Goal: Transaction & Acquisition: Book appointment/travel/reservation

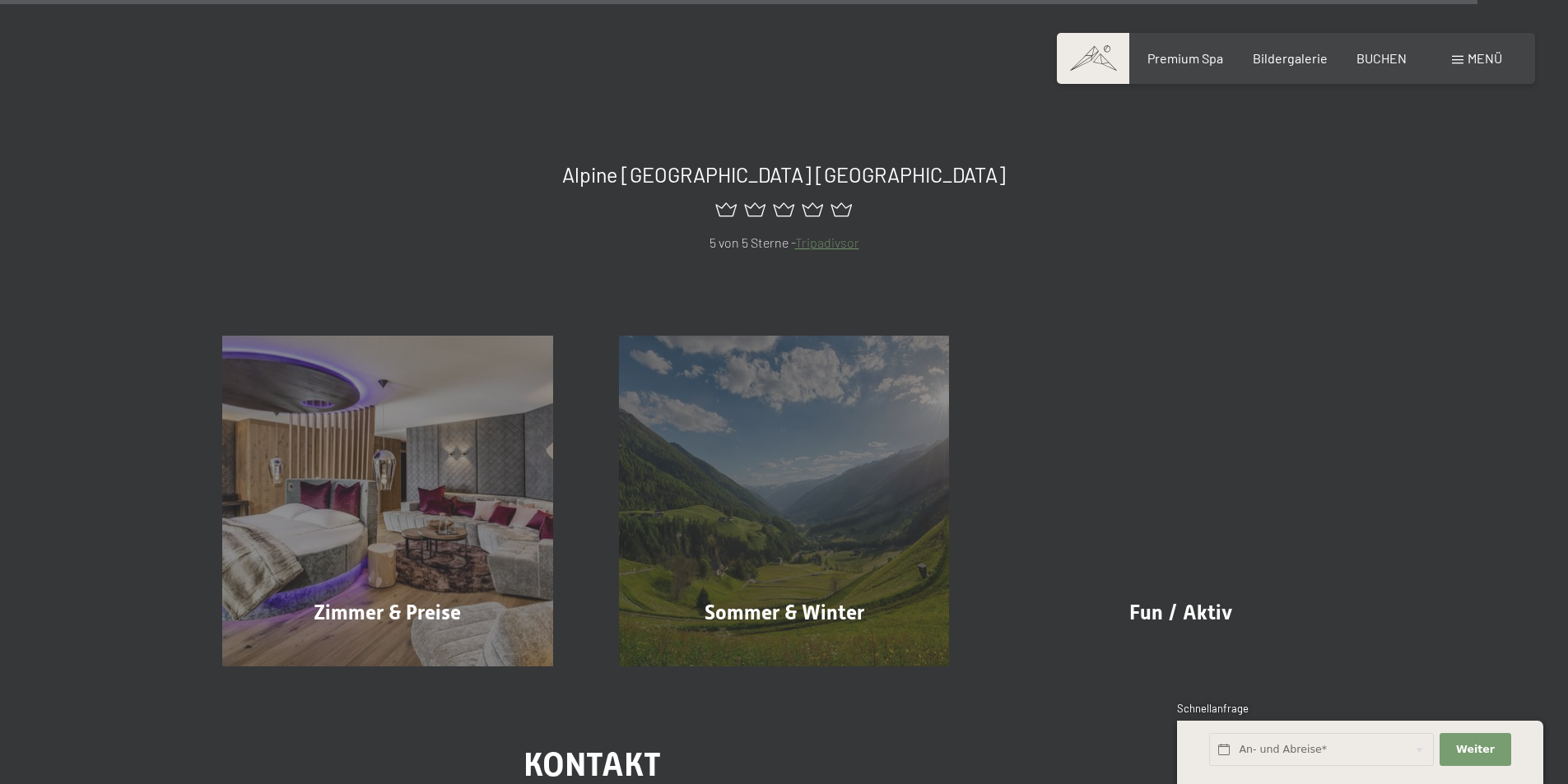
scroll to position [7896, 0]
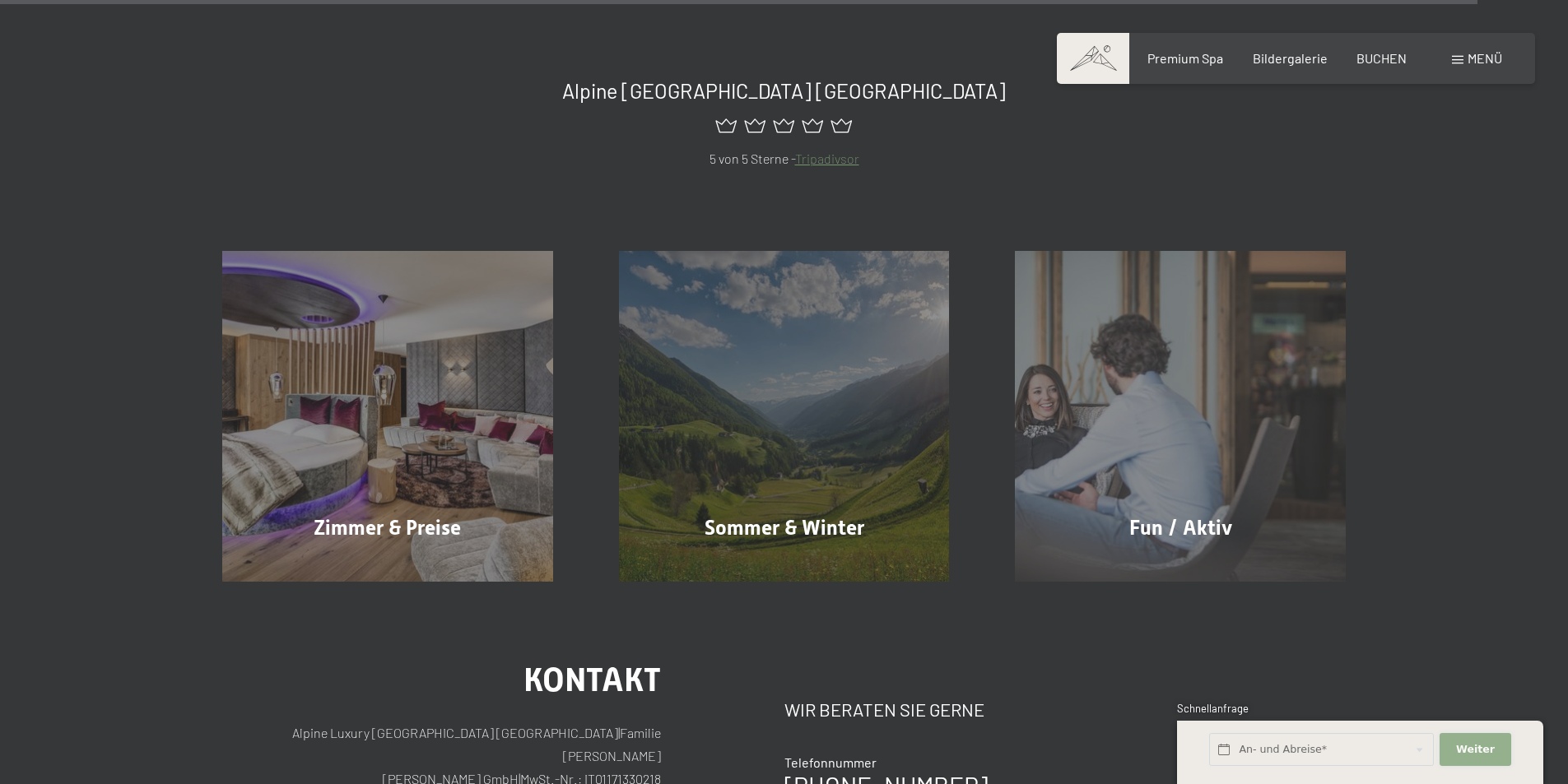
click at [1490, 755] on span "Weiter" at bounding box center [1475, 749] width 38 height 15
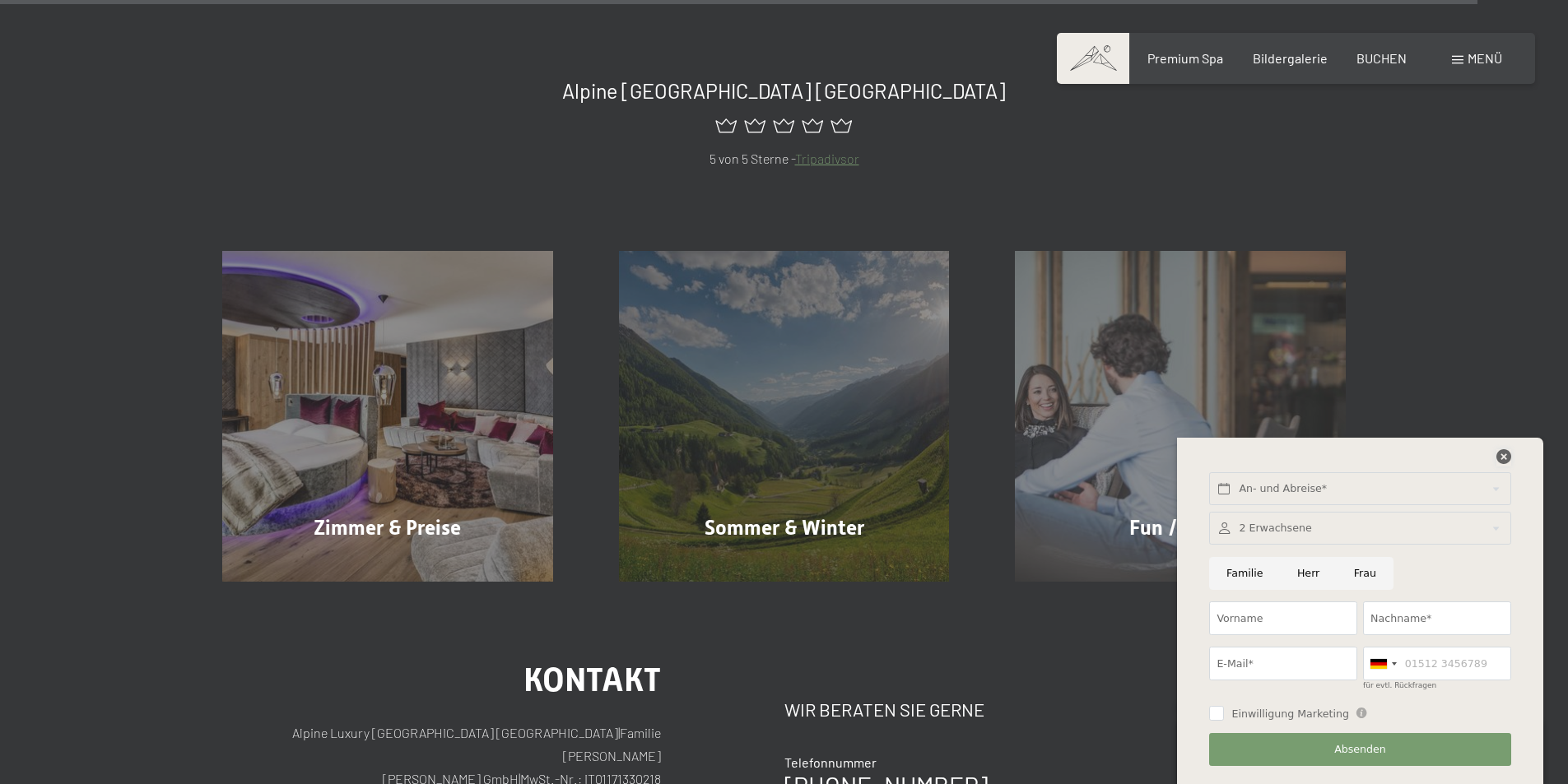
click at [1499, 458] on icon at bounding box center [1503, 456] width 15 height 15
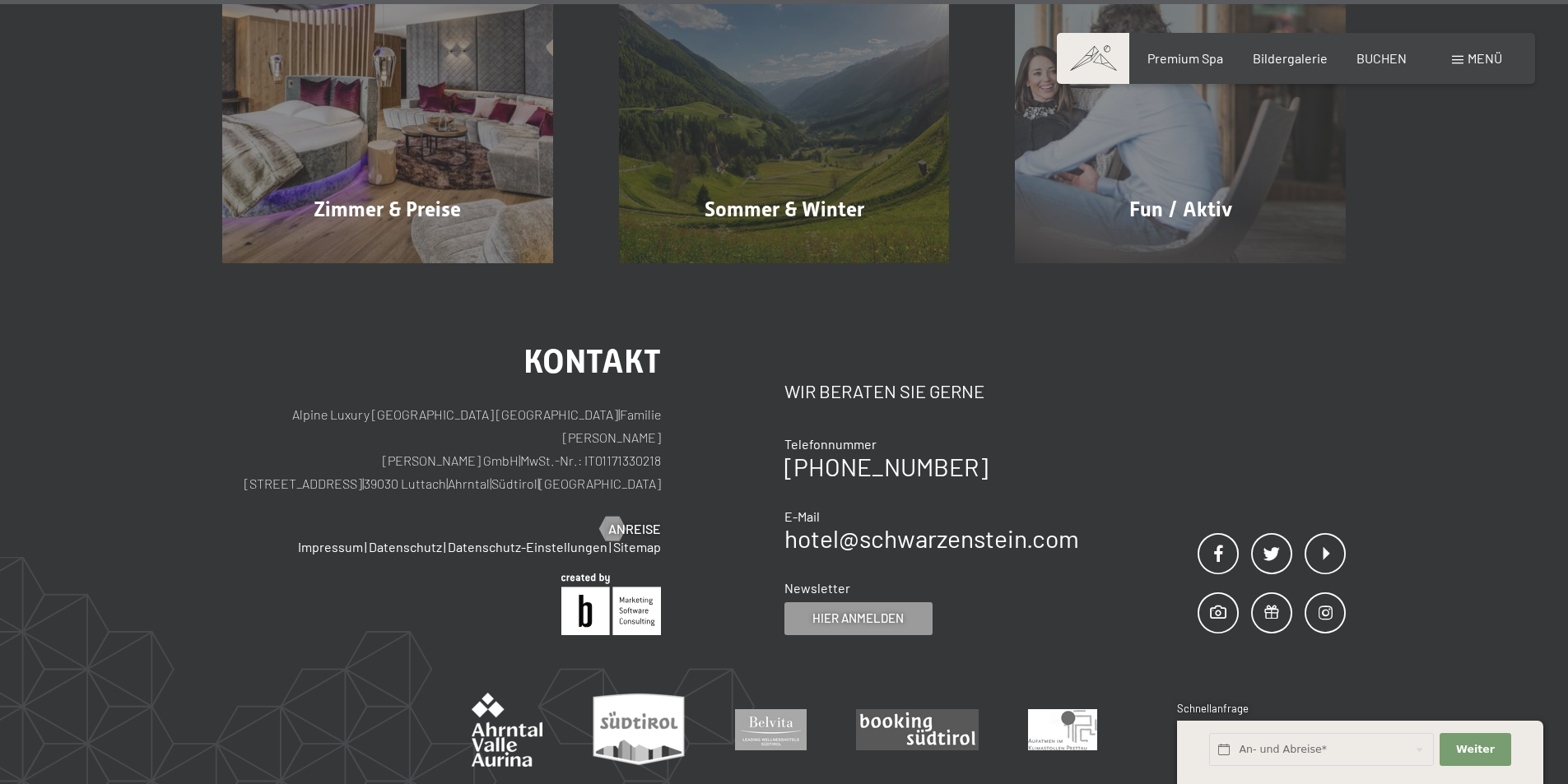
scroll to position [8379, 0]
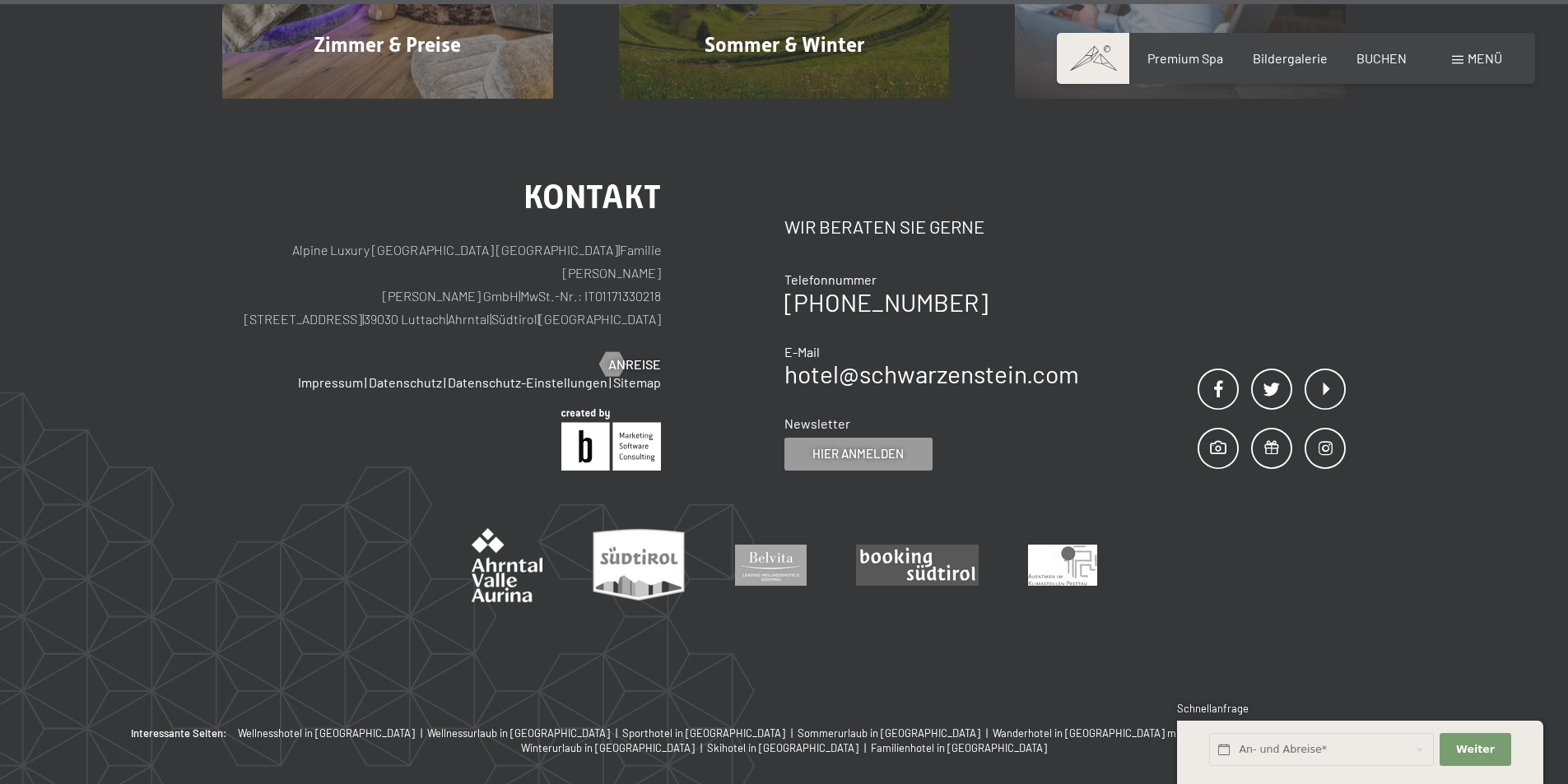
drag, startPoint x: 516, startPoint y: 221, endPoint x: 438, endPoint y: 222, distance: 78.0
click at [438, 239] on p "Alpine Luxury [GEOGRAPHIC_DATA] SCHWARZENSTEIN | Familie [PERSON_NAME] [PERSON_…" at bounding box center [442, 285] width 439 height 92
copy p "39030 Luttach"
click at [1390, 64] on div "Premium Spa Bildergalerie BUCHEN" at bounding box center [1263, 58] width 346 height 18
click at [1378, 55] on span "BUCHEN" at bounding box center [1381, 56] width 51 height 16
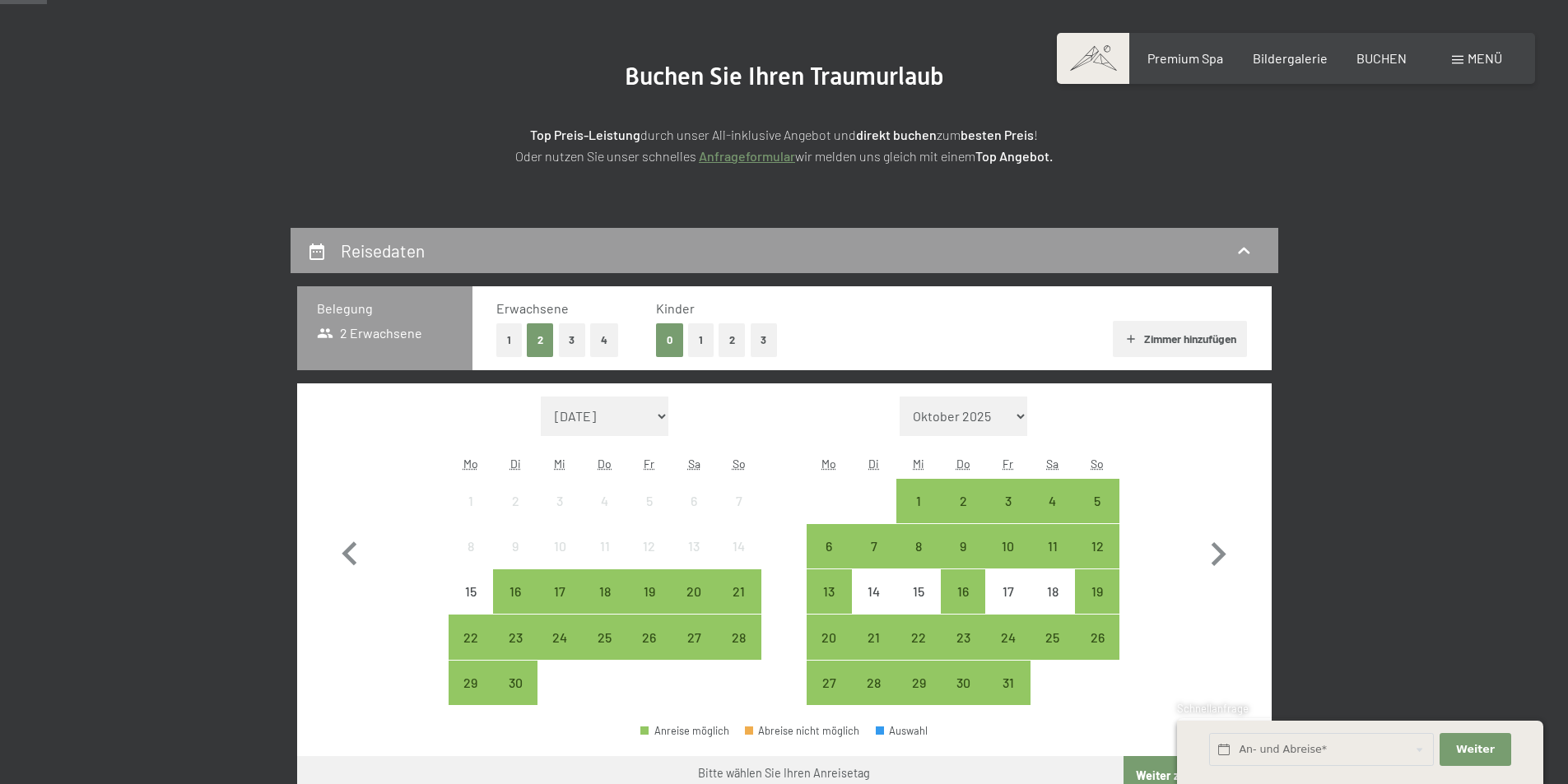
scroll to position [247, 0]
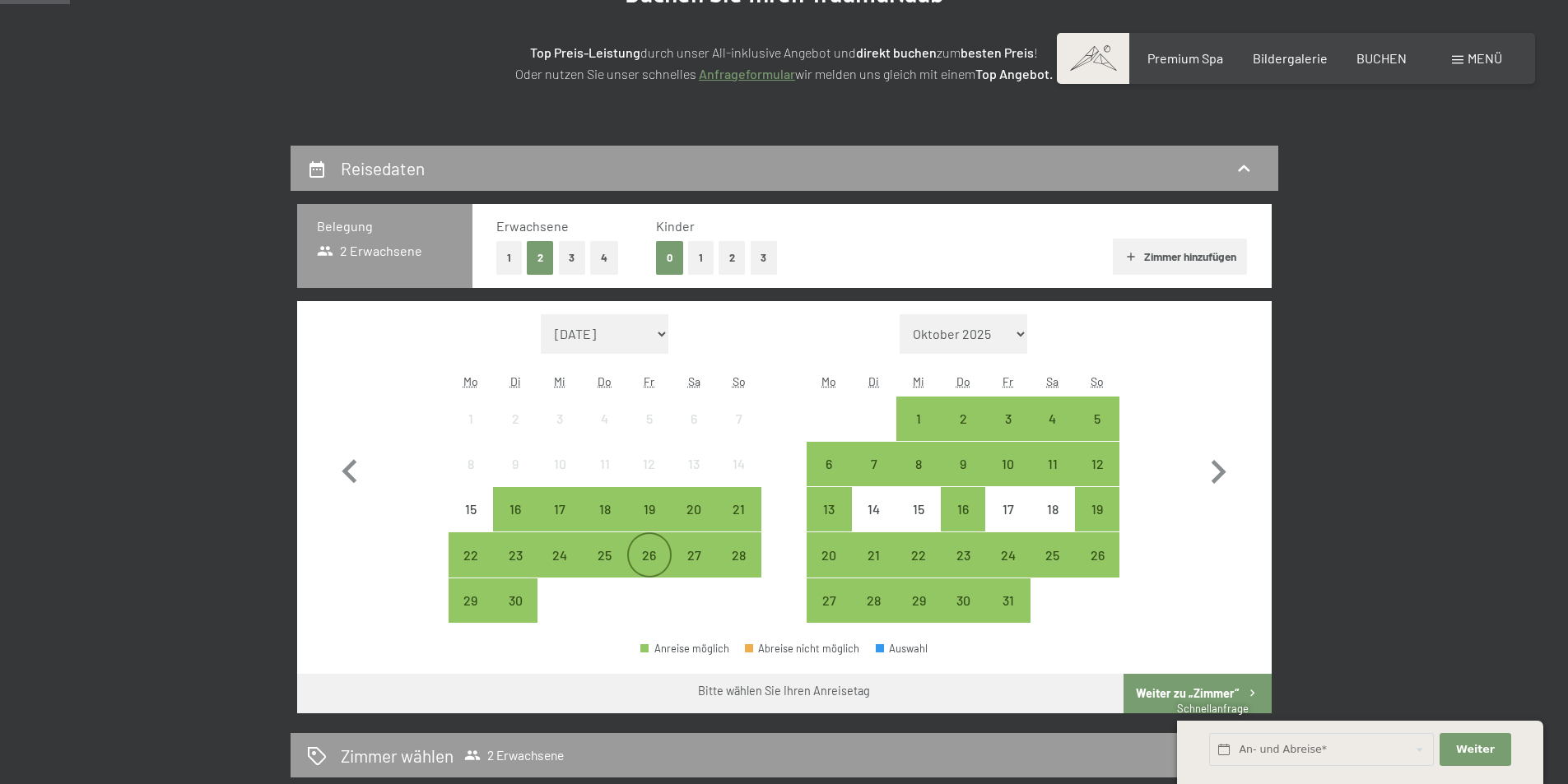
click at [639, 556] on div "26" at bounding box center [649, 569] width 41 height 41
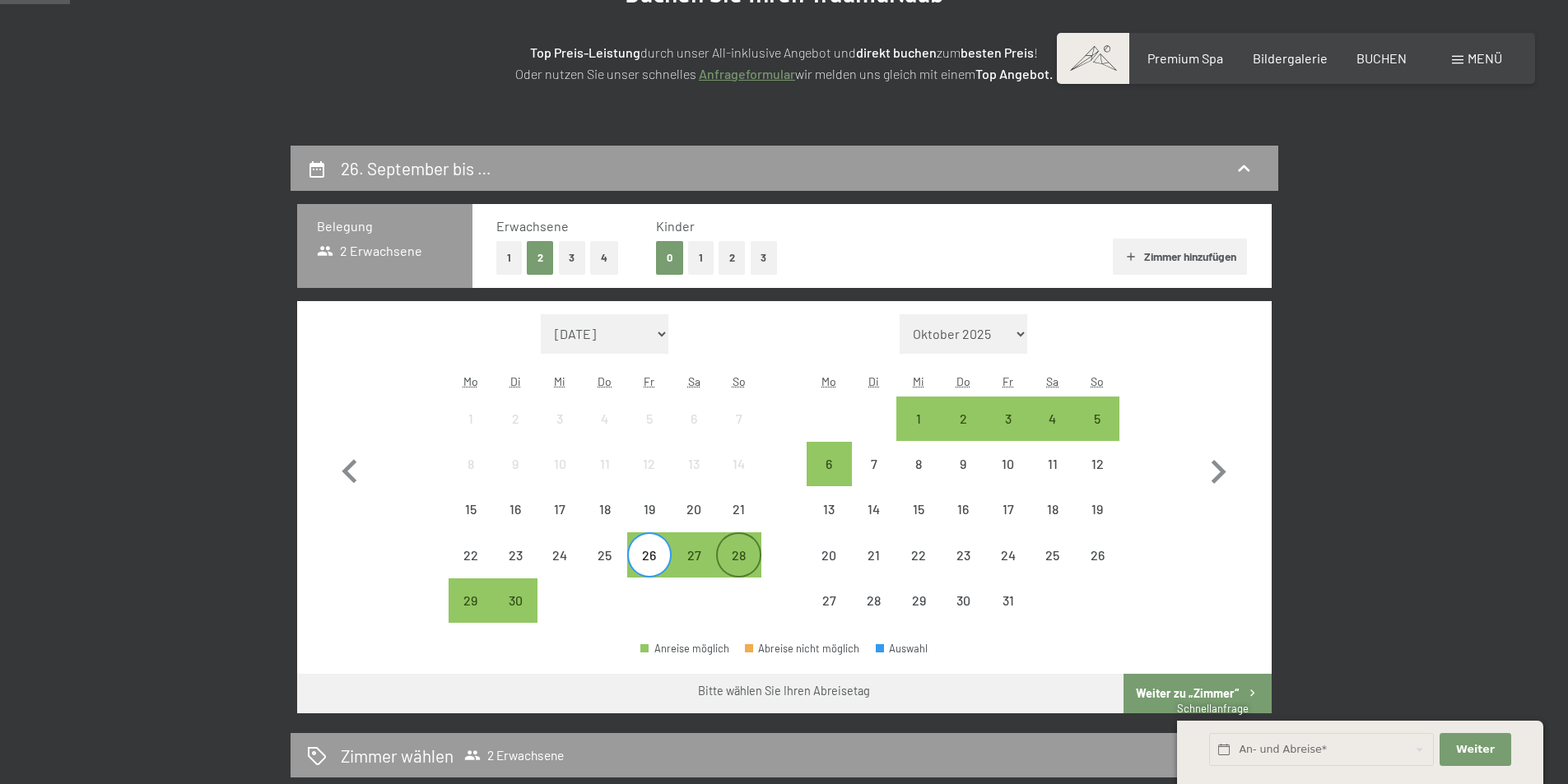
click at [747, 555] on div "28" at bounding box center [737, 569] width 41 height 41
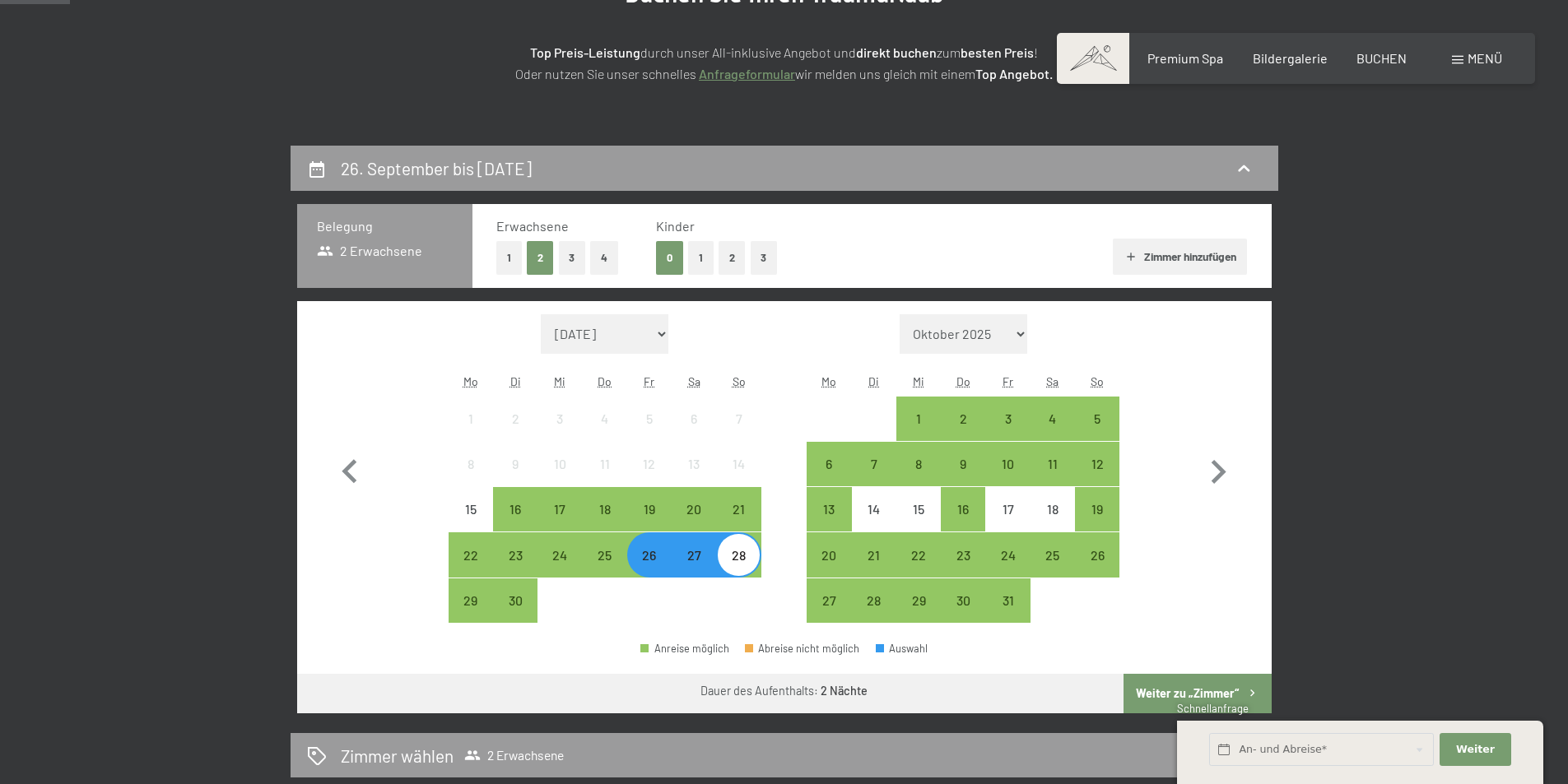
click at [1170, 694] on button "Weiter zu „Zimmer“" at bounding box center [1196, 692] width 147 height 39
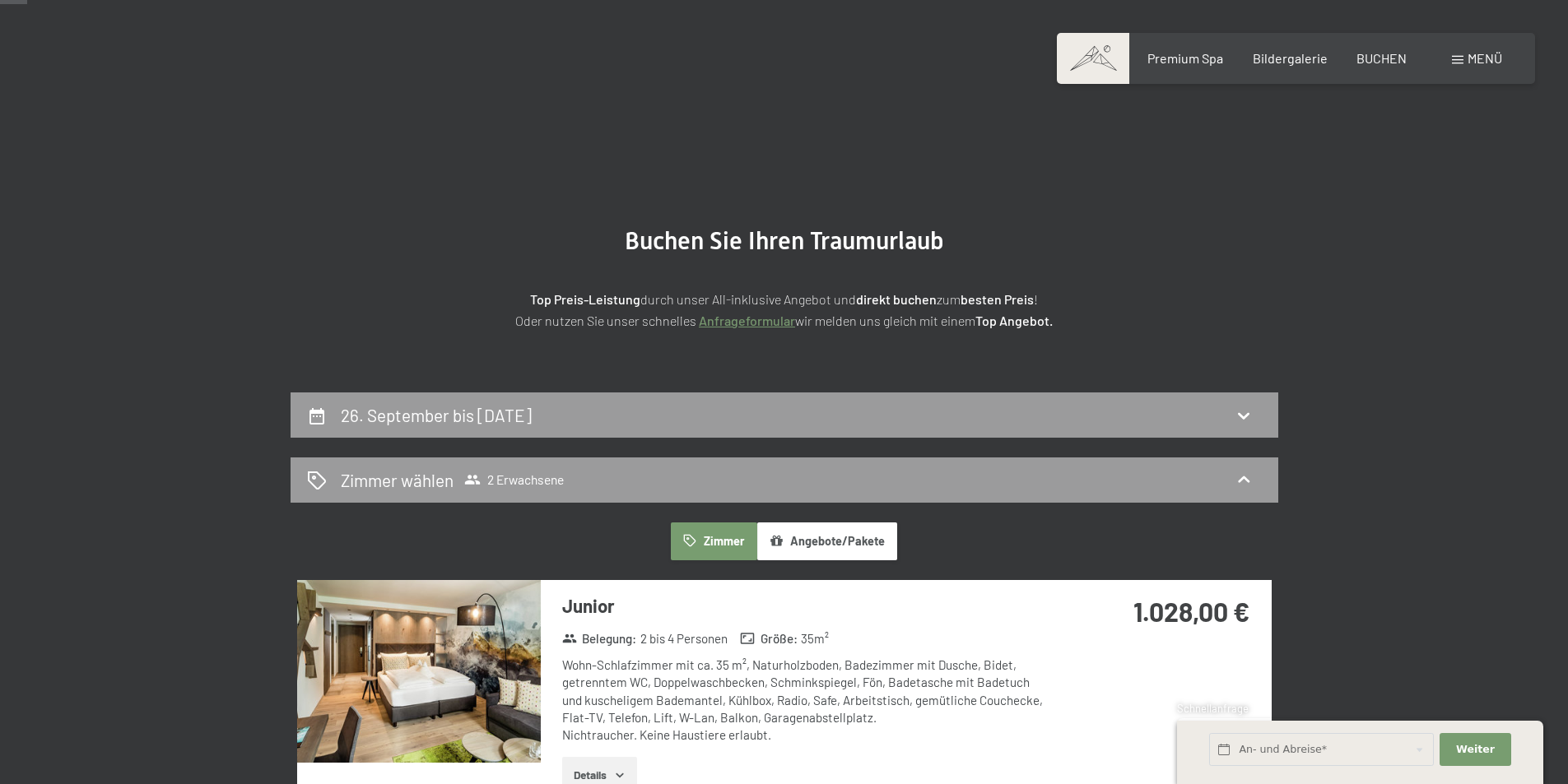
scroll to position [329, 0]
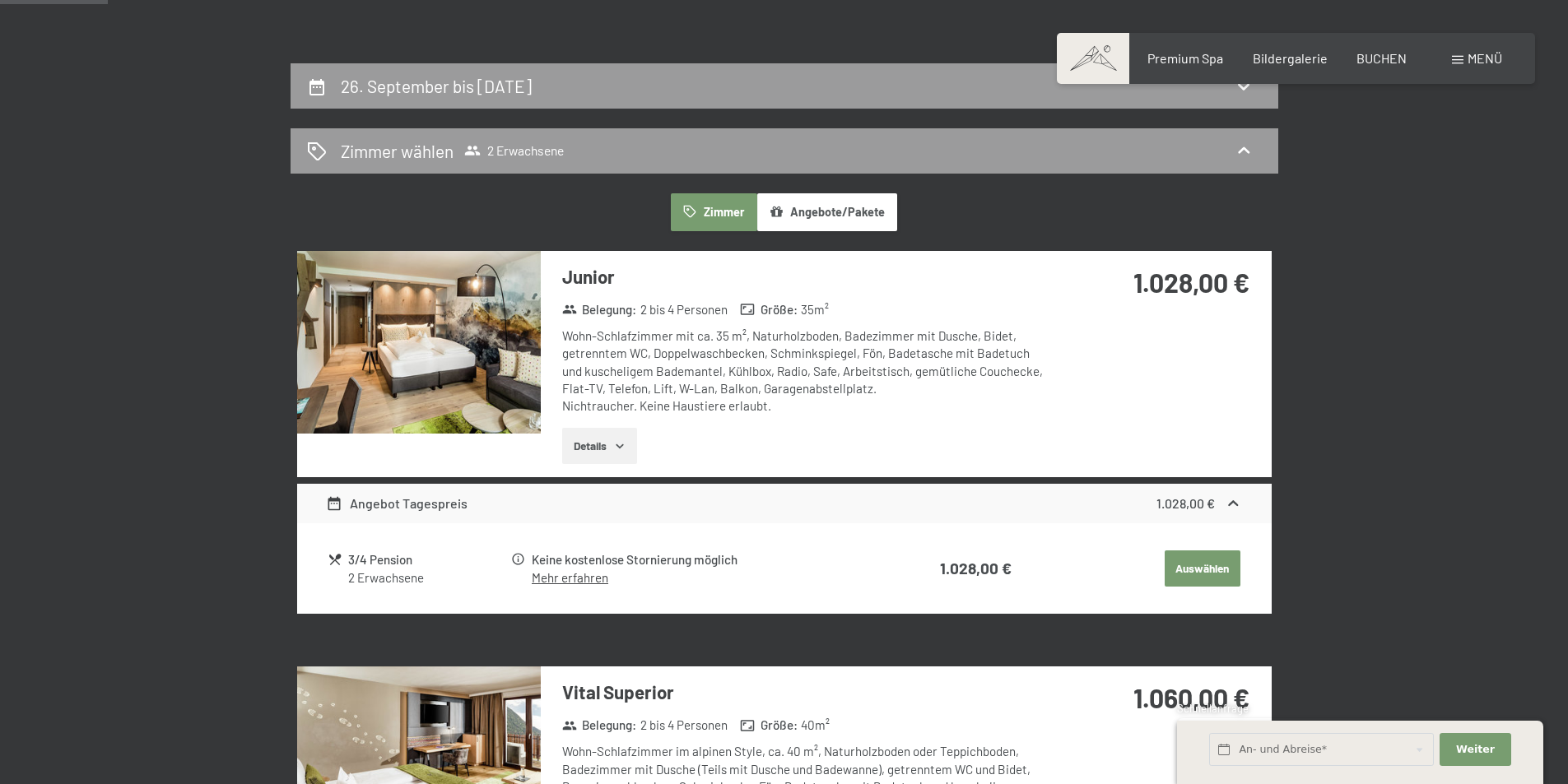
click at [490, 349] on img at bounding box center [418, 342] width 243 height 182
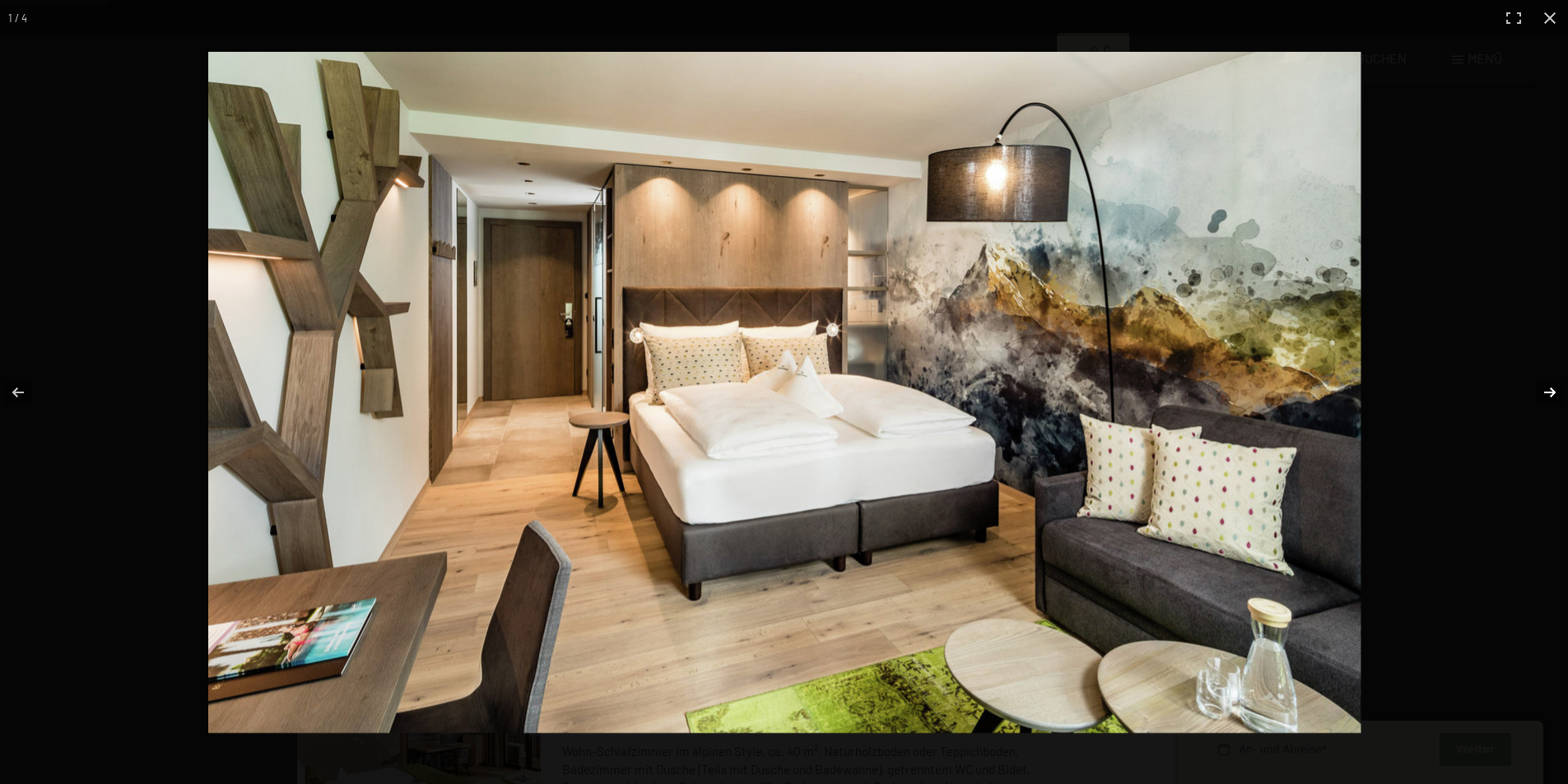
click at [1551, 391] on button "button" at bounding box center [1539, 392] width 58 height 82
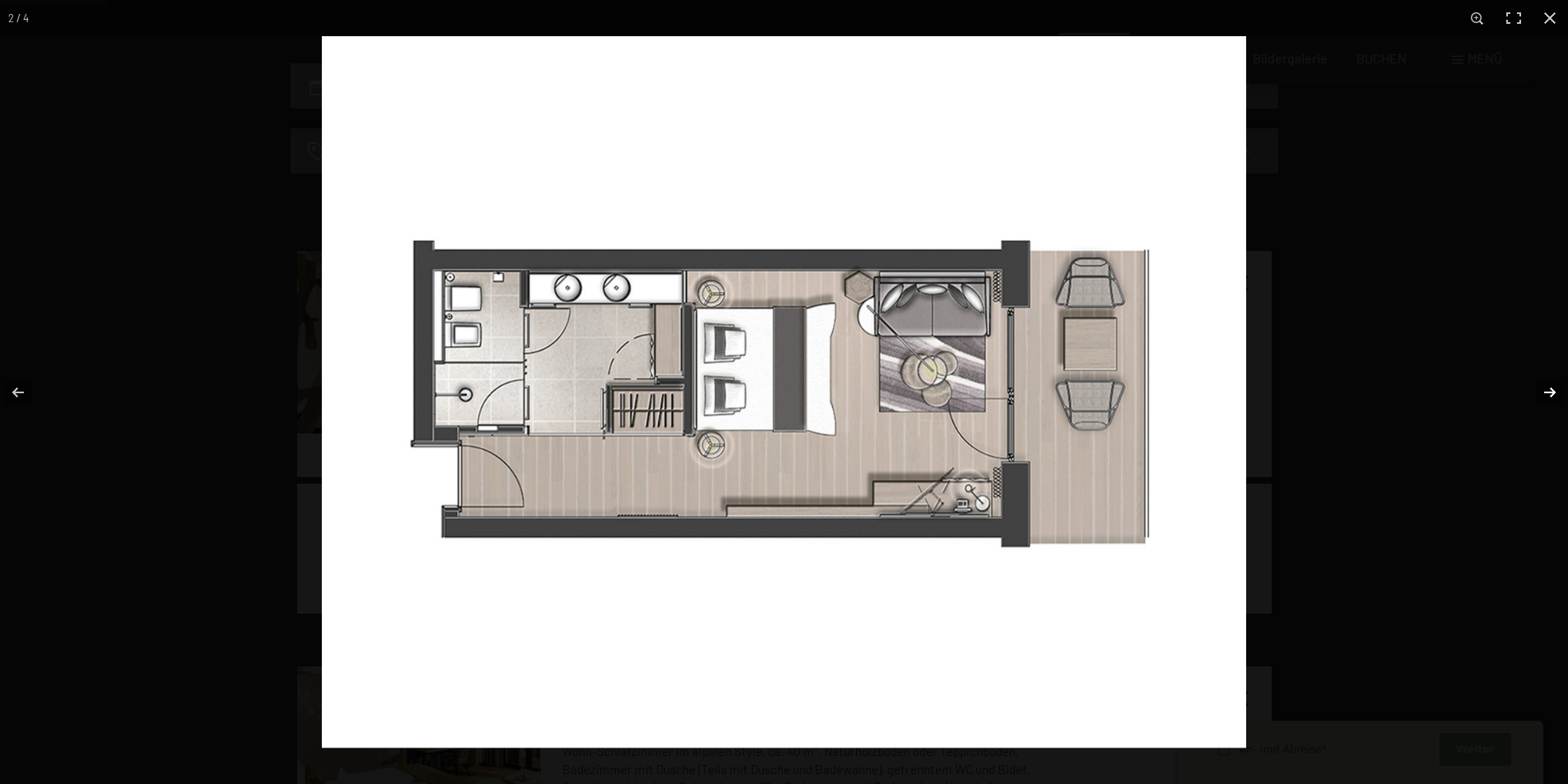
click at [1551, 391] on button "button" at bounding box center [1539, 392] width 58 height 82
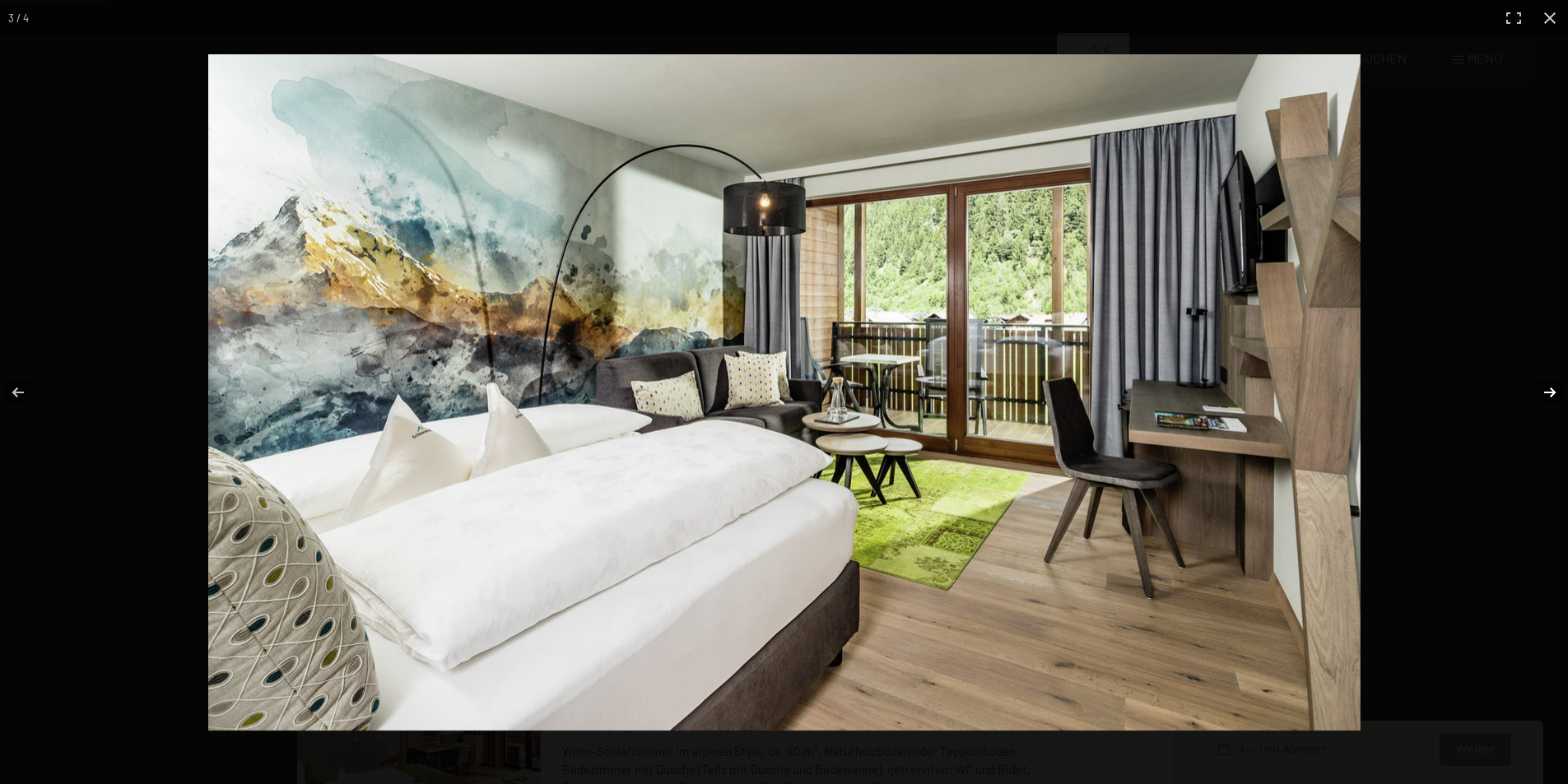
click at [1551, 391] on button "button" at bounding box center [1539, 392] width 58 height 82
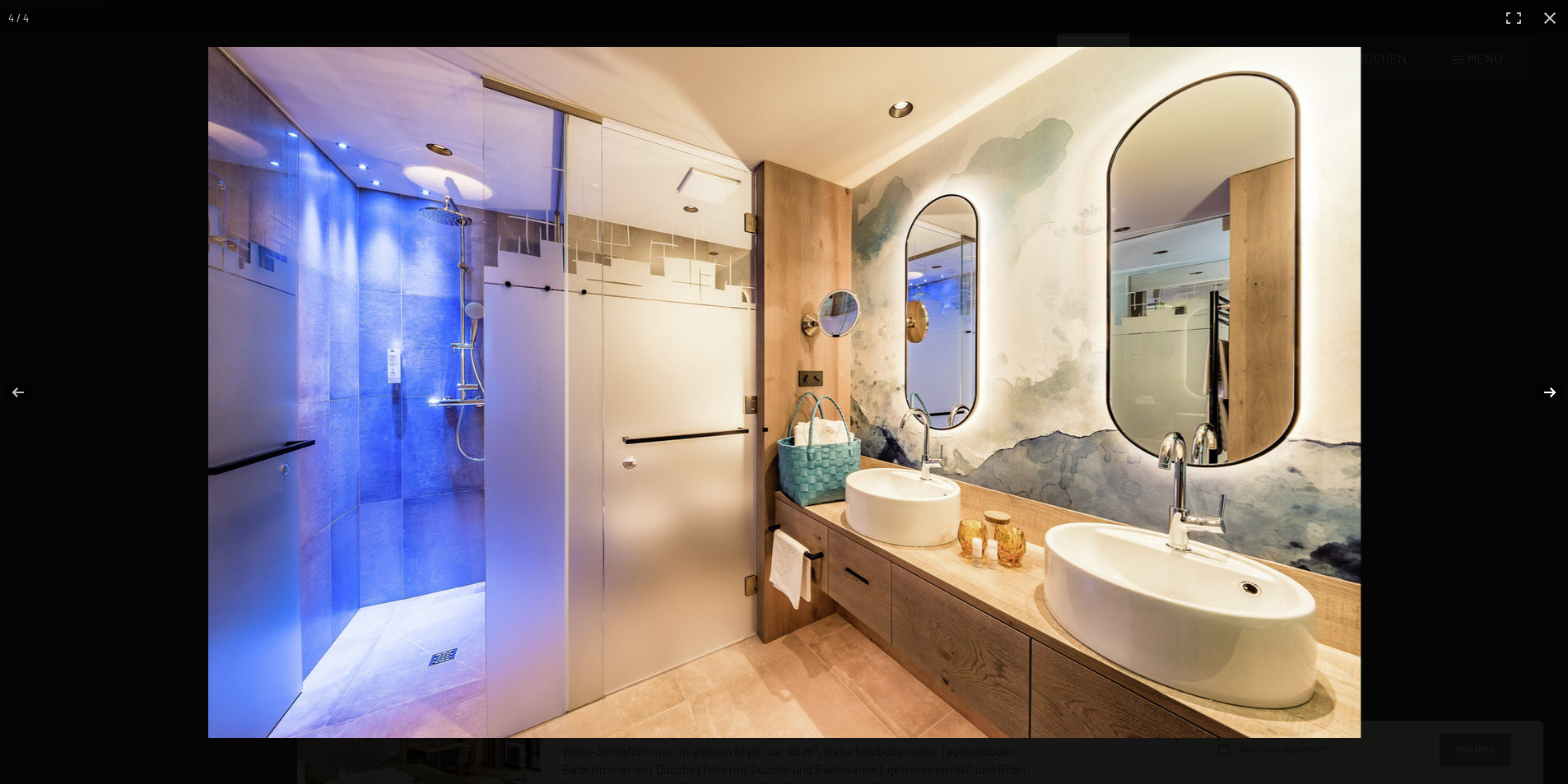
click at [1551, 391] on button "button" at bounding box center [1539, 392] width 58 height 82
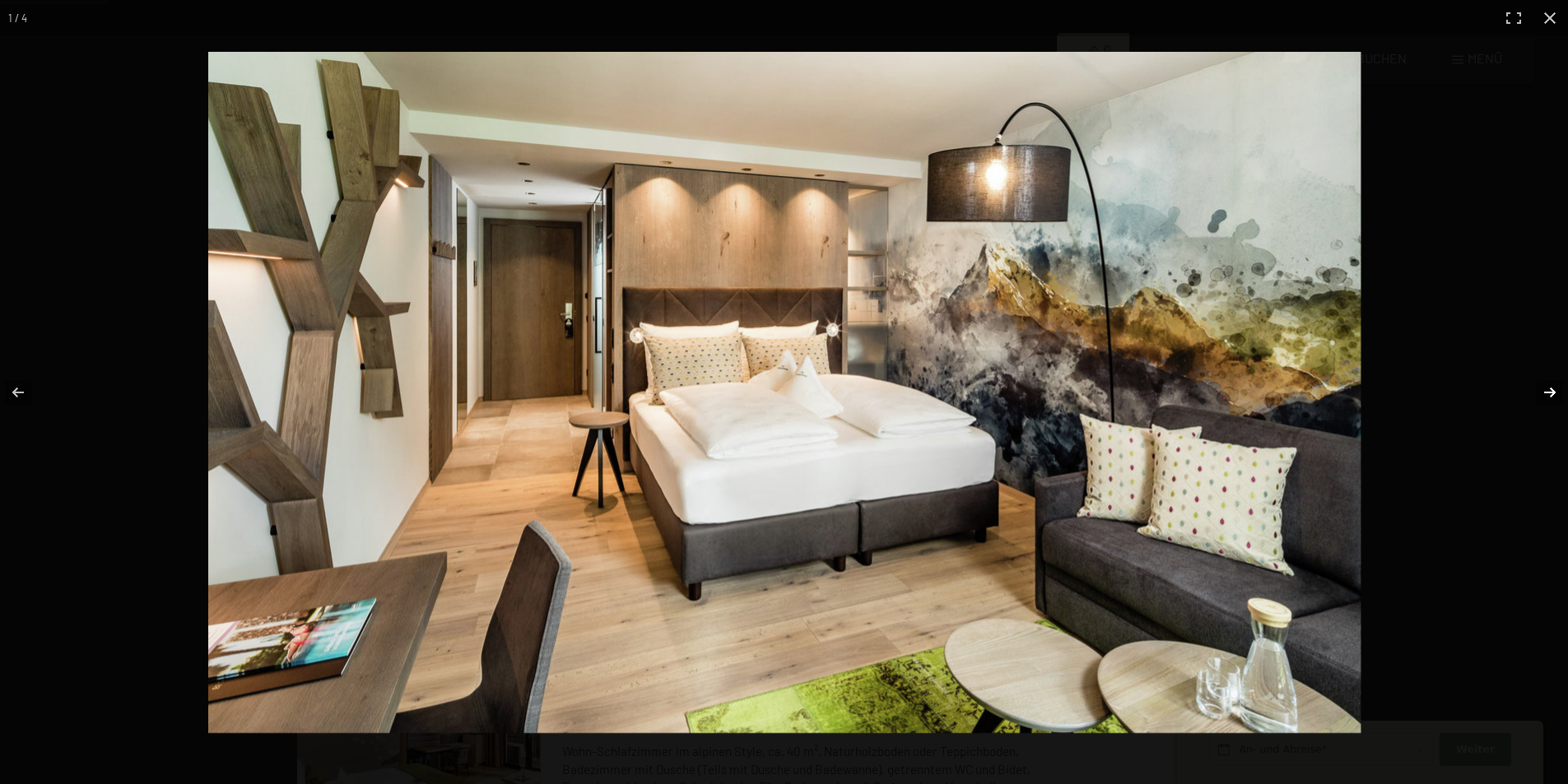
click at [1551, 391] on button "button" at bounding box center [1539, 392] width 58 height 82
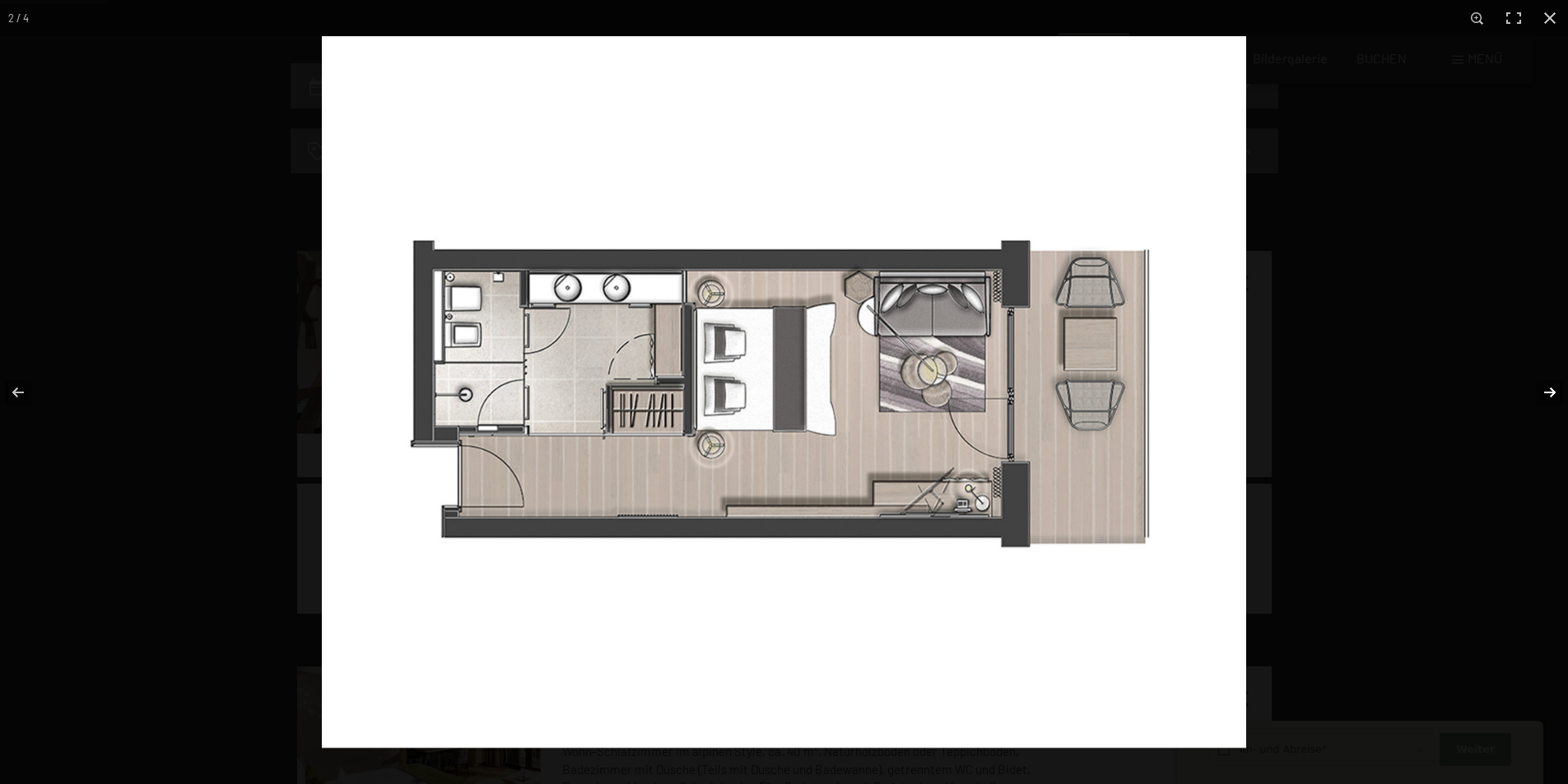
click at [1551, 391] on button "button" at bounding box center [1539, 392] width 58 height 82
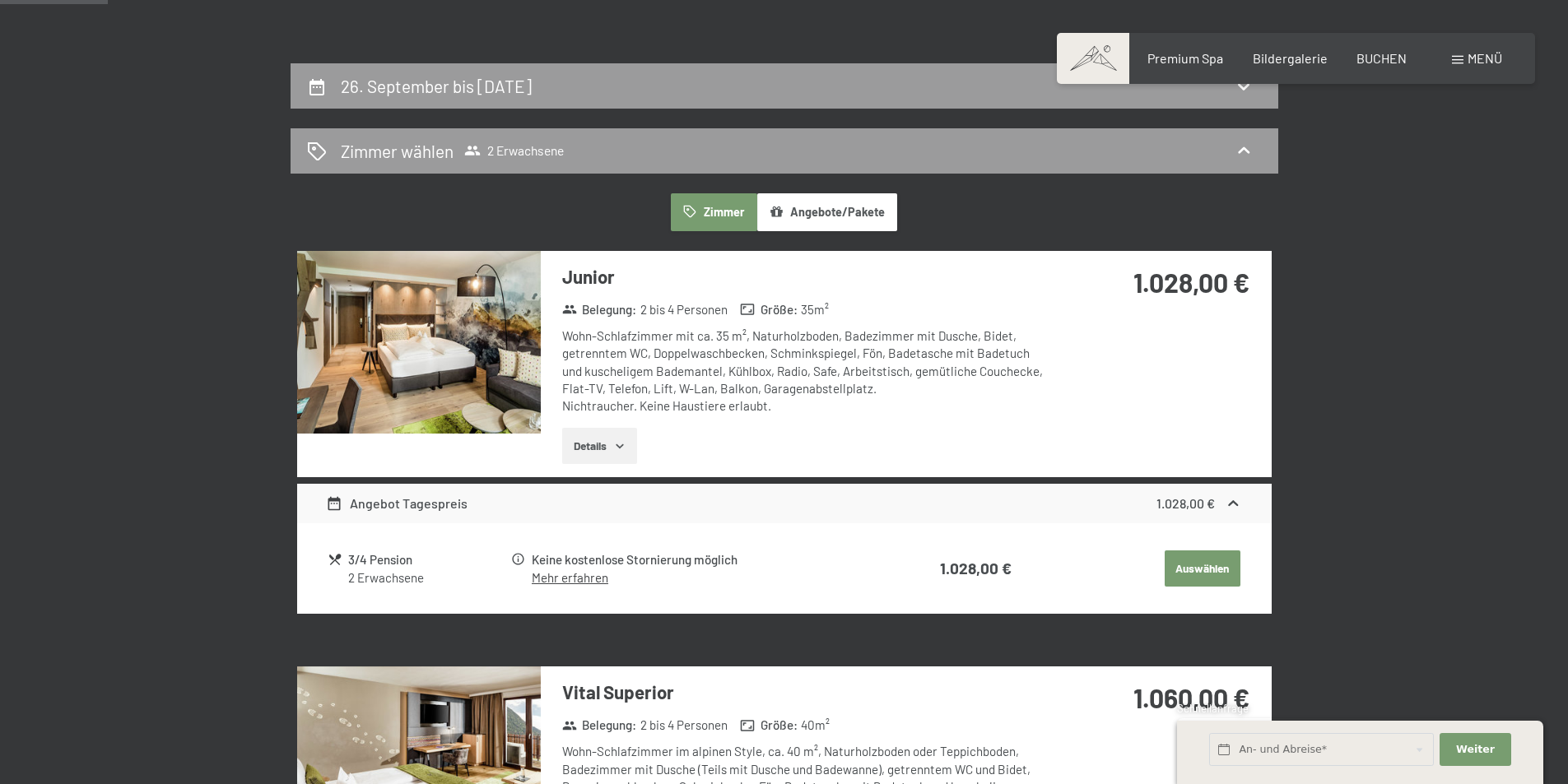
click at [0, 0] on button "button" at bounding box center [0, 0] width 0 height 0
click at [597, 441] on button "Details" at bounding box center [599, 445] width 75 height 36
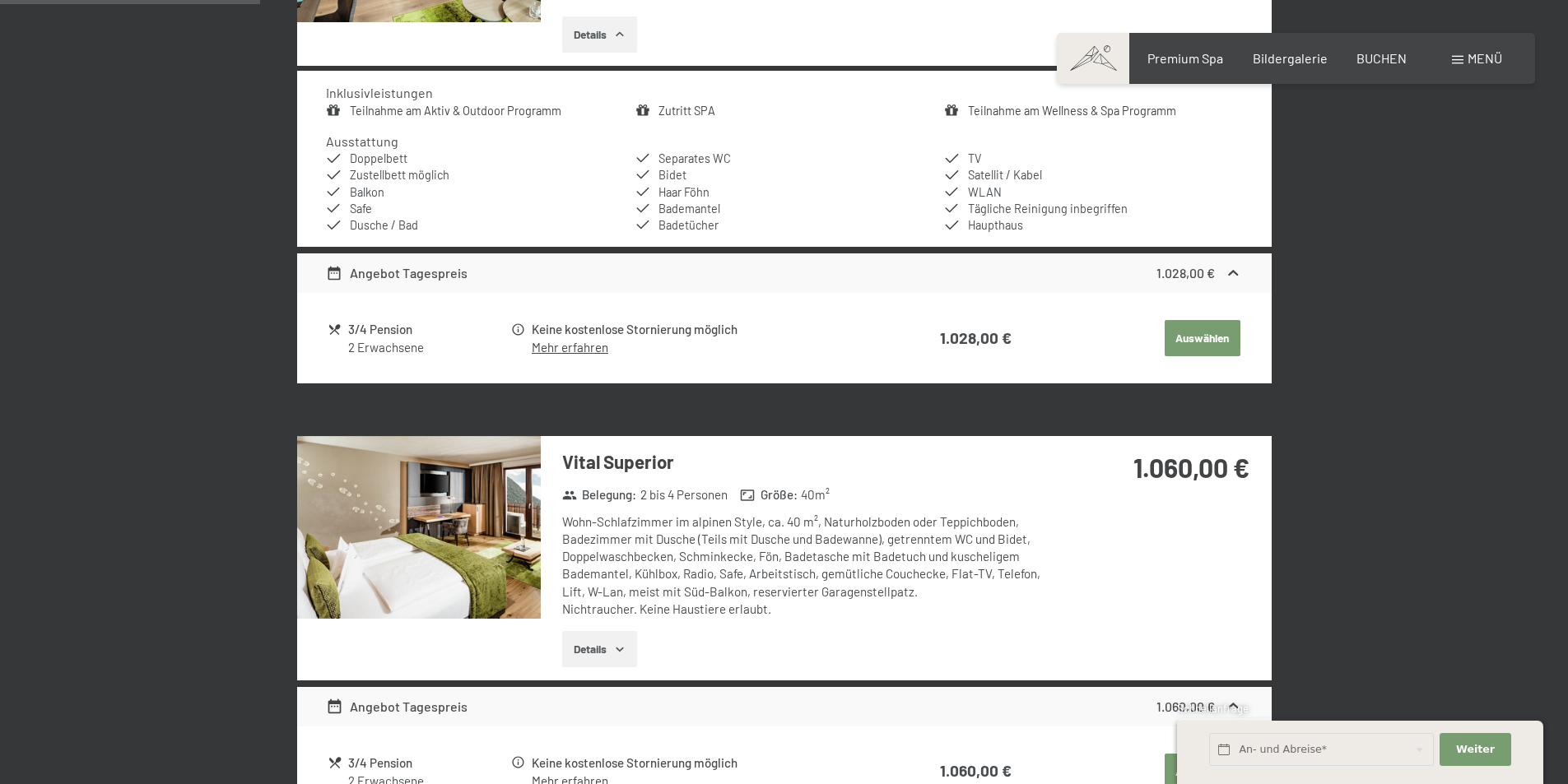
scroll to position [822, 0]
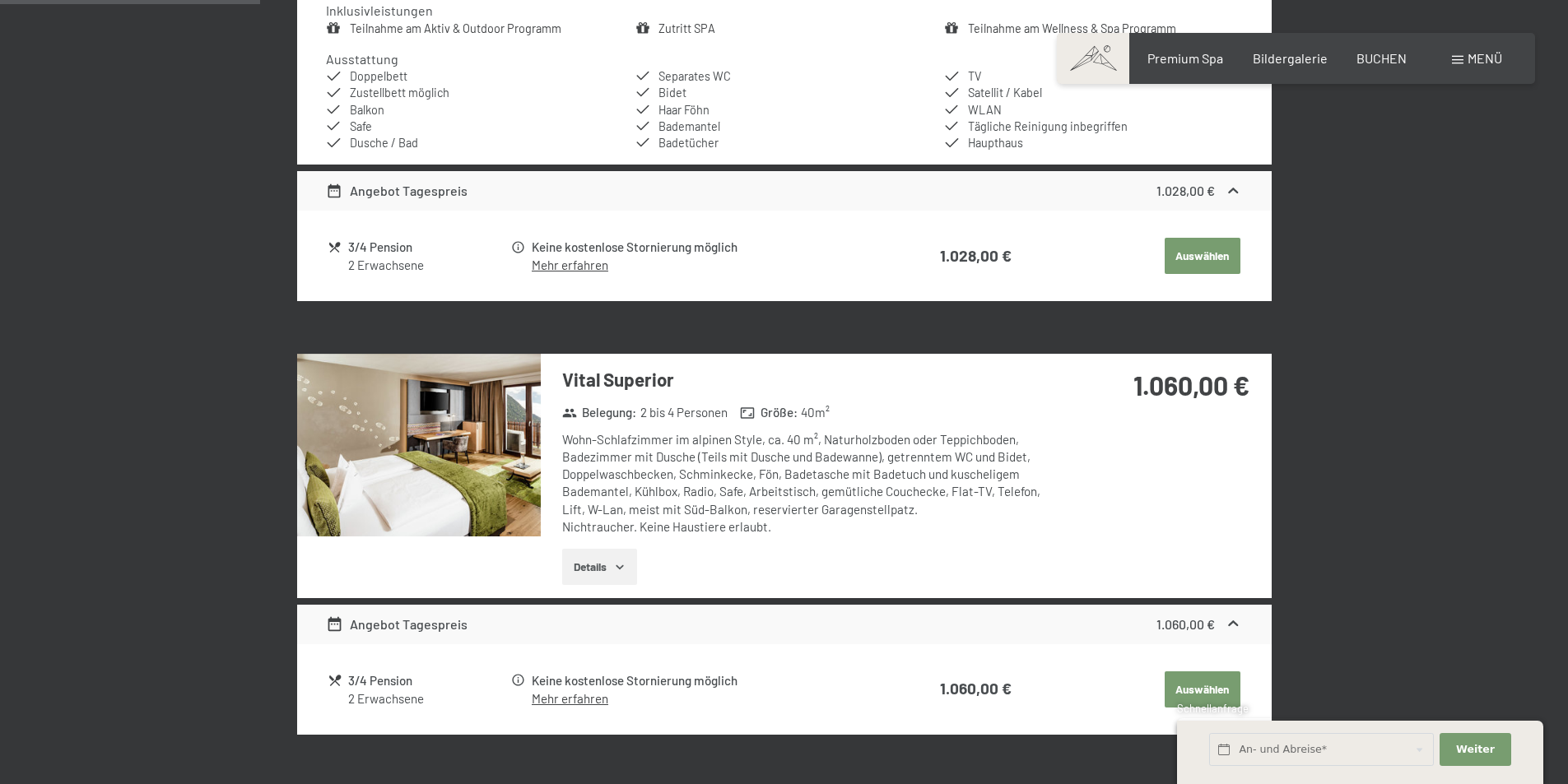
click at [581, 264] on link "Mehr erfahren" at bounding box center [570, 264] width 77 height 15
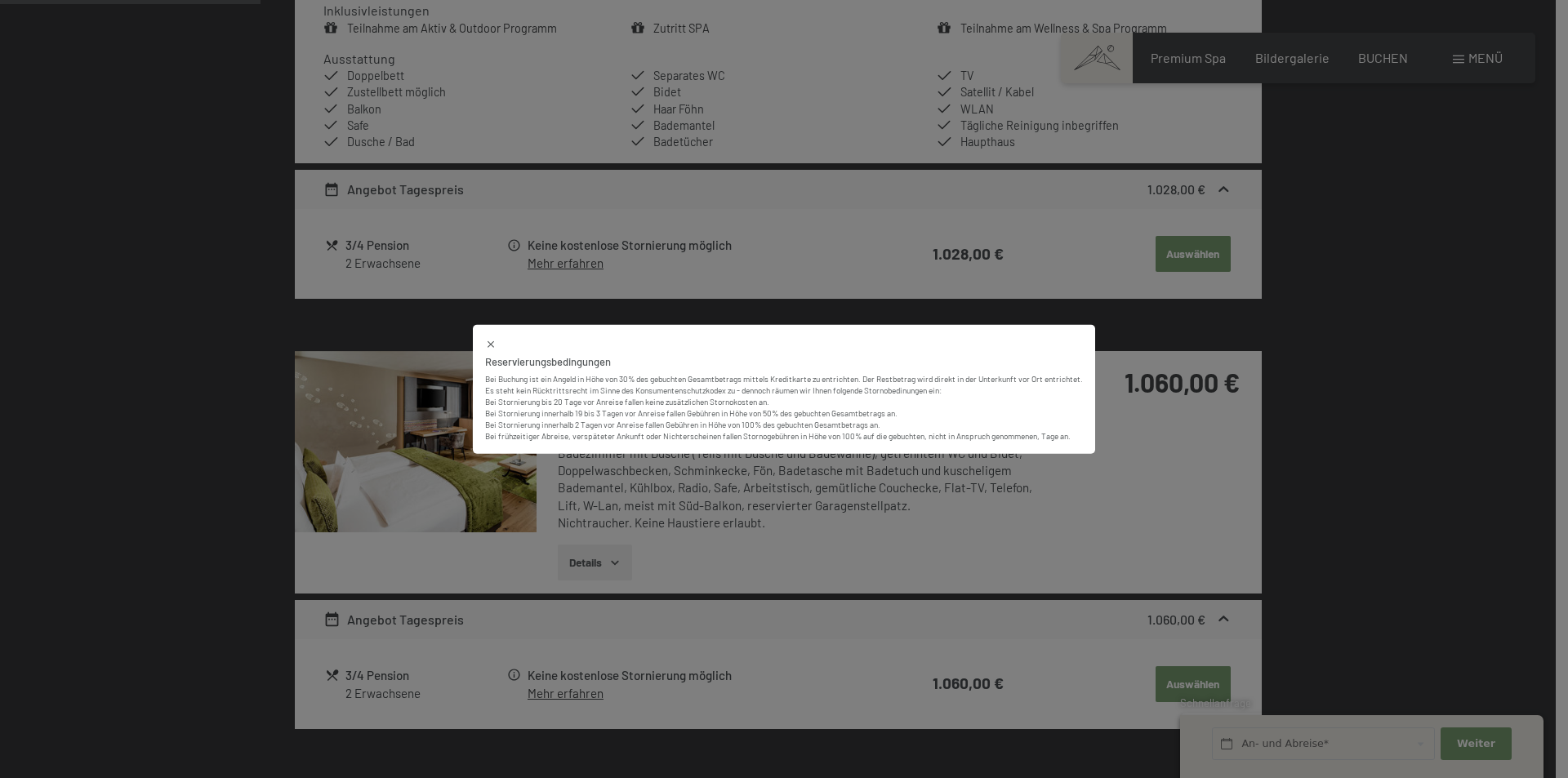
click at [881, 253] on div "Reservierungsbedingungen Bei Buchung ist ein Angeld in Höhe von 30% des gebucht…" at bounding box center [784, 389] width 1568 height 778
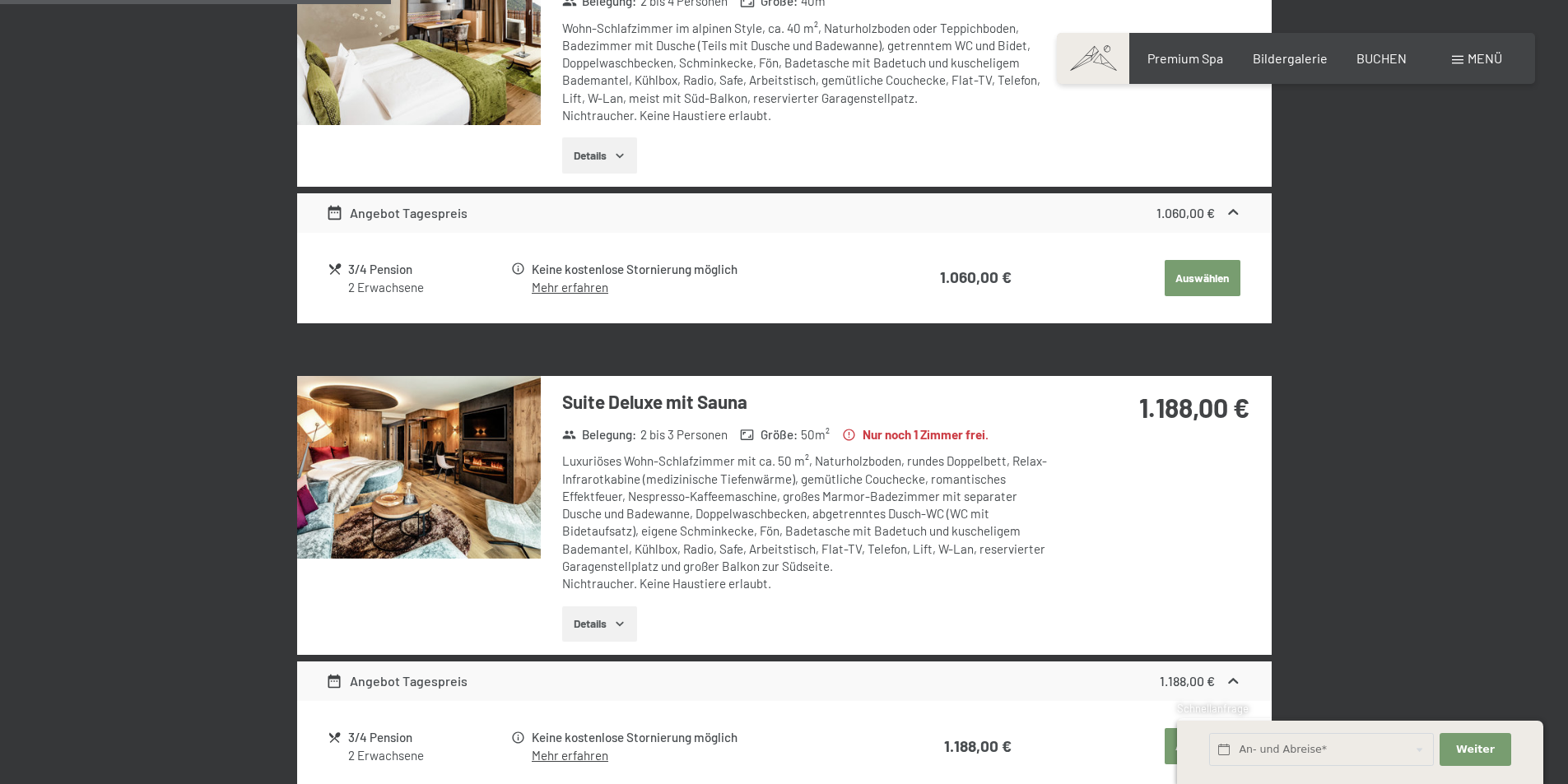
scroll to position [1316, 0]
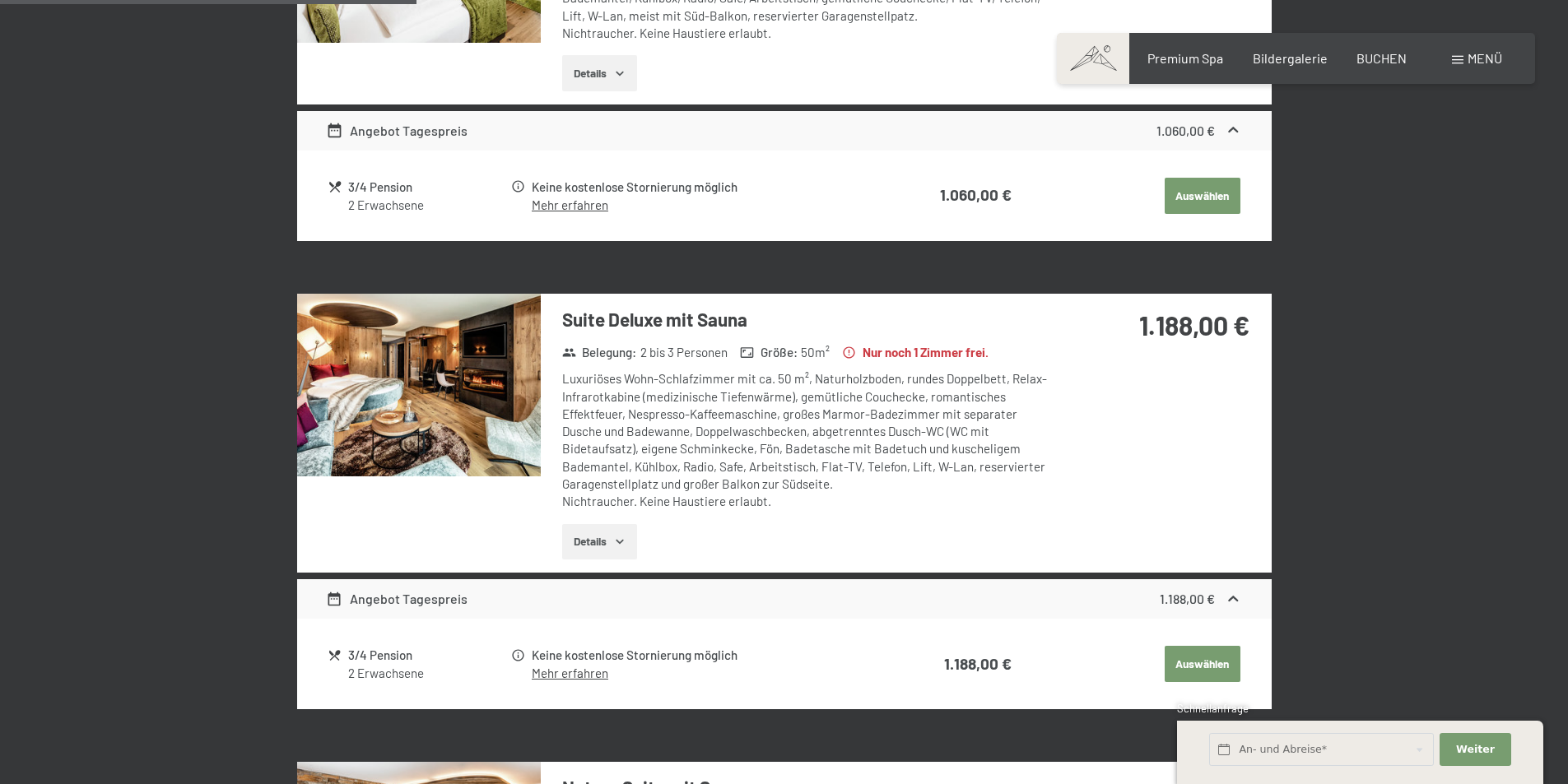
click at [435, 374] on img at bounding box center [418, 385] width 243 height 182
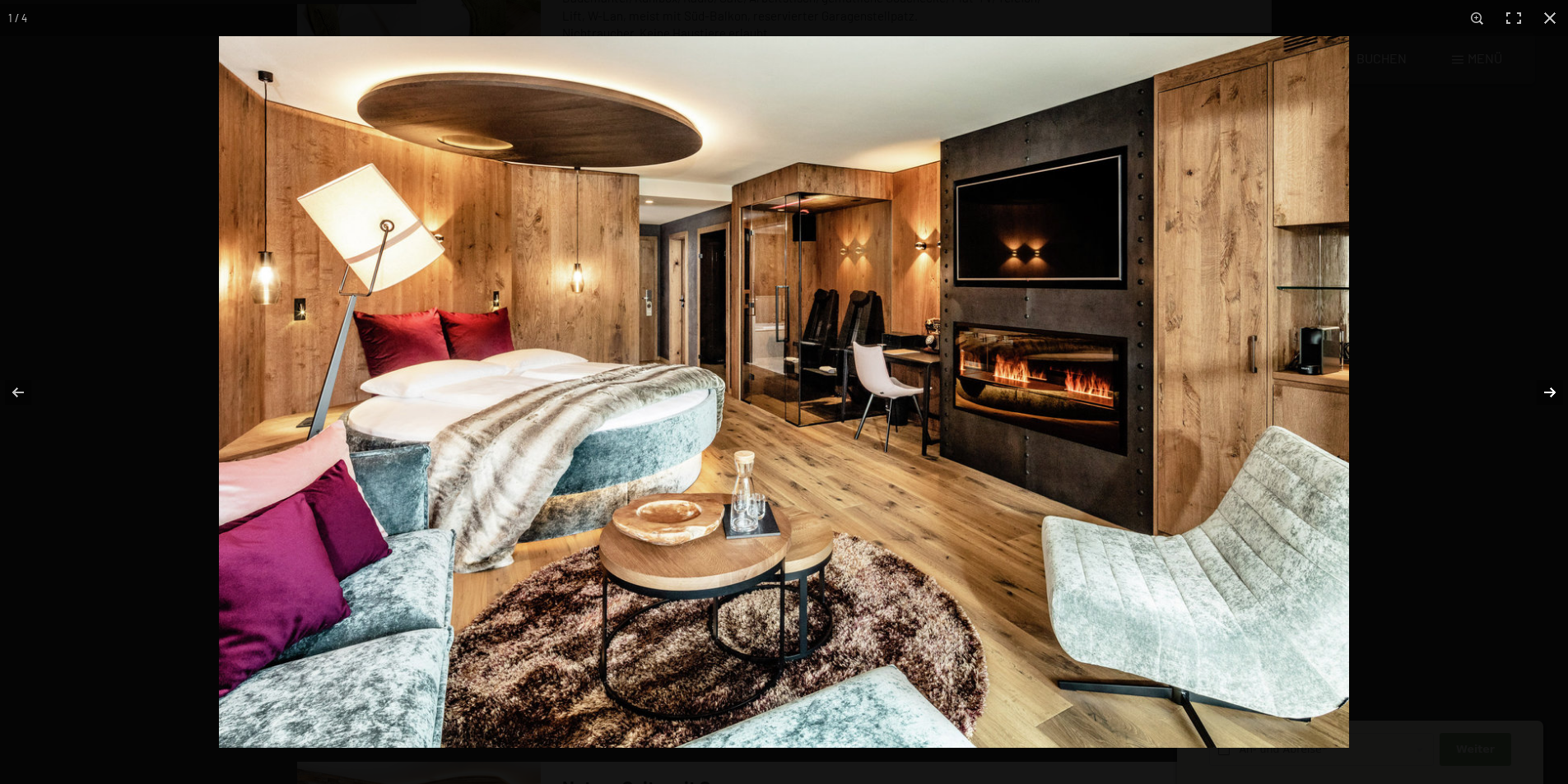
click at [1553, 391] on button "button" at bounding box center [1539, 392] width 58 height 82
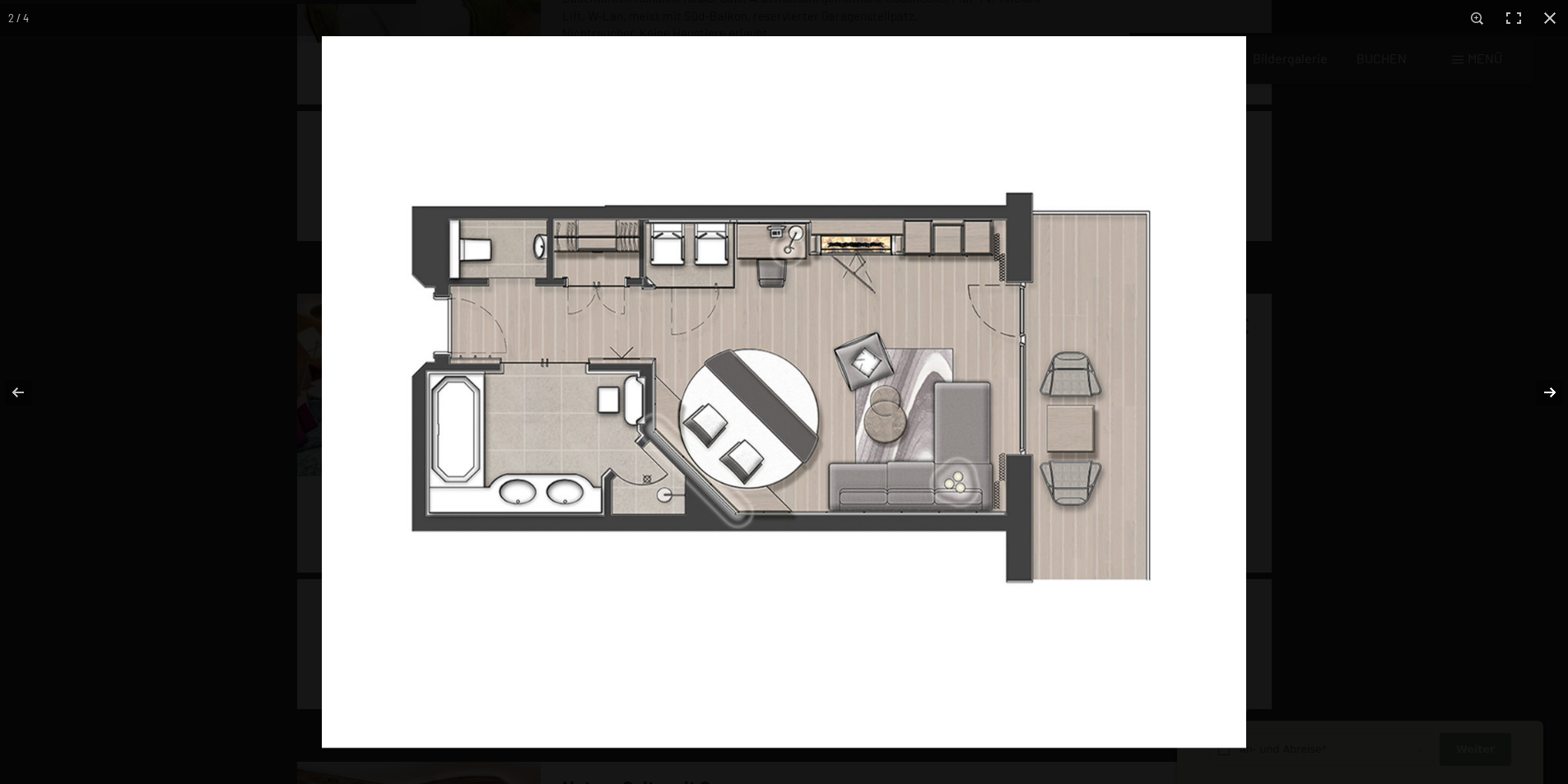
click at [1553, 391] on button "button" at bounding box center [1539, 392] width 58 height 82
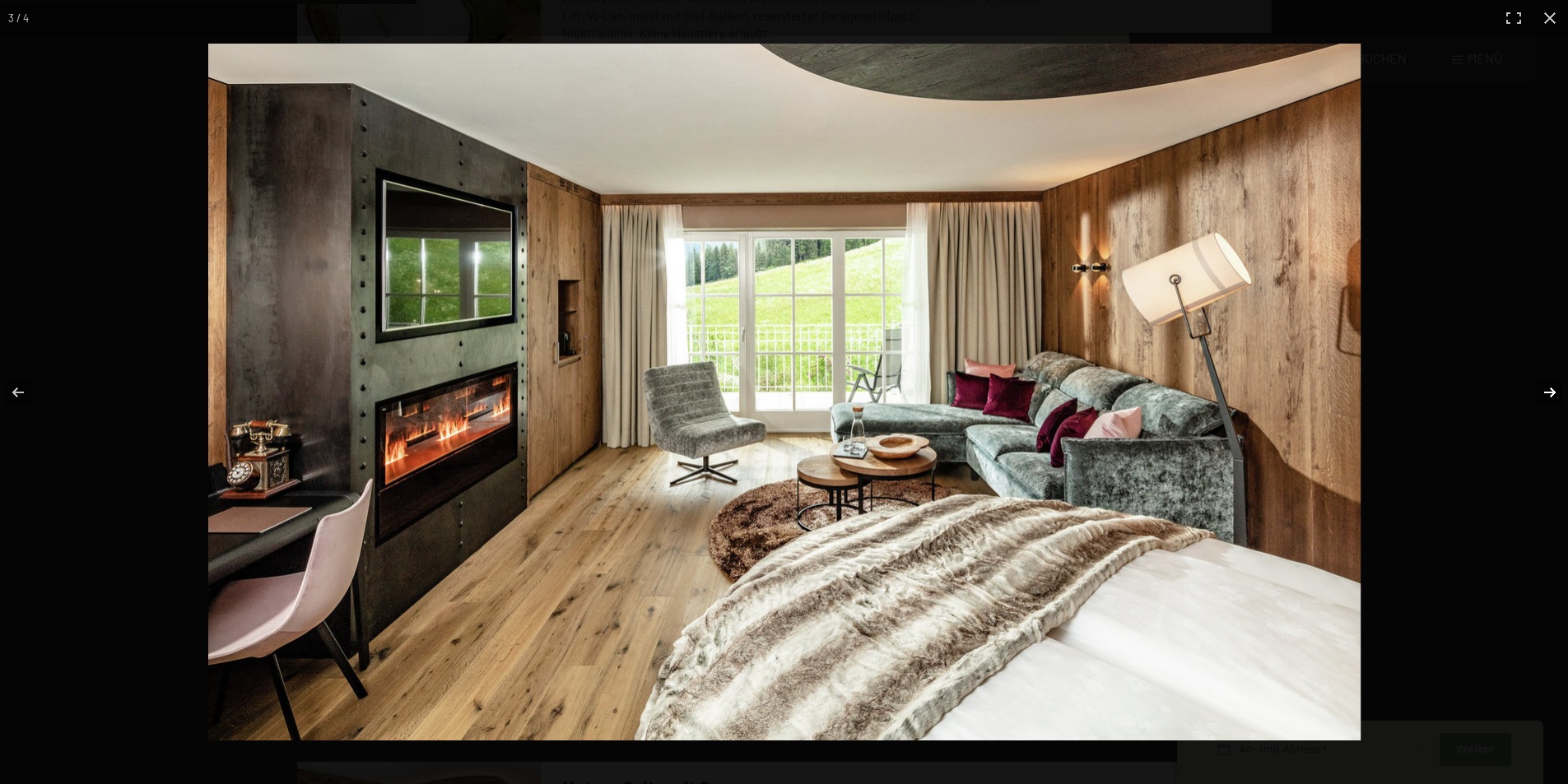
click at [1553, 391] on button "button" at bounding box center [1539, 392] width 58 height 82
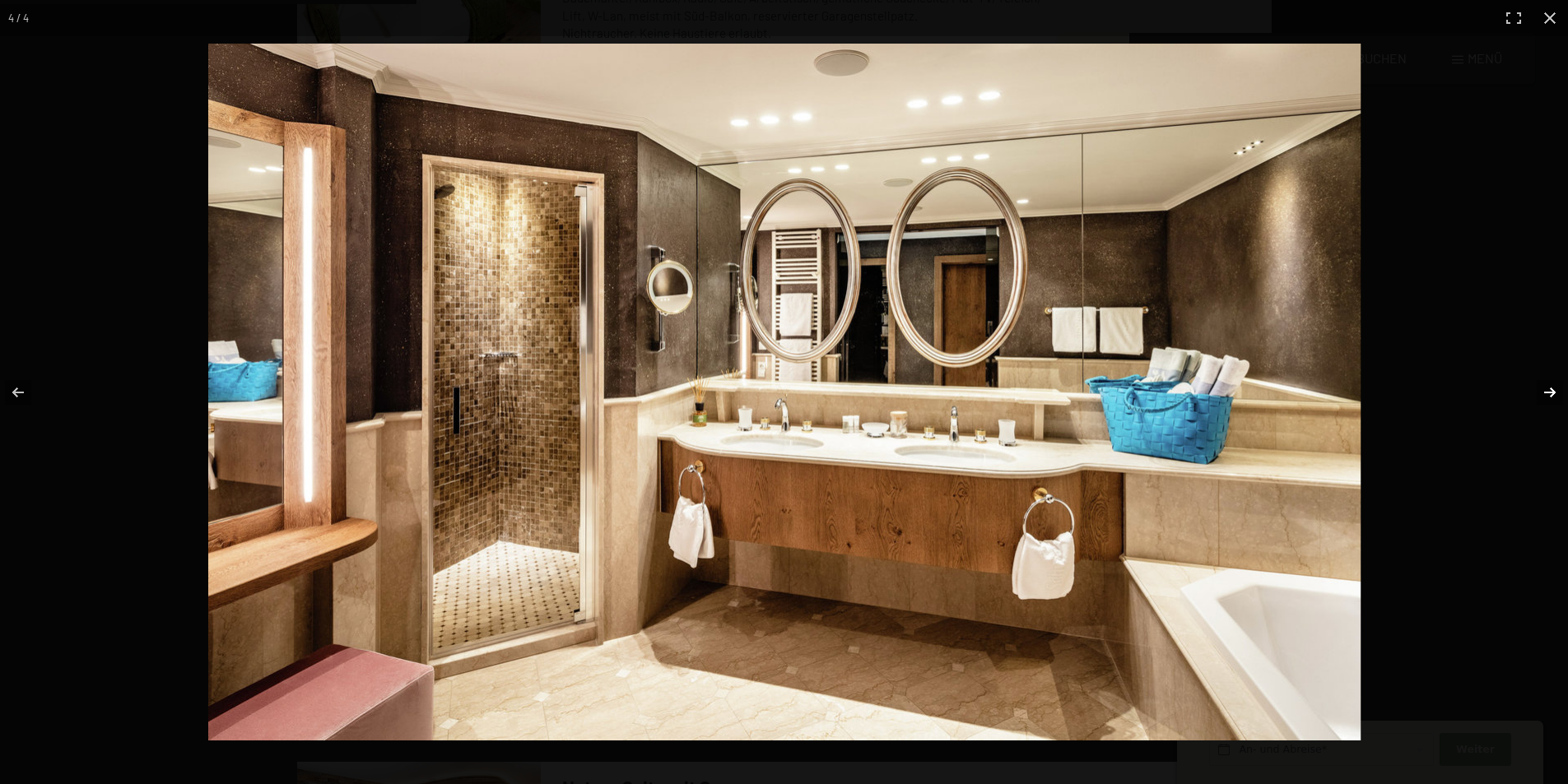
click at [1553, 391] on button "button" at bounding box center [1539, 392] width 58 height 82
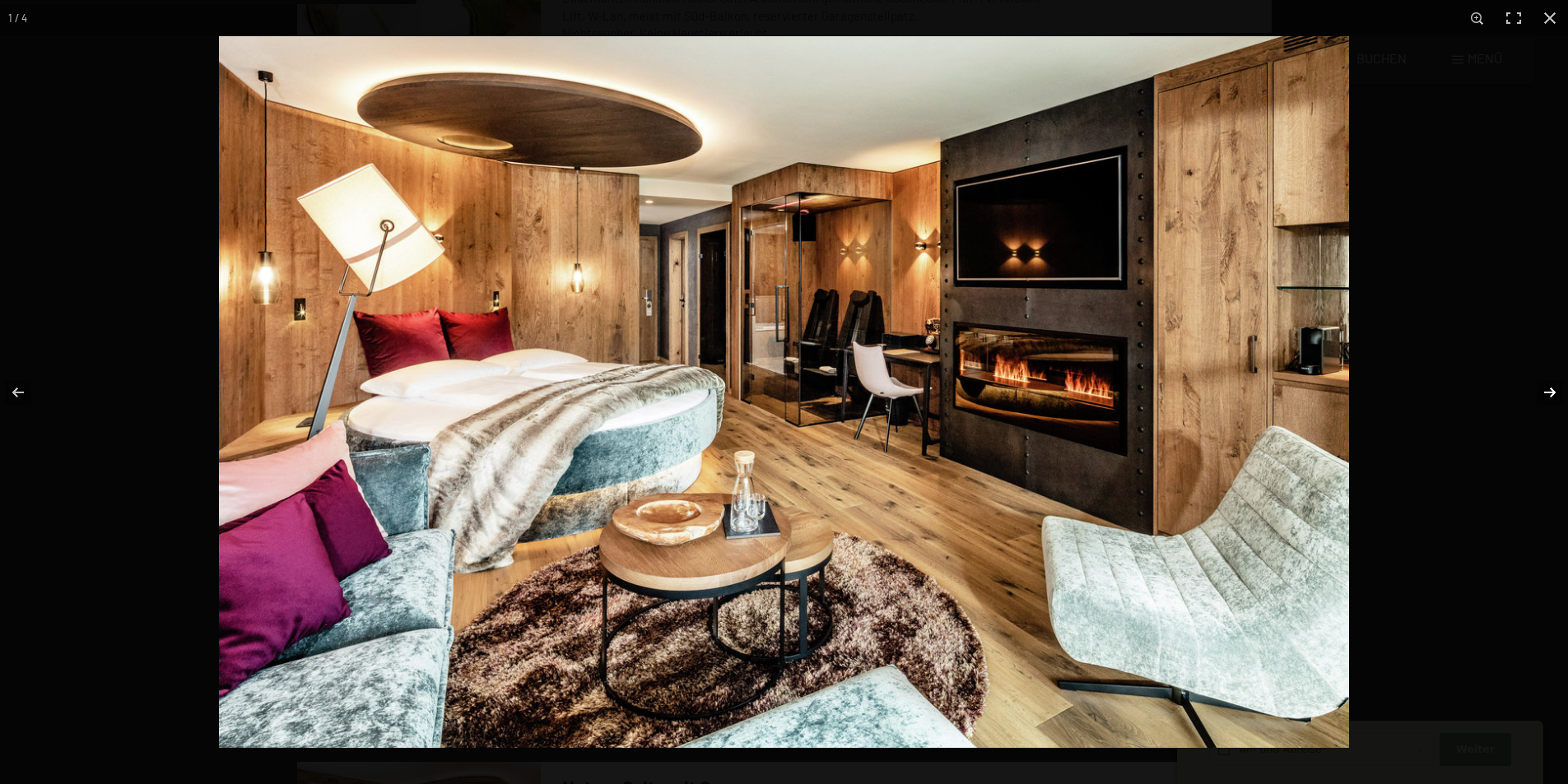
click at [1553, 391] on button "button" at bounding box center [1539, 392] width 58 height 82
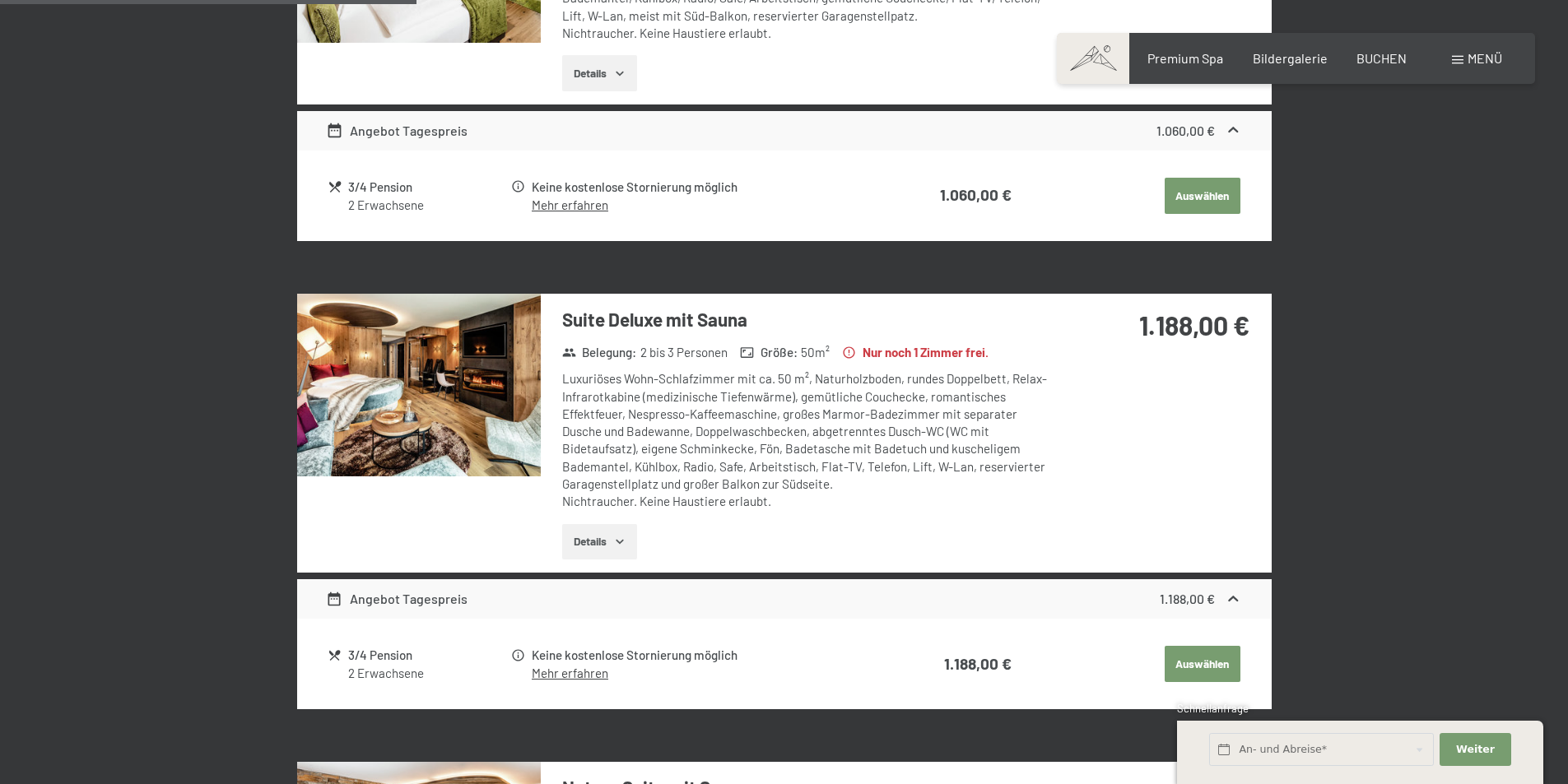
click at [0, 0] on button "button" at bounding box center [0, 0] width 0 height 0
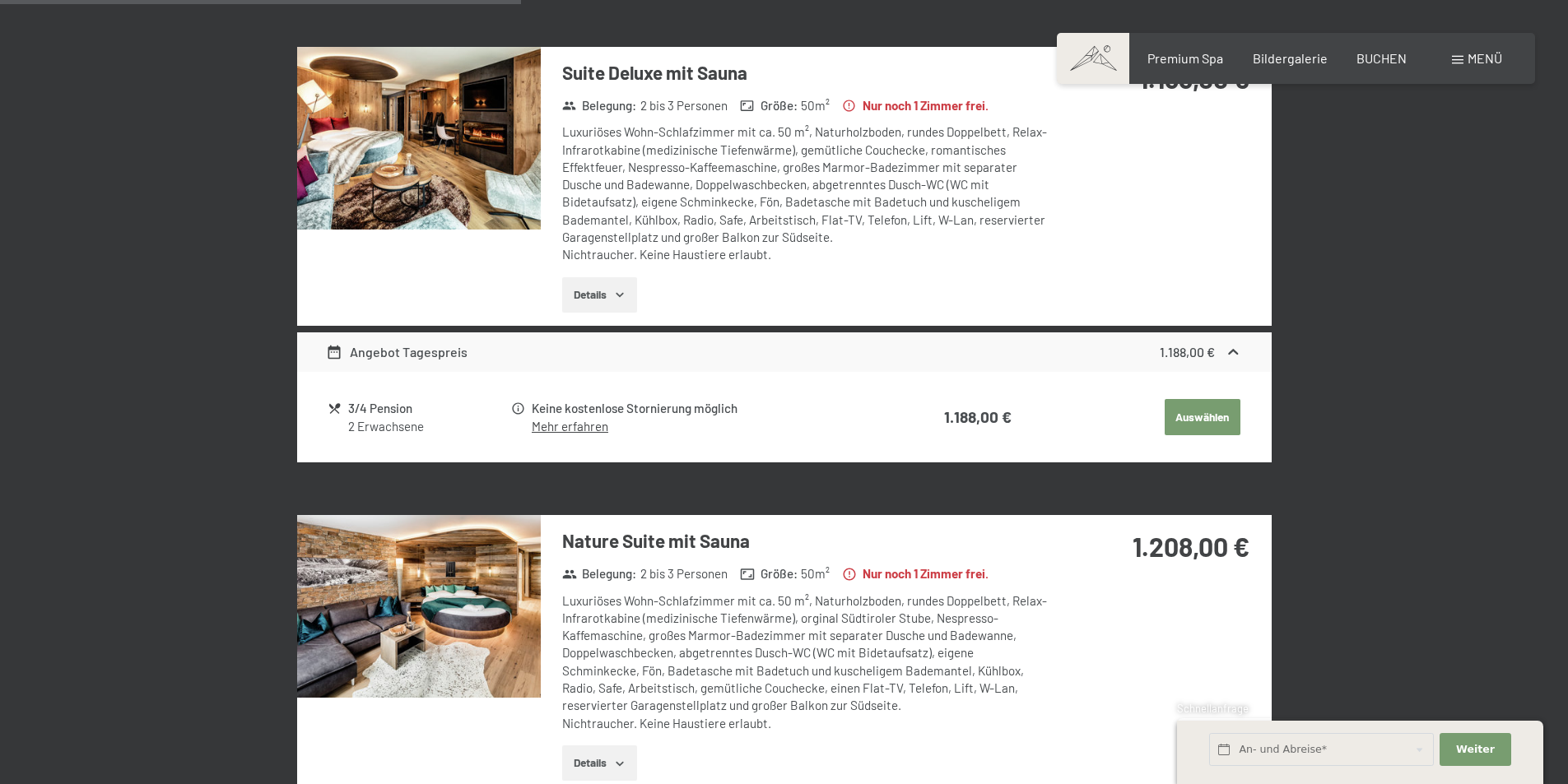
scroll to position [1645, 0]
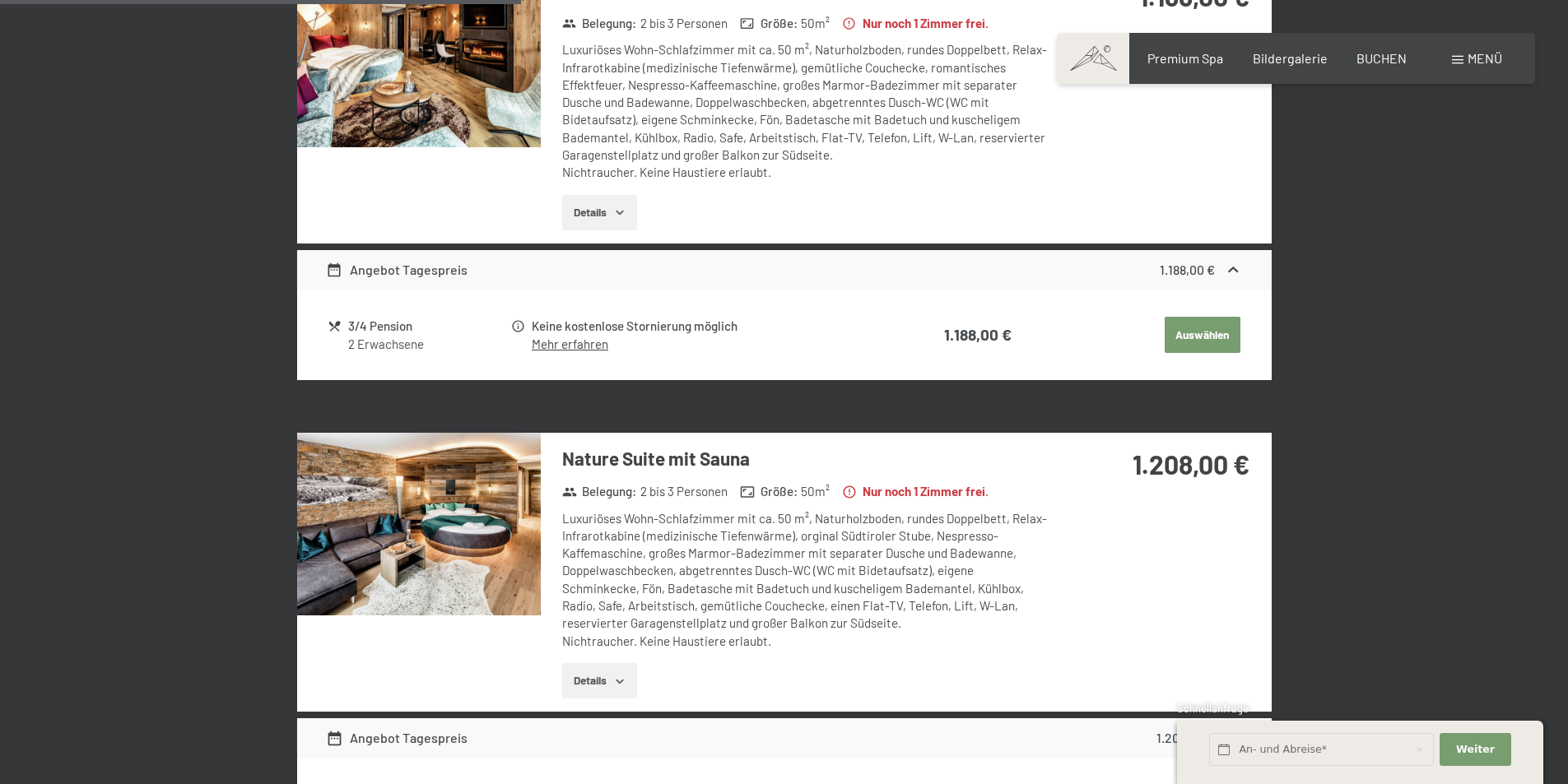
click at [601, 209] on button "Details" at bounding box center [599, 213] width 75 height 36
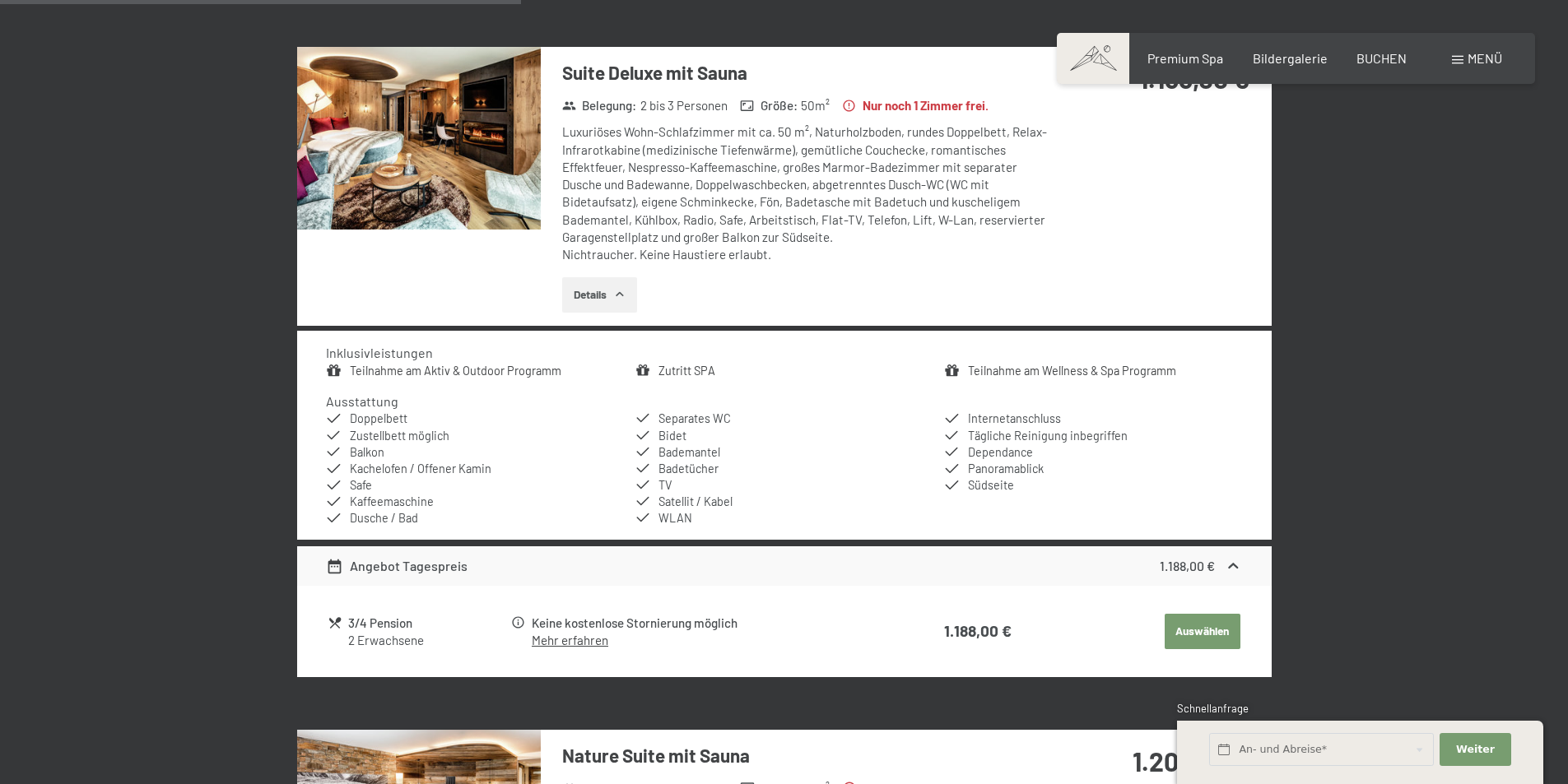
scroll to position [1481, 0]
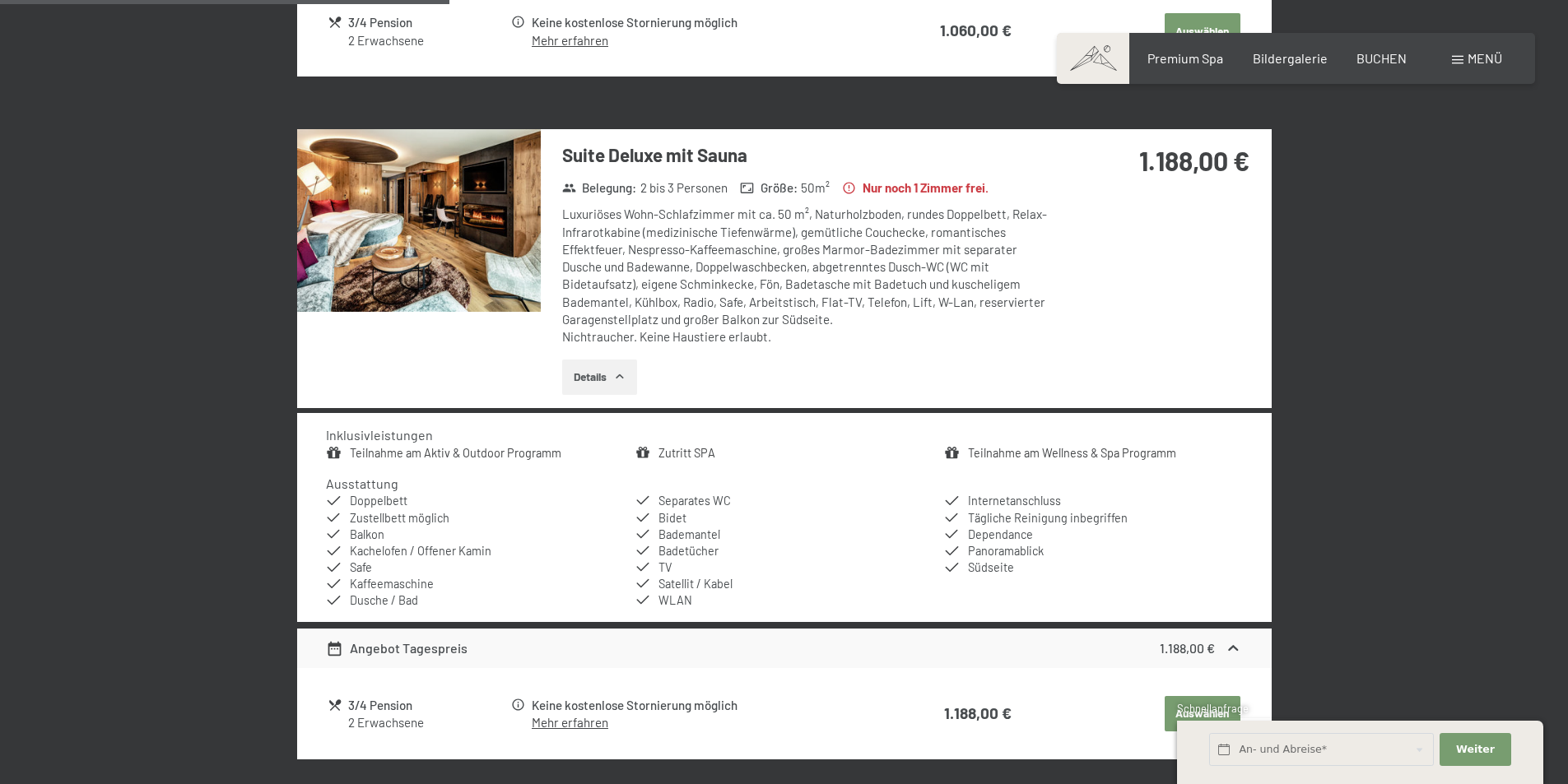
click at [376, 728] on div "2 Erwachsene" at bounding box center [428, 723] width 161 height 17
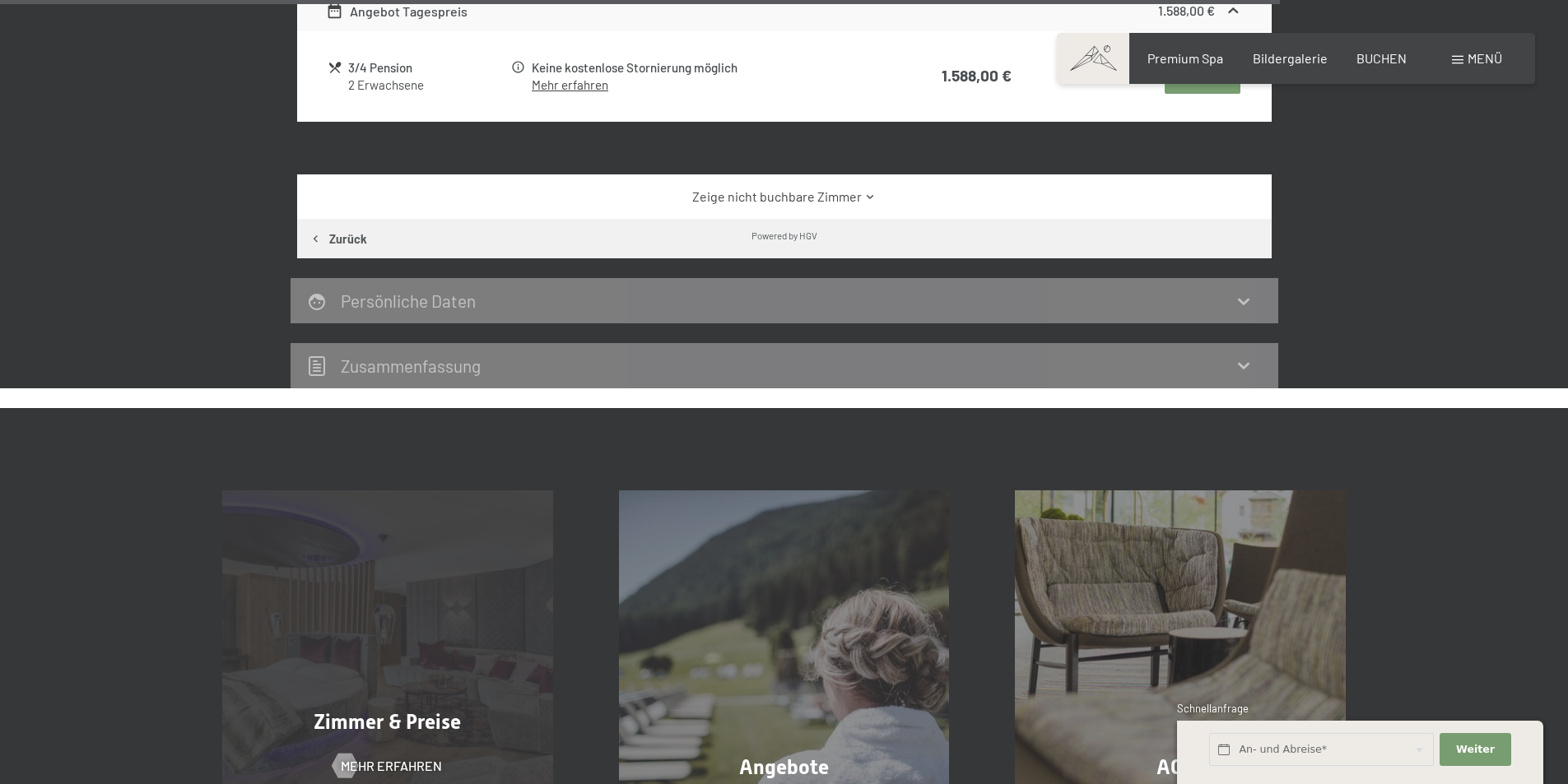
scroll to position [4277, 0]
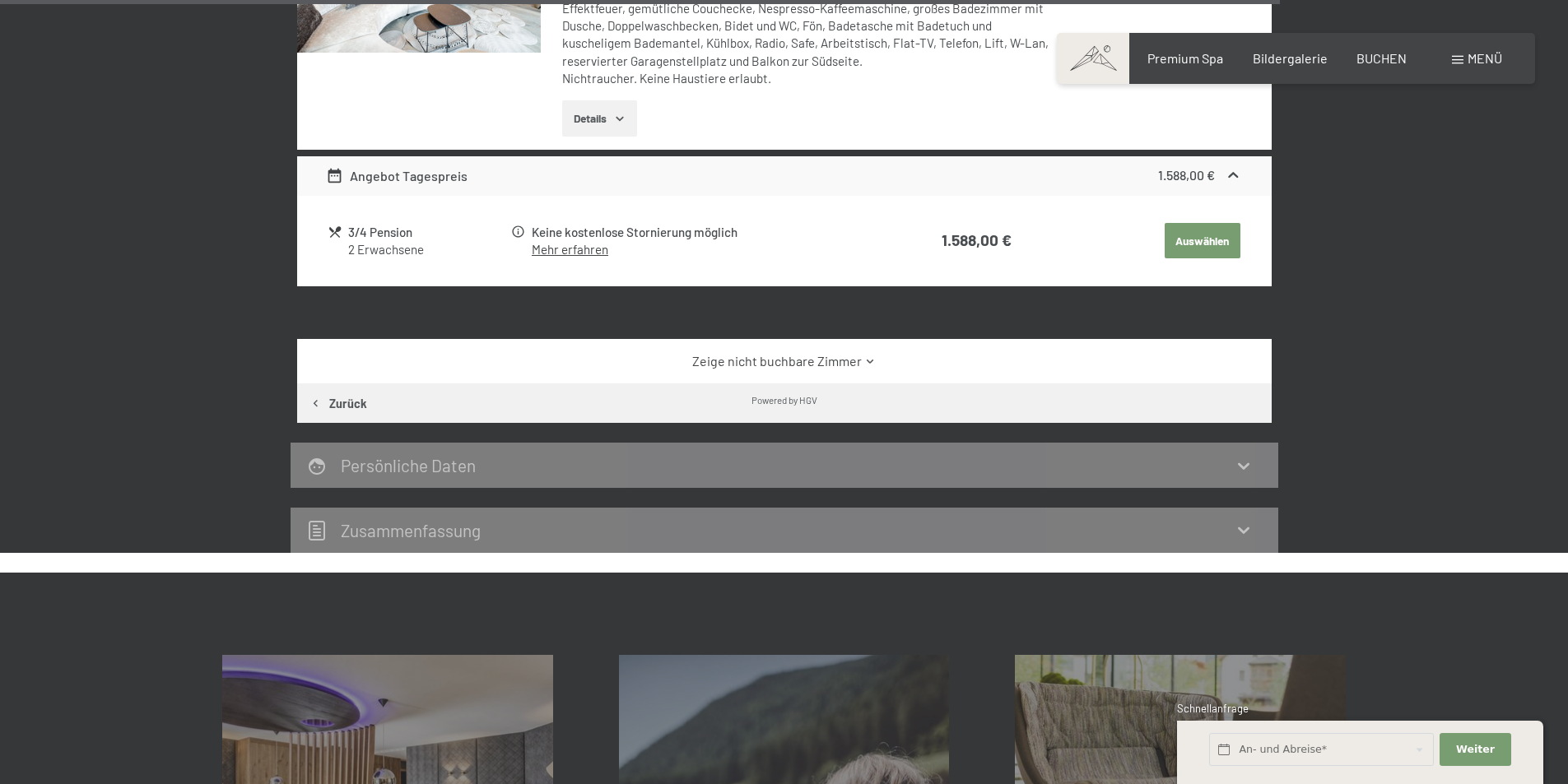
click at [829, 356] on link "Zeige nicht buchbare Zimmer" at bounding box center [784, 361] width 916 height 18
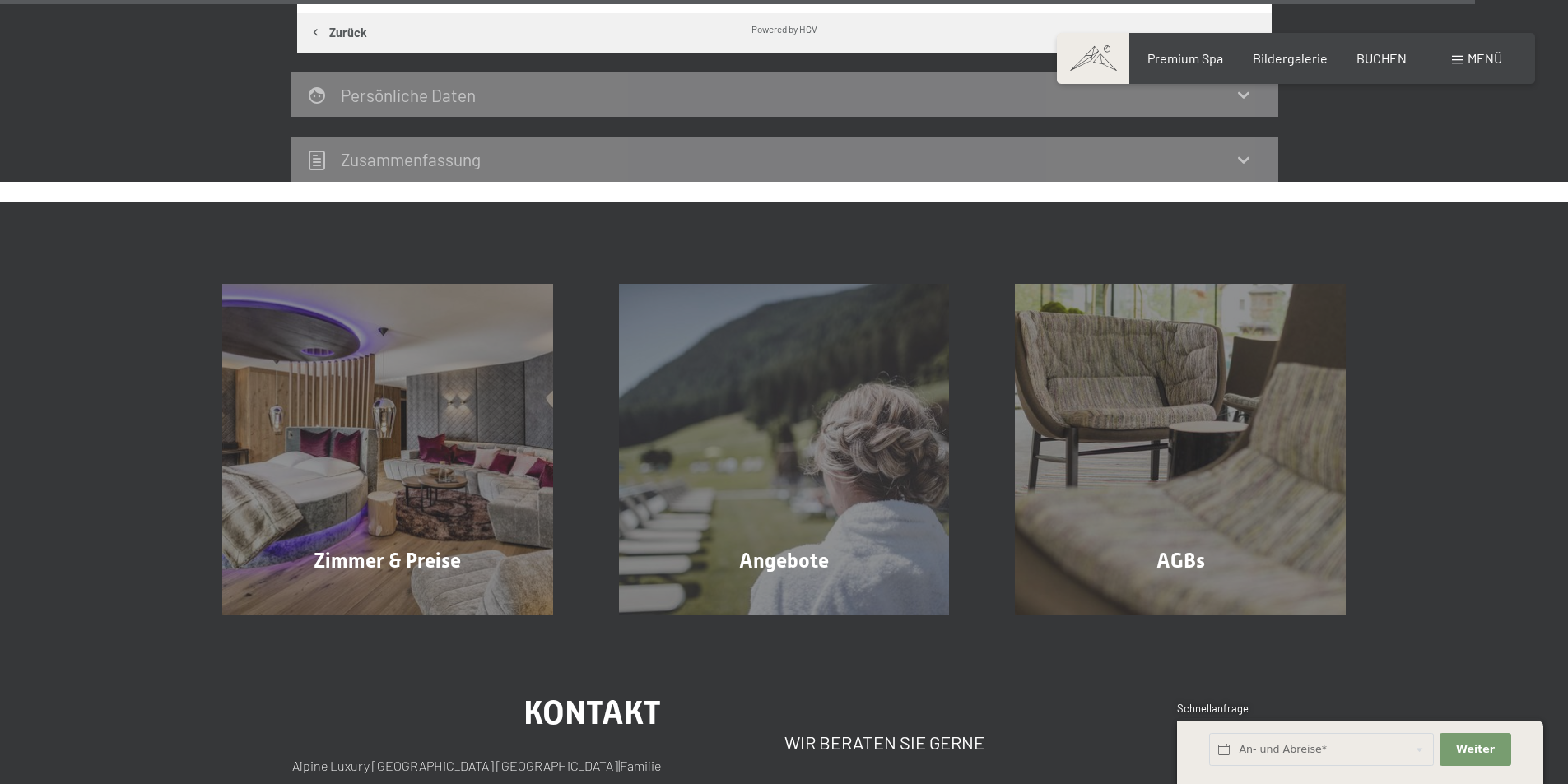
scroll to position [6251, 0]
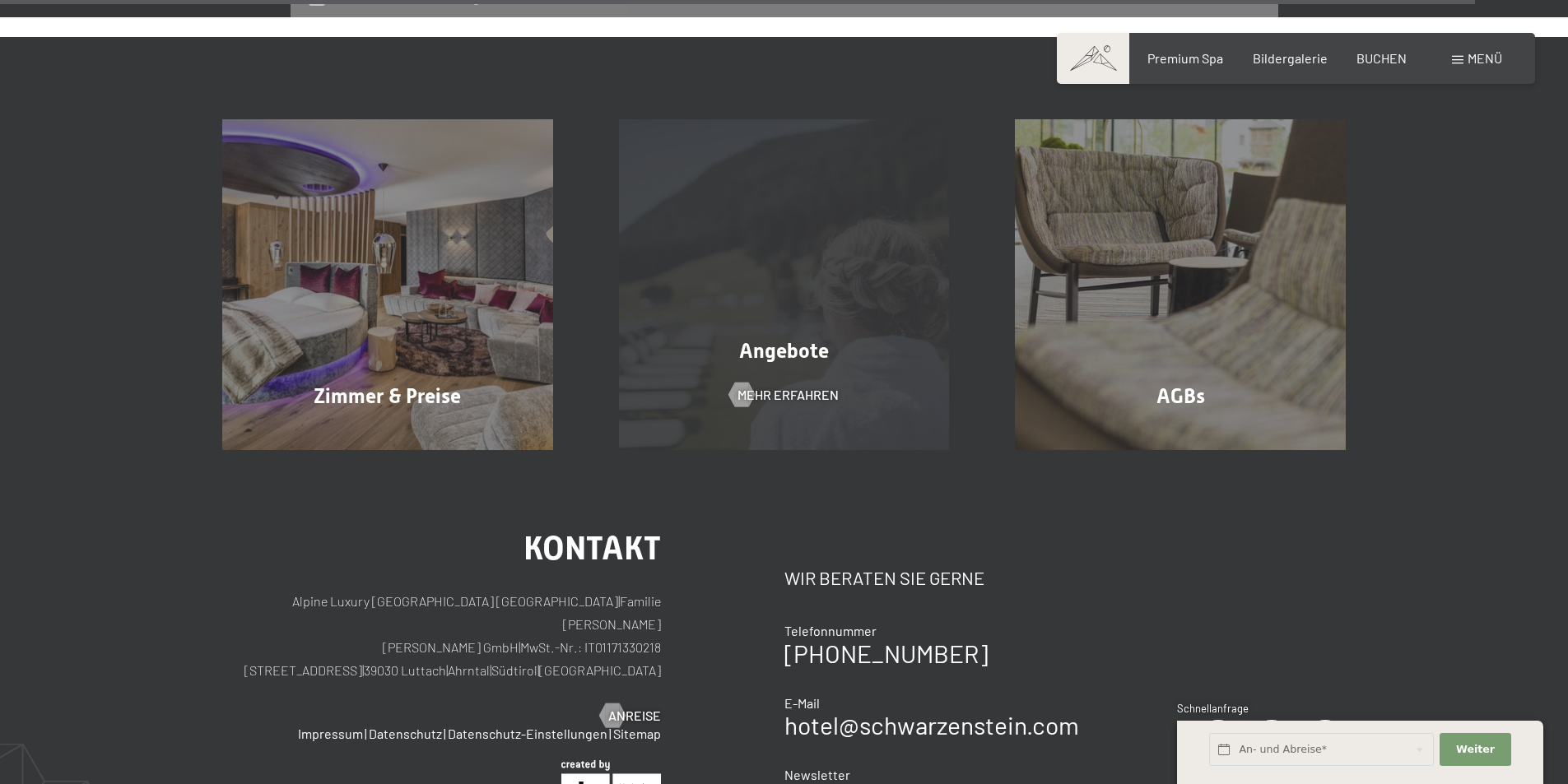
click at [802, 337] on div "Angebote" at bounding box center [784, 351] width 397 height 29
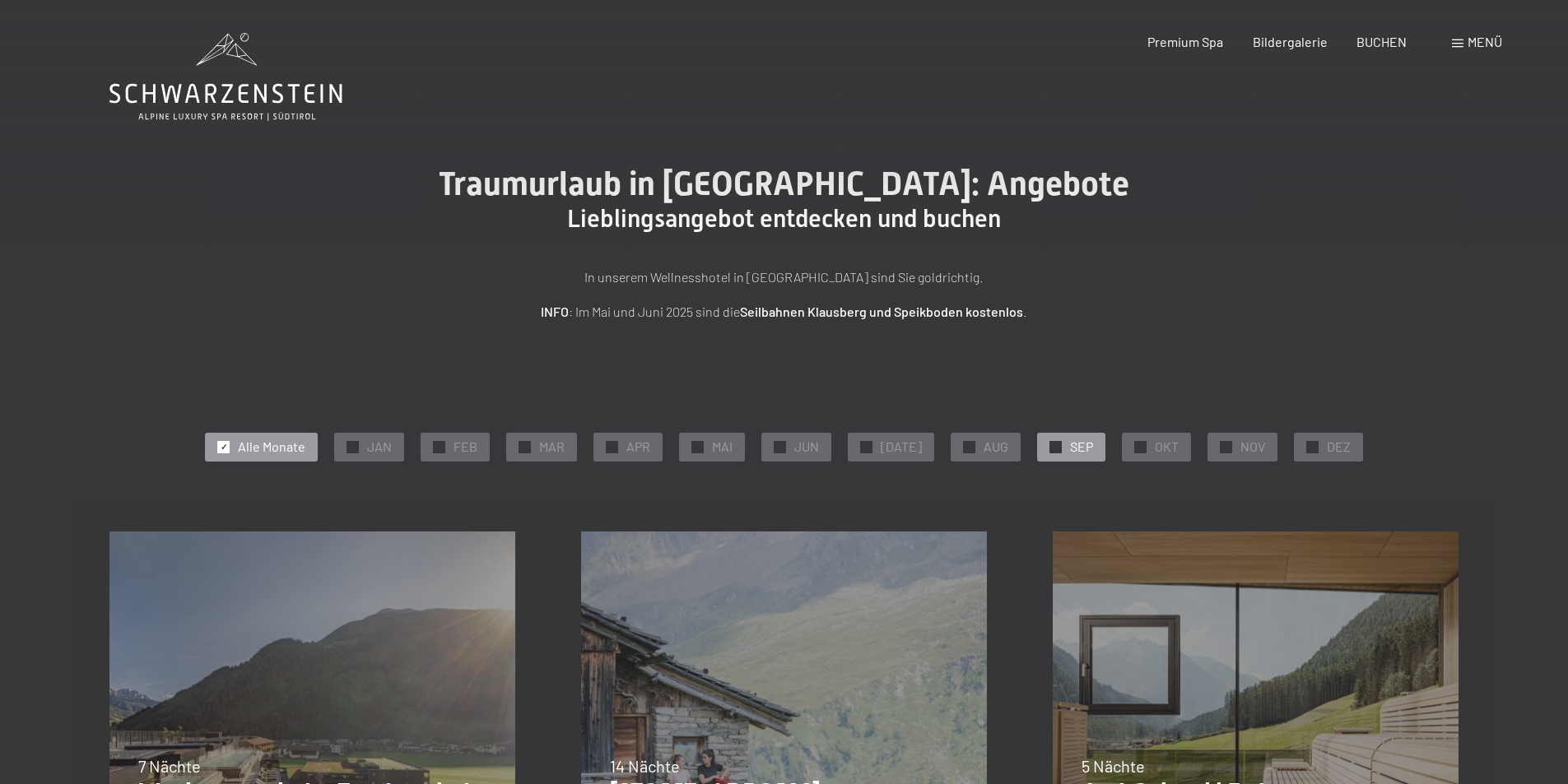
click at [1070, 447] on span "SEP" at bounding box center [1081, 447] width 23 height 18
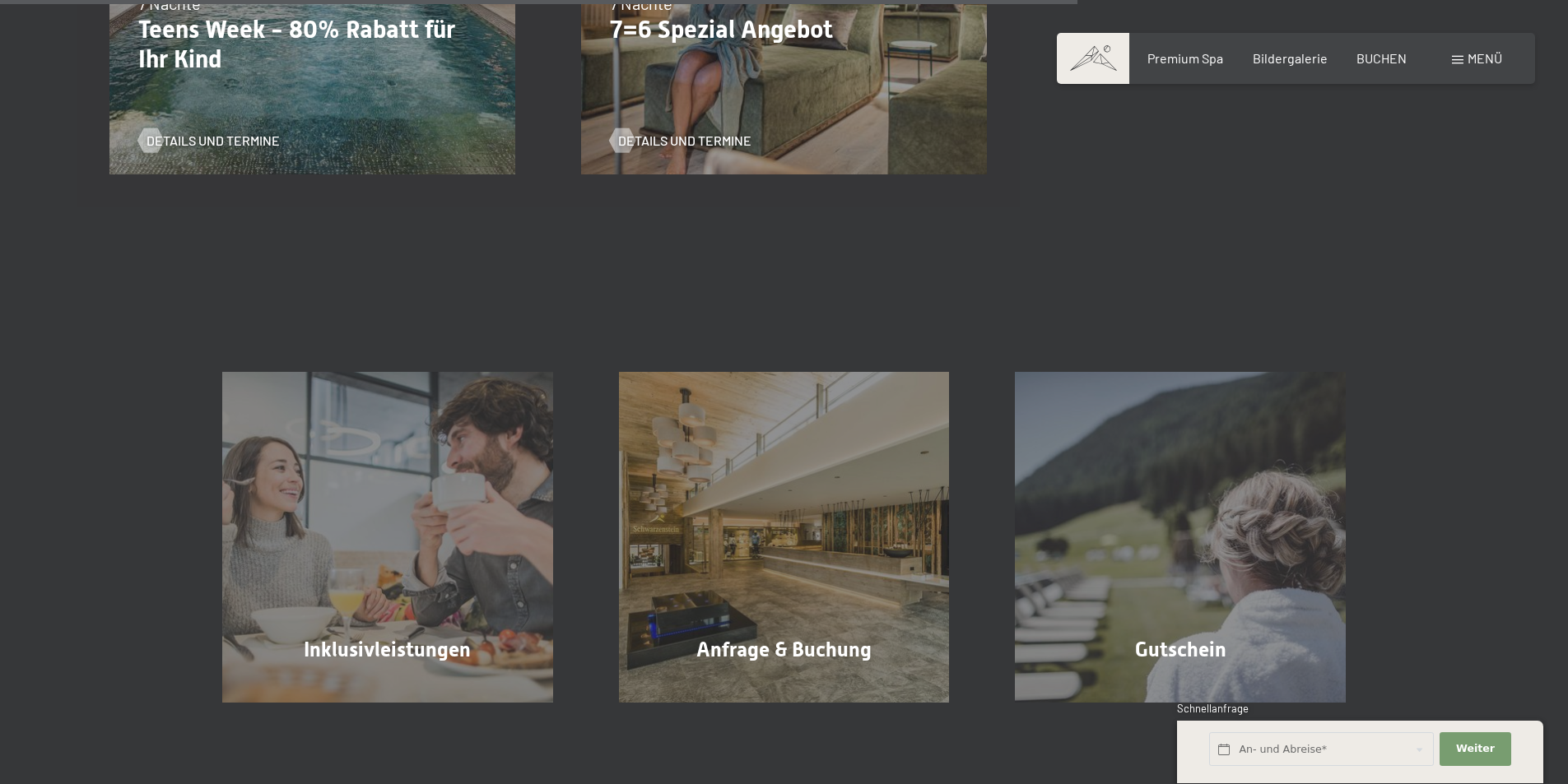
scroll to position [1398, 0]
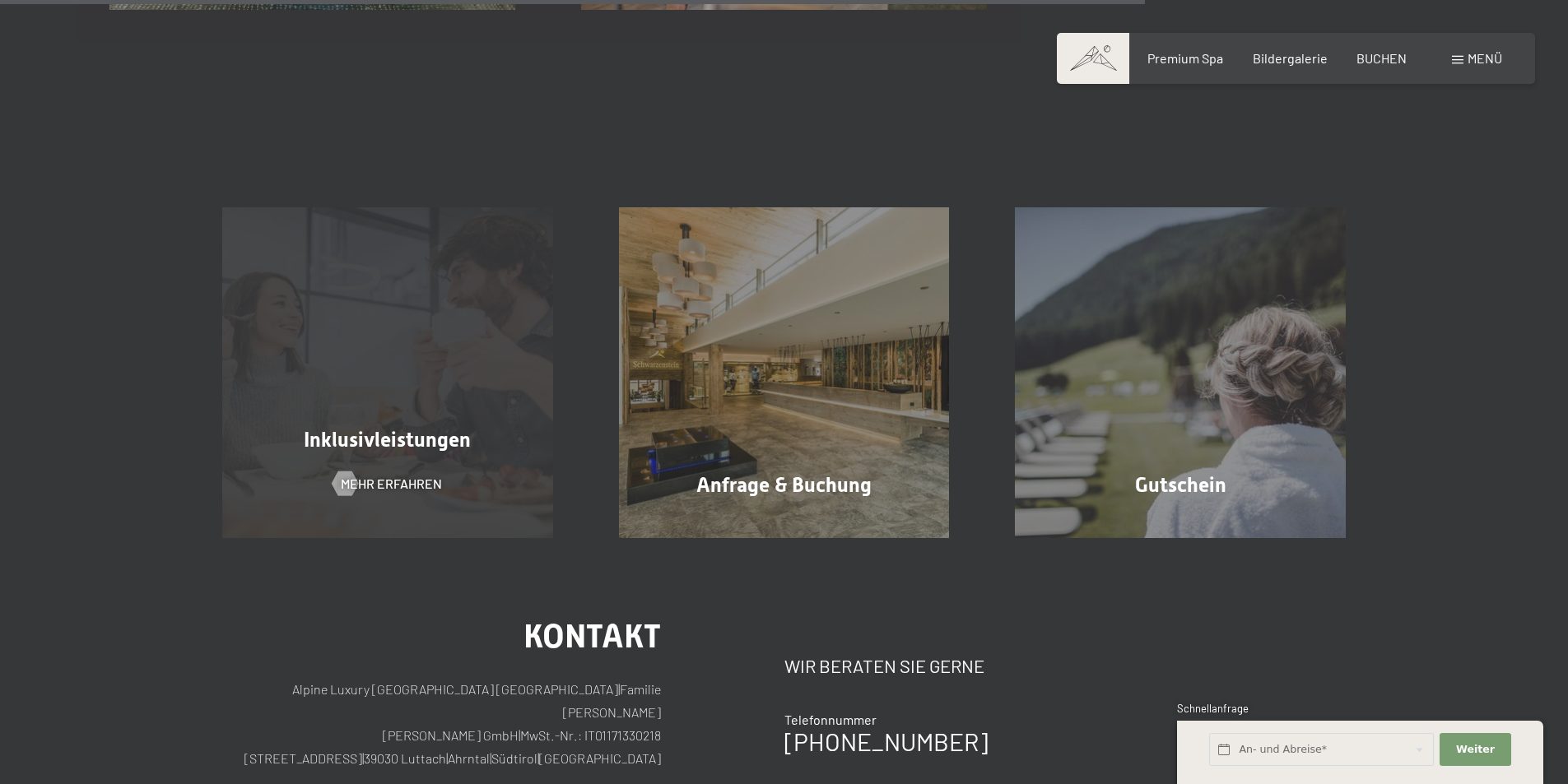
click at [364, 448] on span "Inklusivleistungen" at bounding box center [387, 439] width 167 height 24
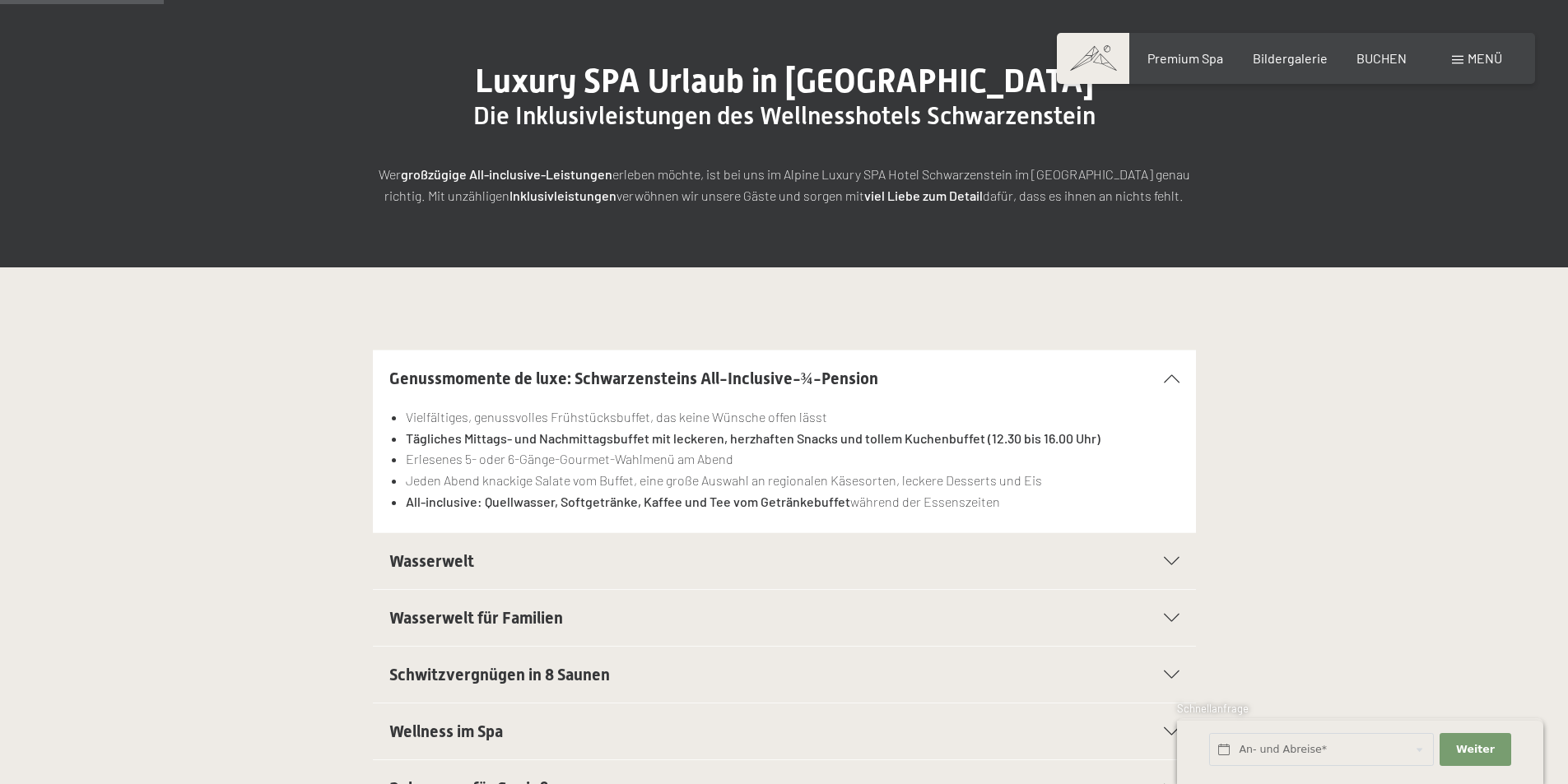
scroll to position [412, 0]
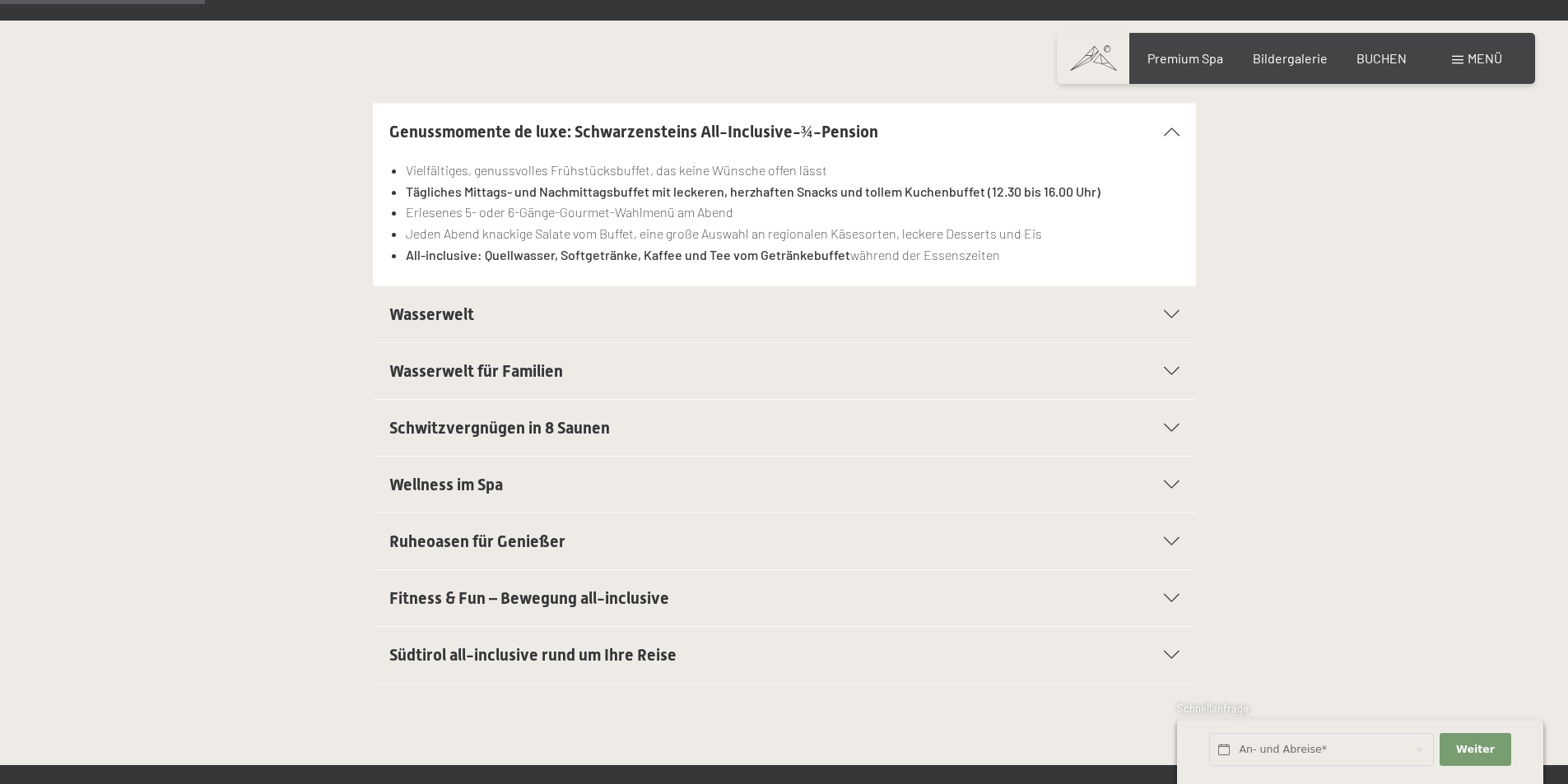
click at [1175, 370] on icon at bounding box center [1172, 371] width 16 height 8
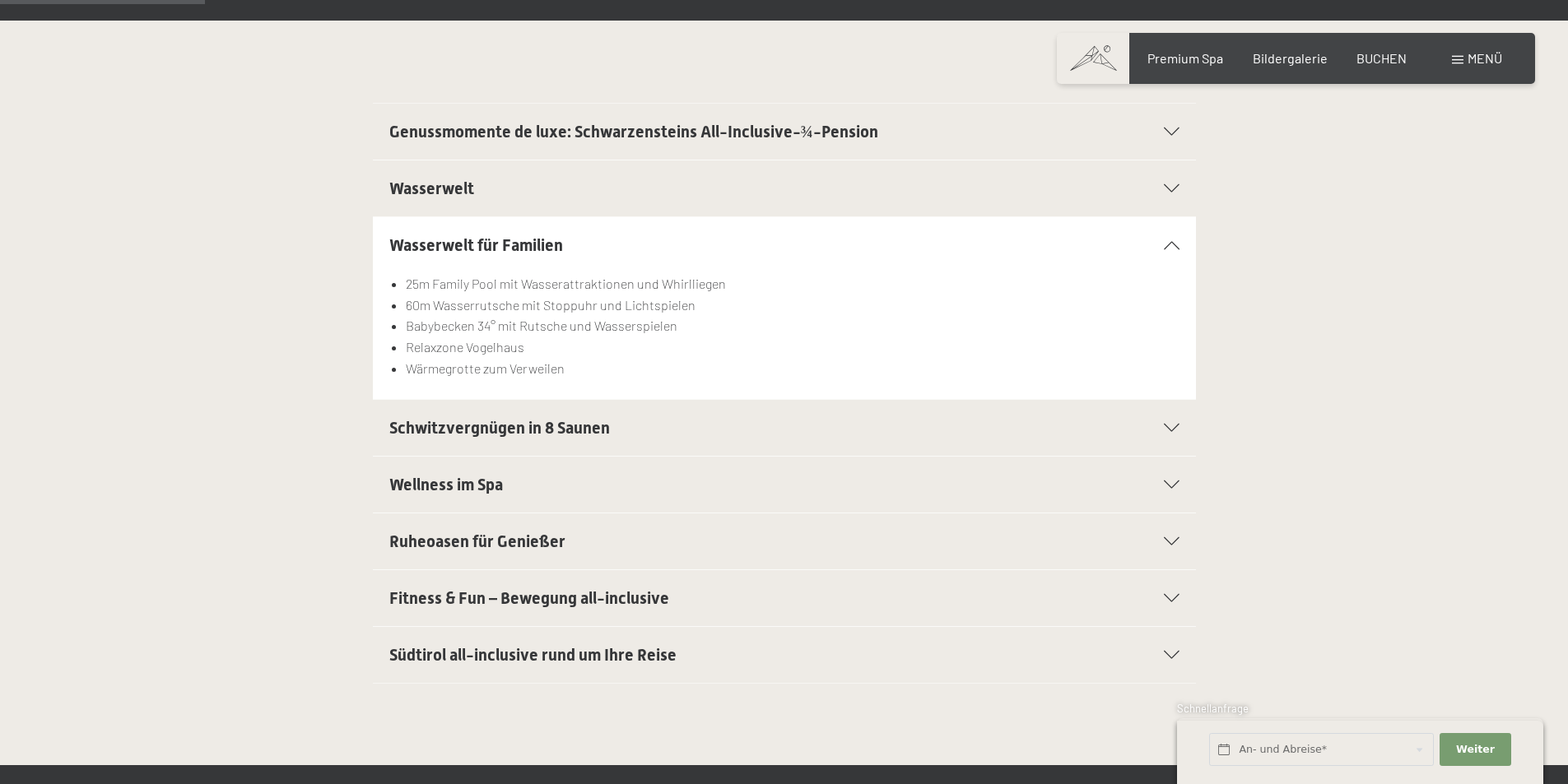
click at [1170, 241] on icon at bounding box center [1172, 244] width 16 height 8
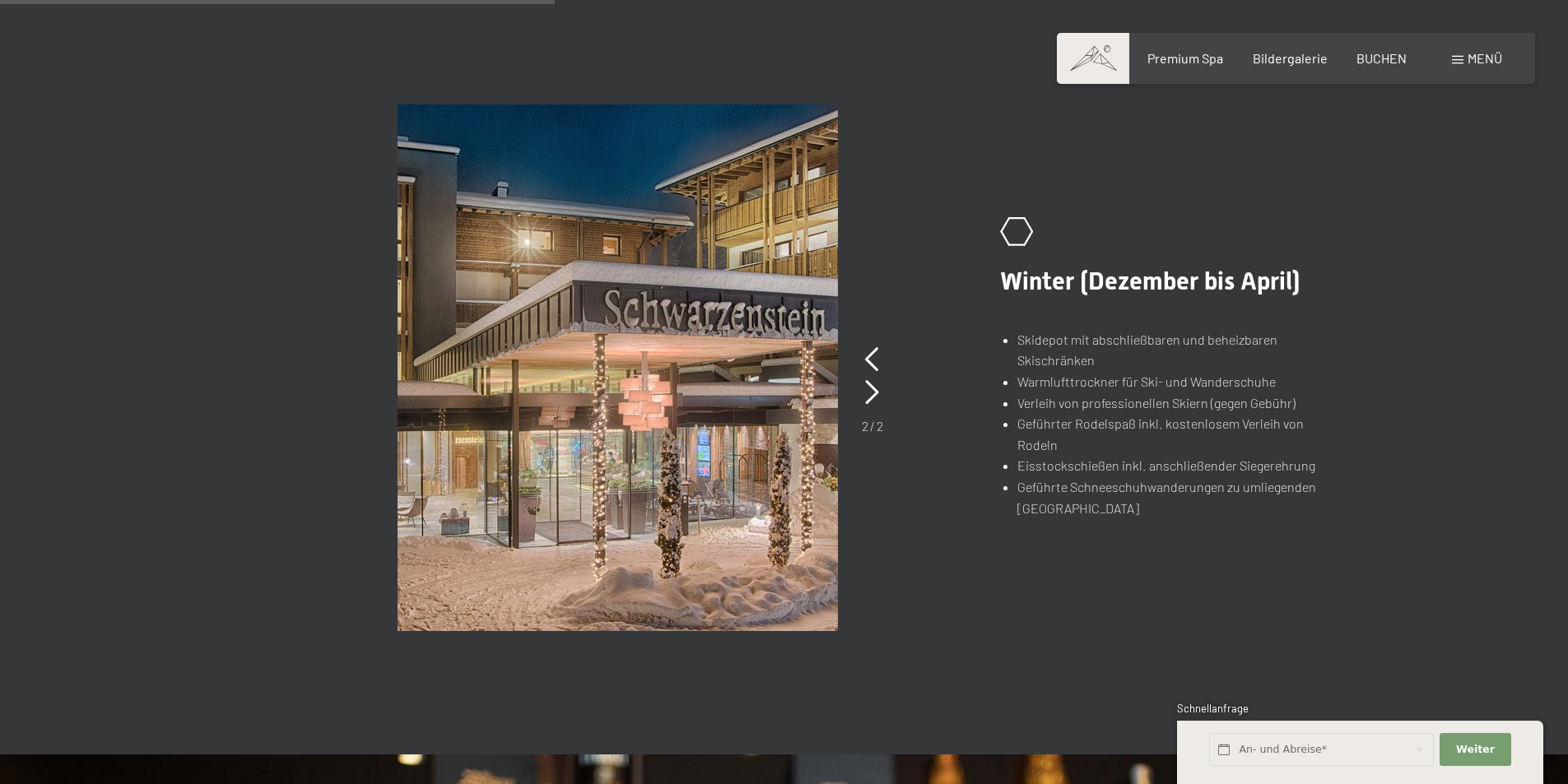
scroll to position [1151, 0]
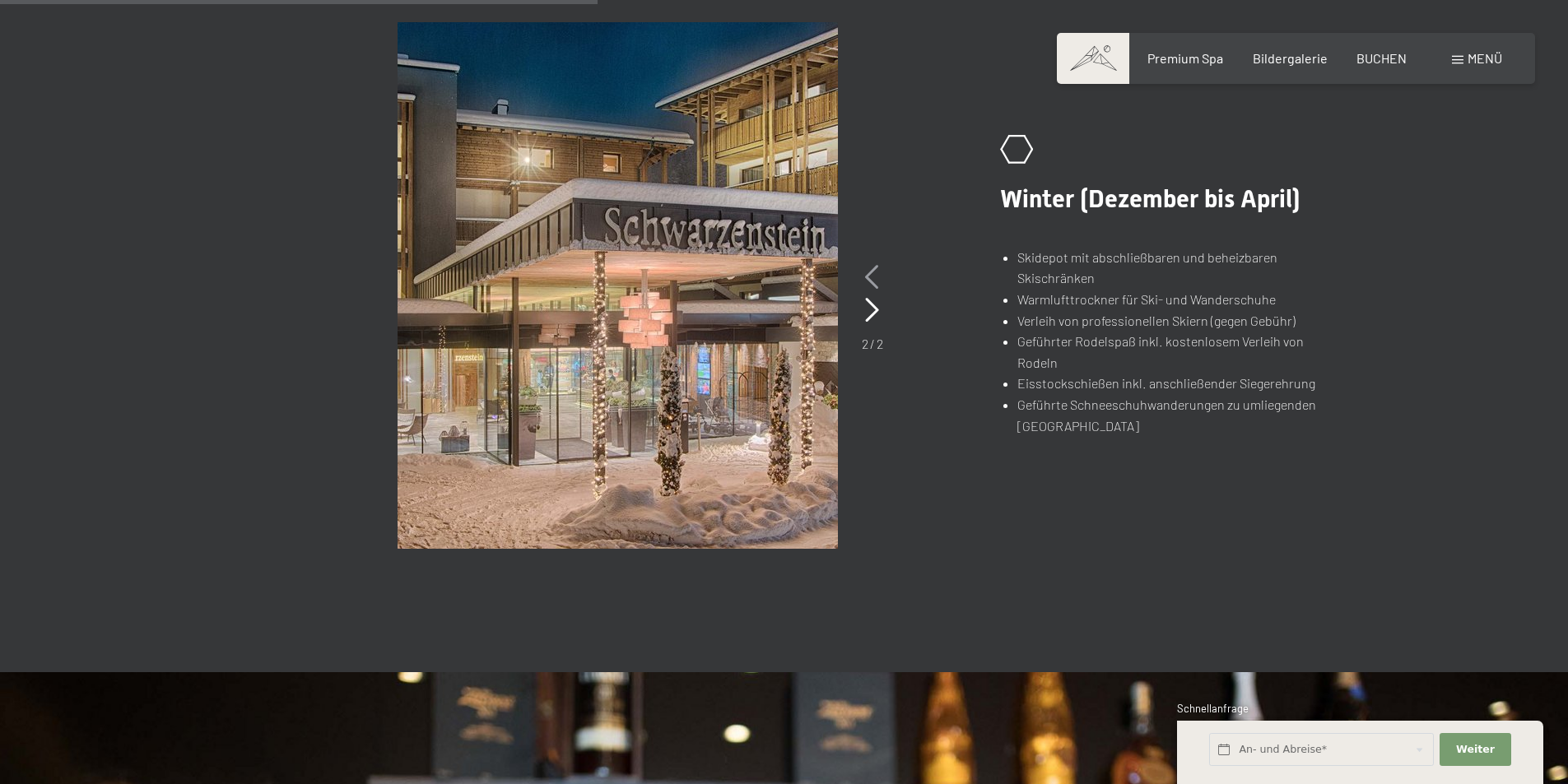
click at [870, 268] on icon at bounding box center [872, 277] width 14 height 24
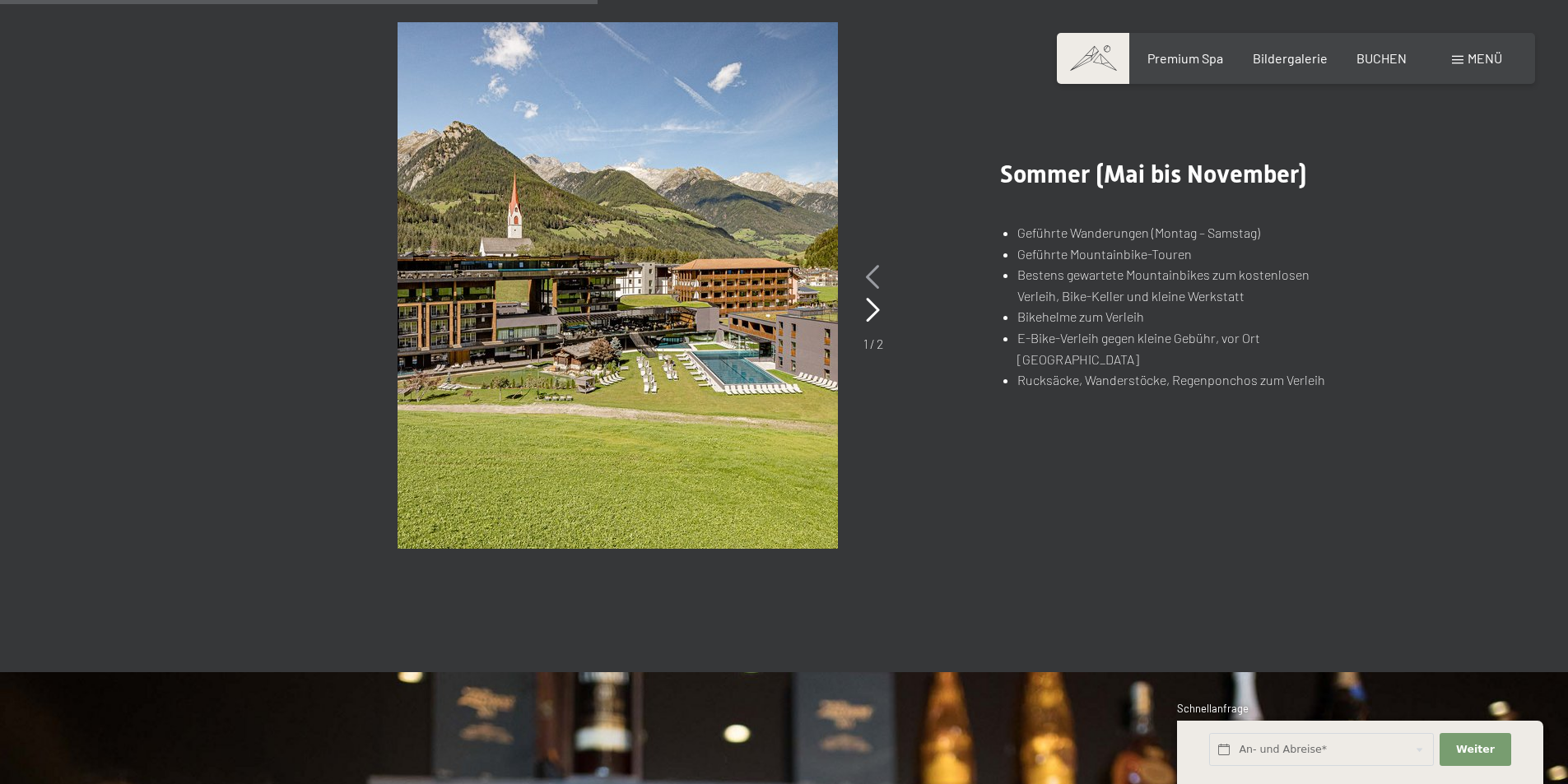
click at [870, 268] on icon at bounding box center [873, 277] width 14 height 24
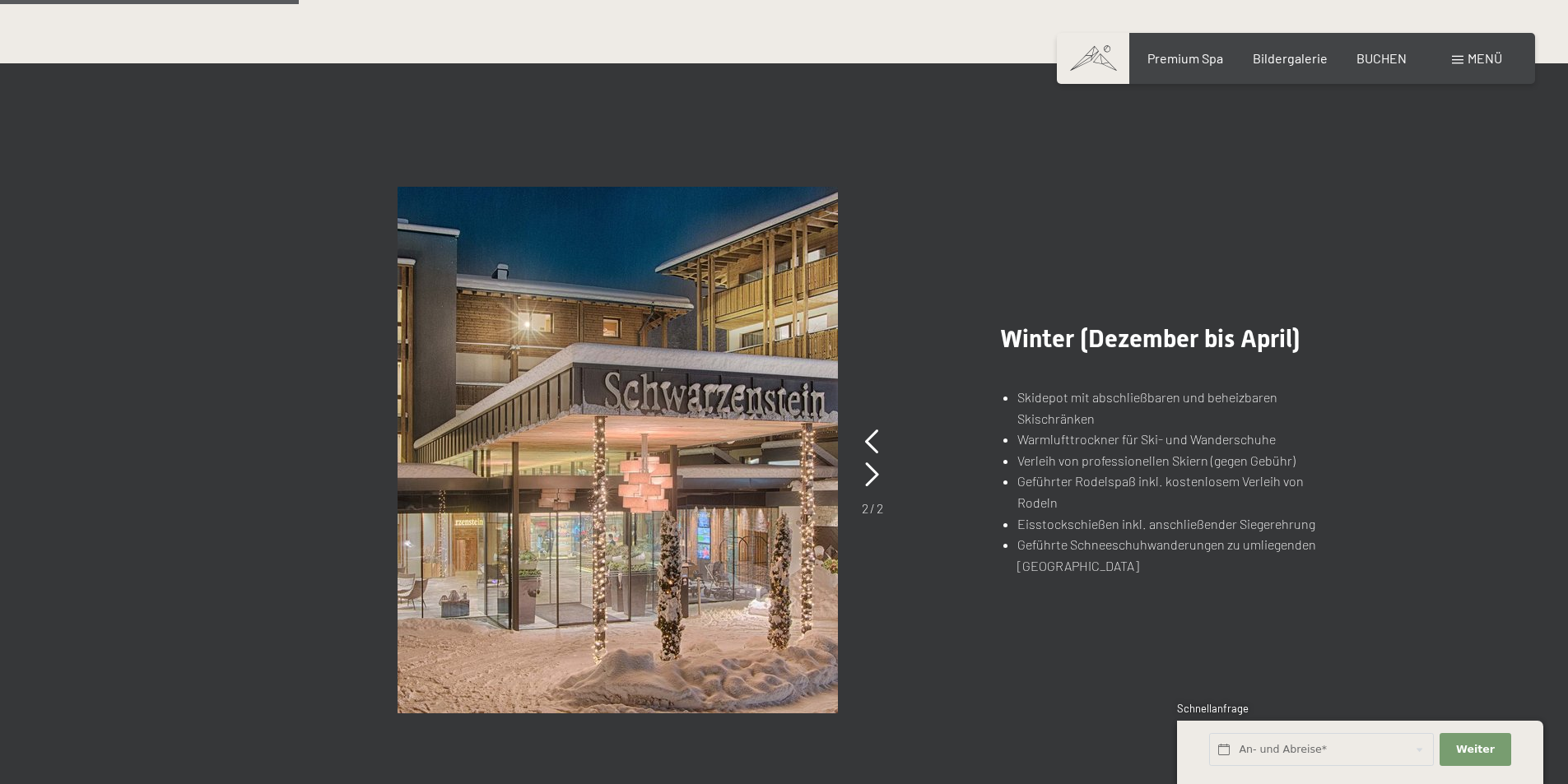
scroll to position [576, 0]
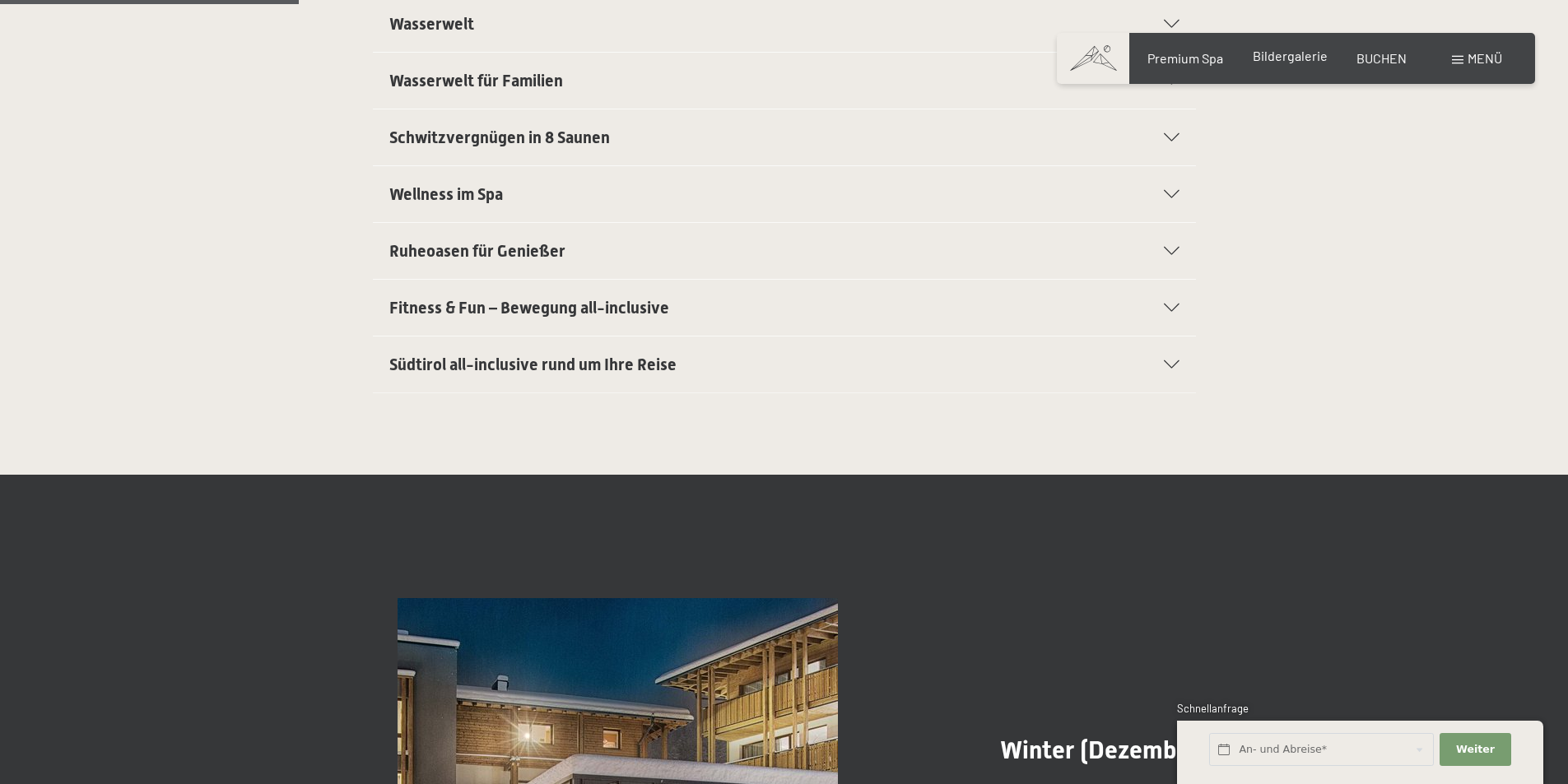
click at [1281, 55] on span "Bildergalerie" at bounding box center [1290, 56] width 75 height 16
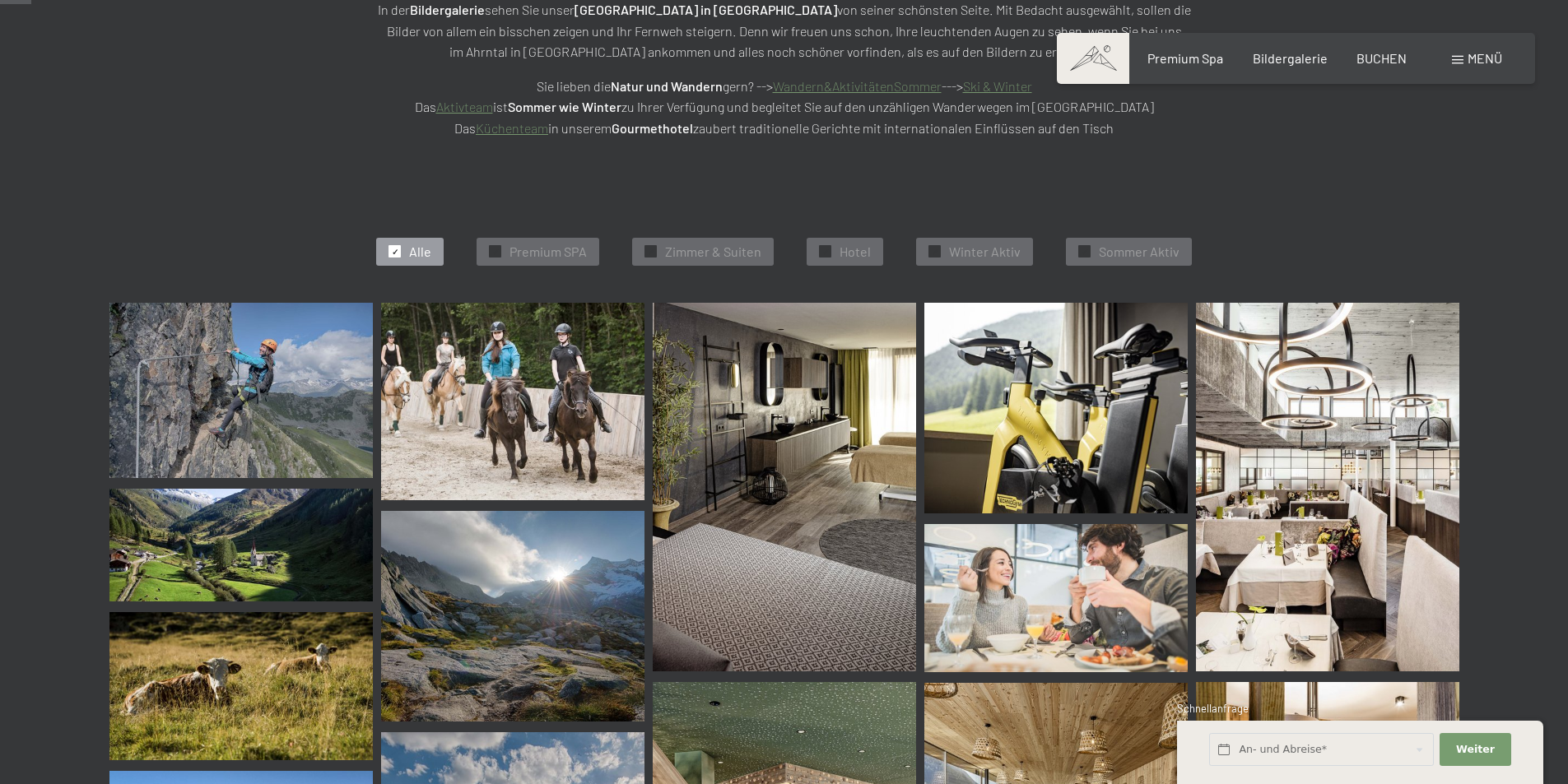
scroll to position [494, 0]
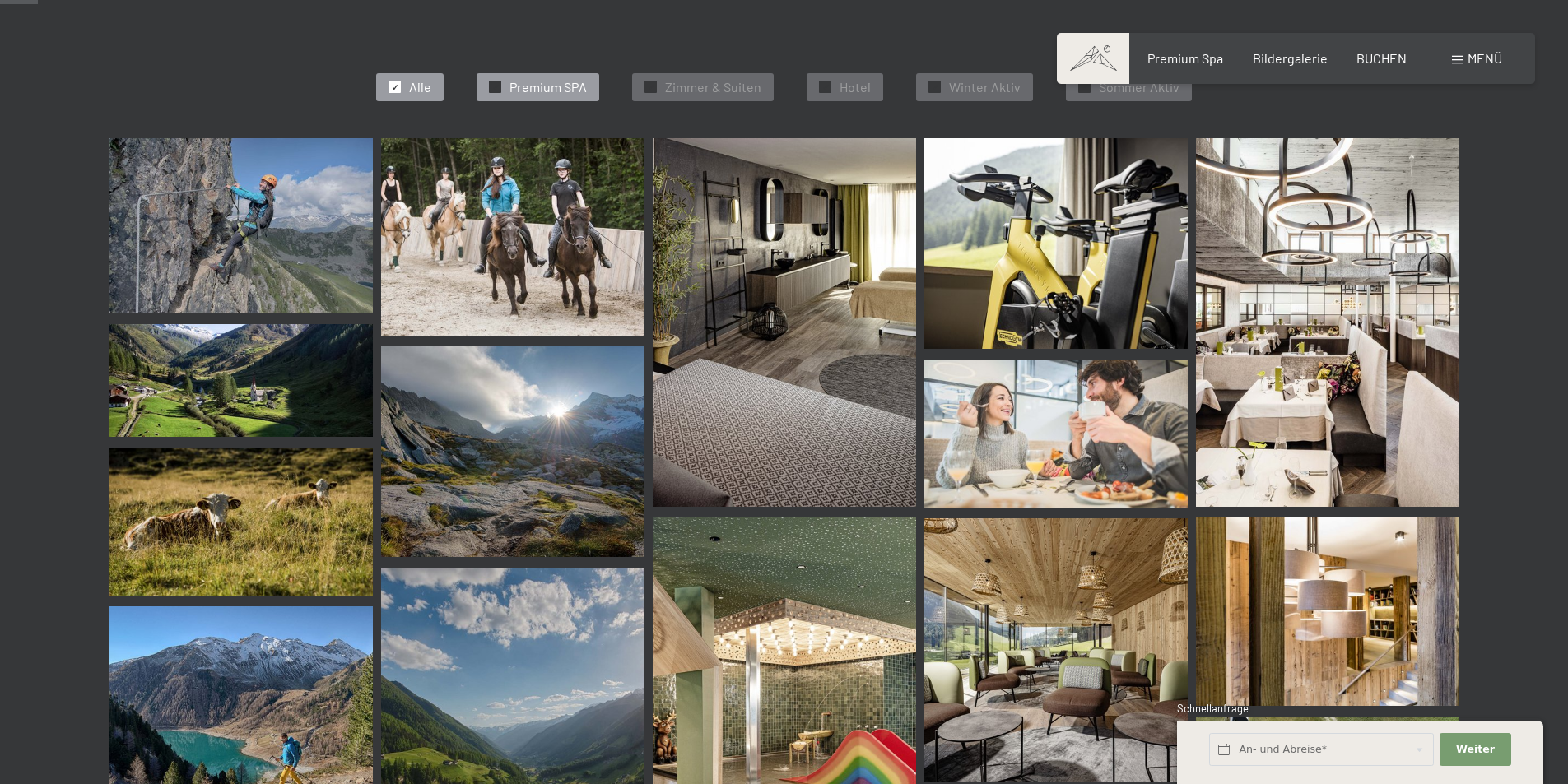
click at [543, 81] on span "Premium SPA" at bounding box center [548, 87] width 78 height 18
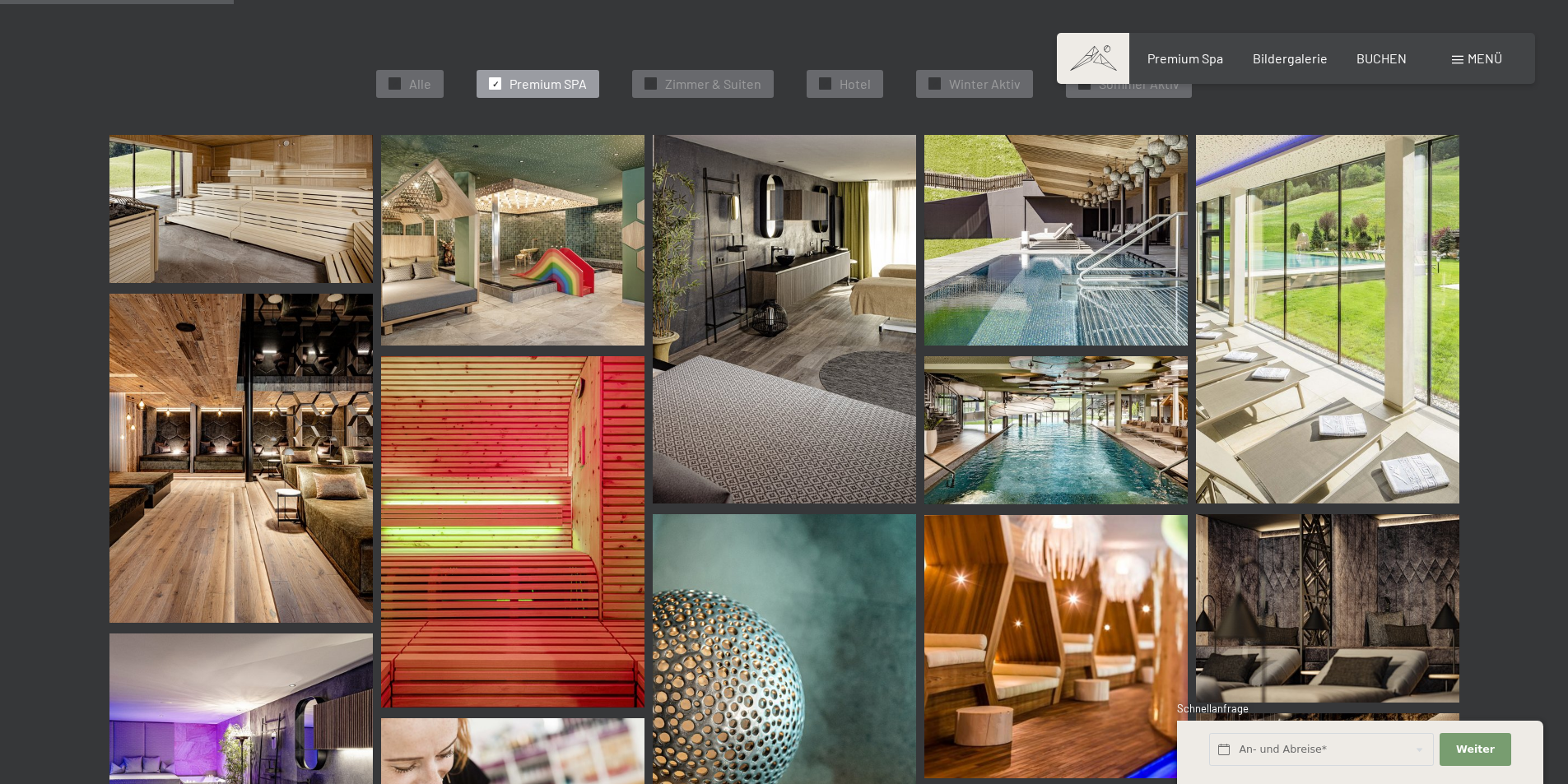
scroll to position [579, 0]
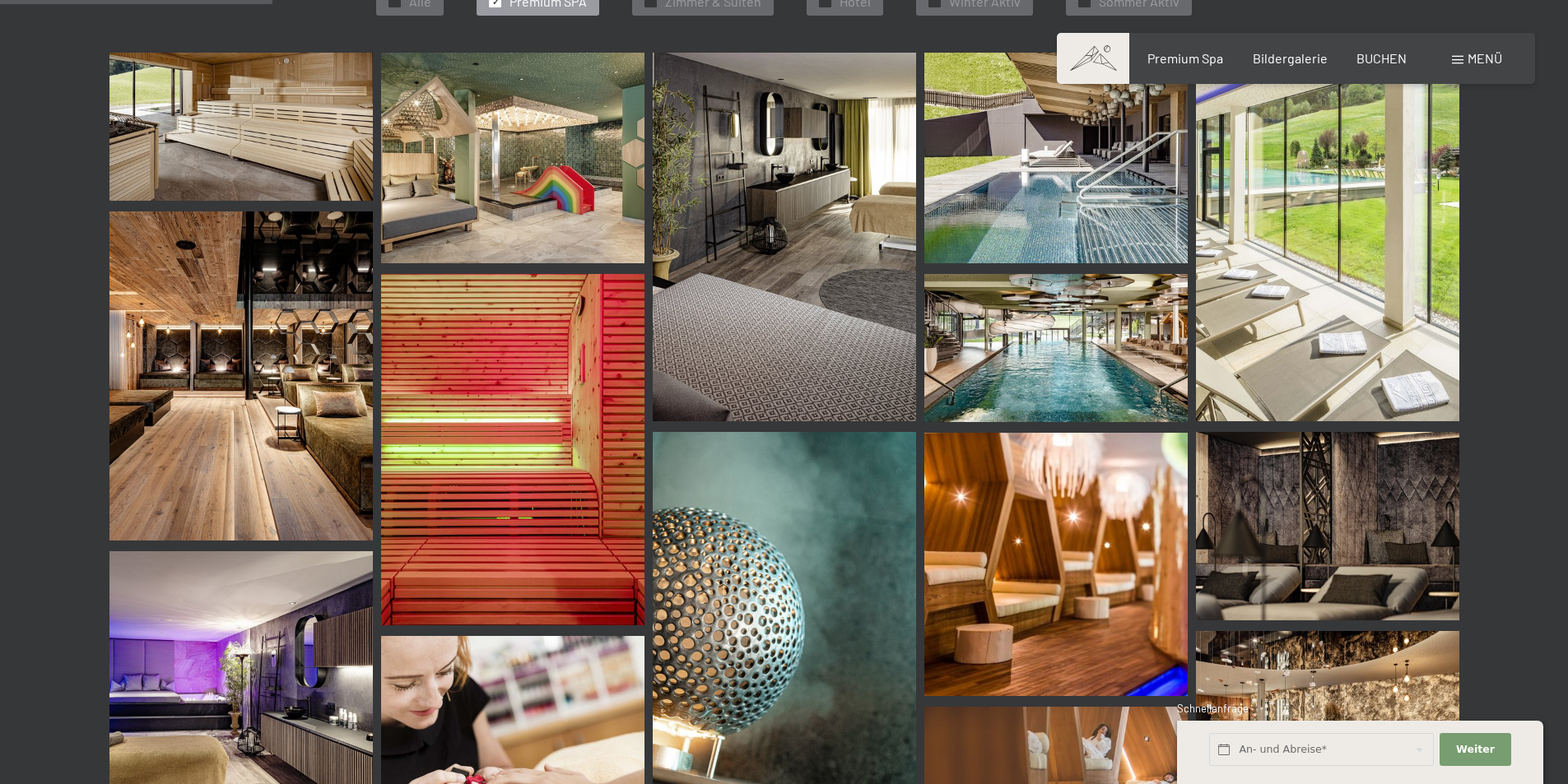
click at [1046, 334] on img at bounding box center [1056, 348] width 264 height 148
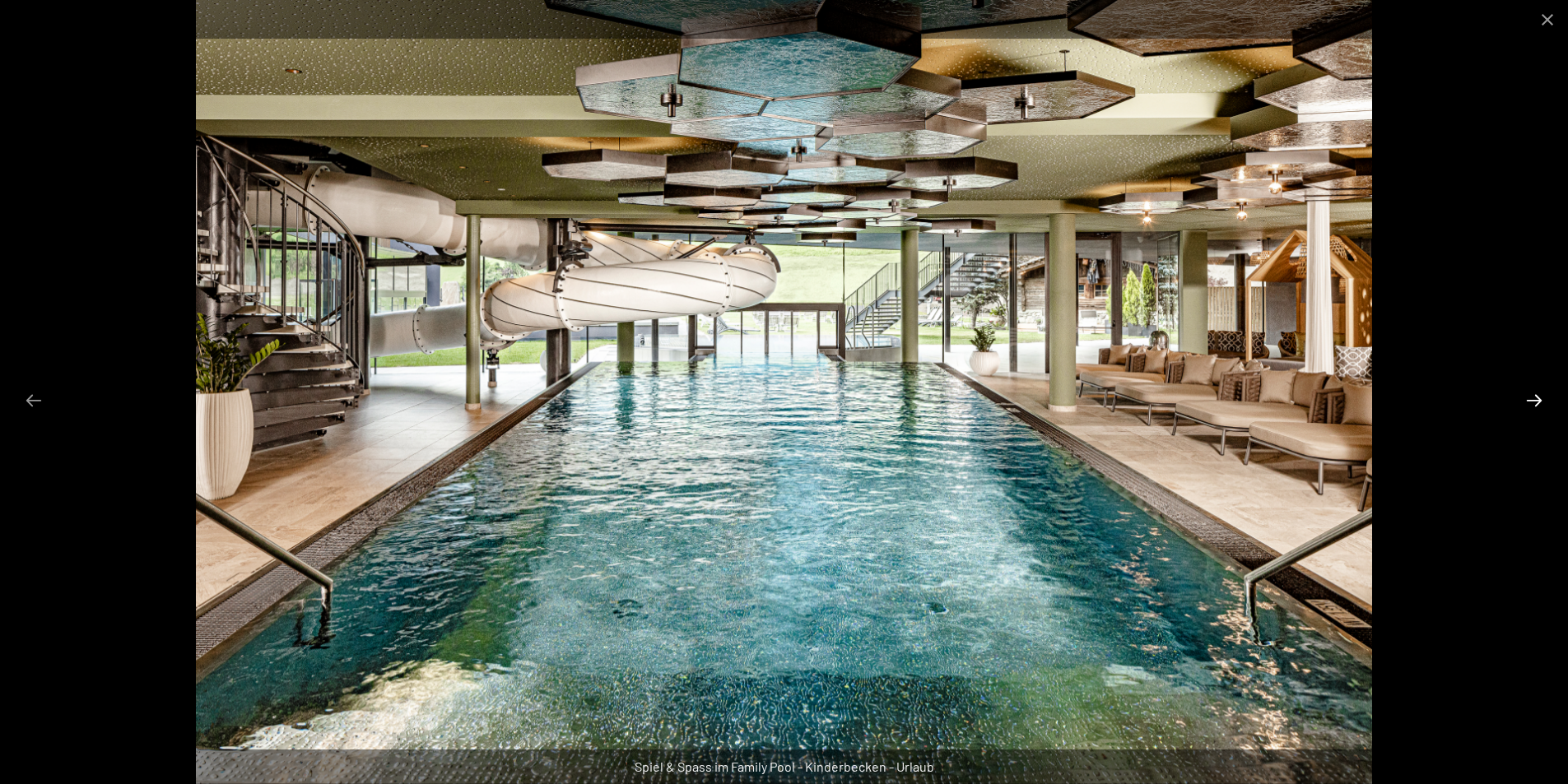
click at [1538, 404] on button "Next slide" at bounding box center [1534, 399] width 35 height 32
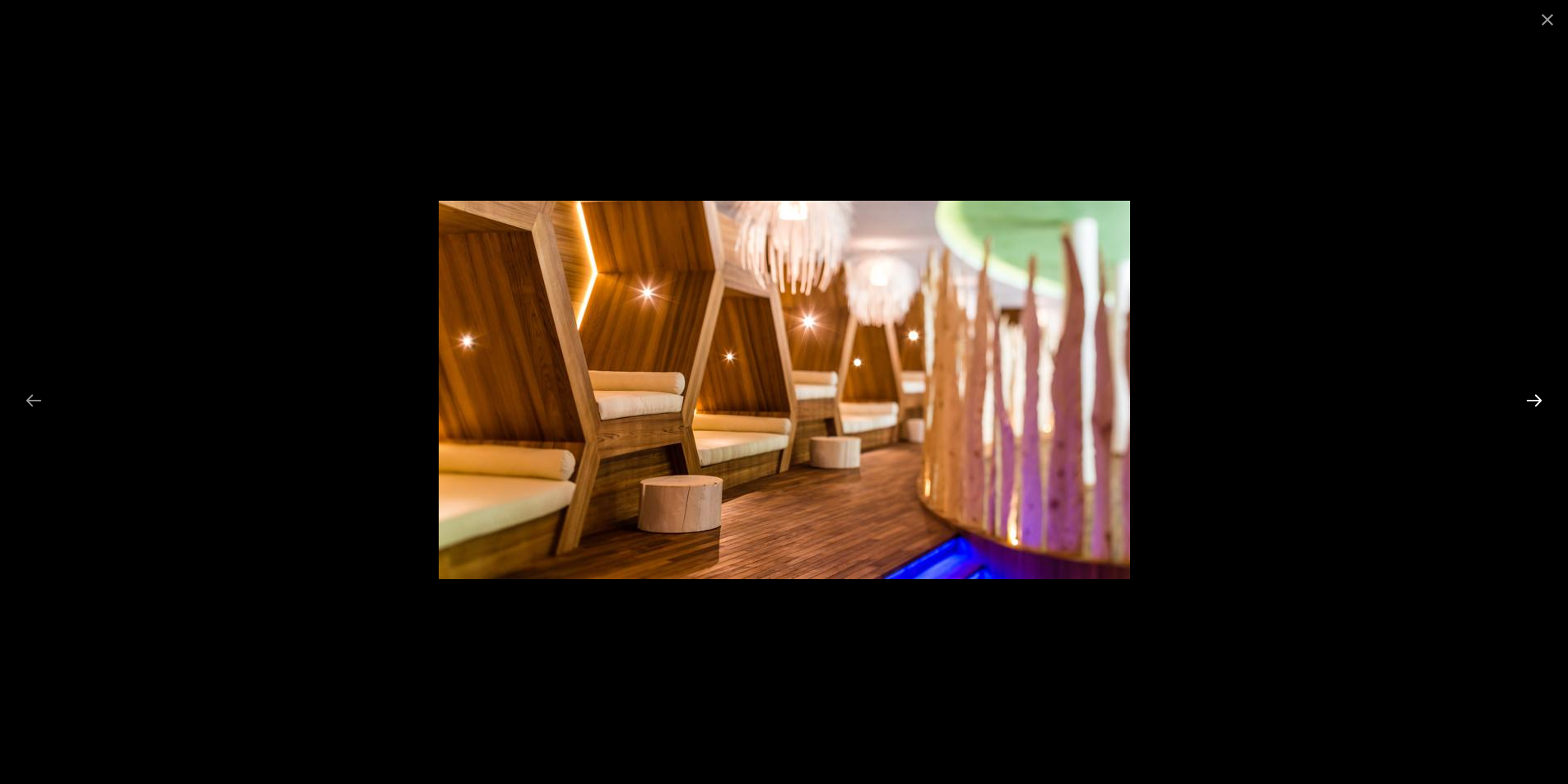
click at [1538, 404] on button "Next slide" at bounding box center [1534, 399] width 35 height 32
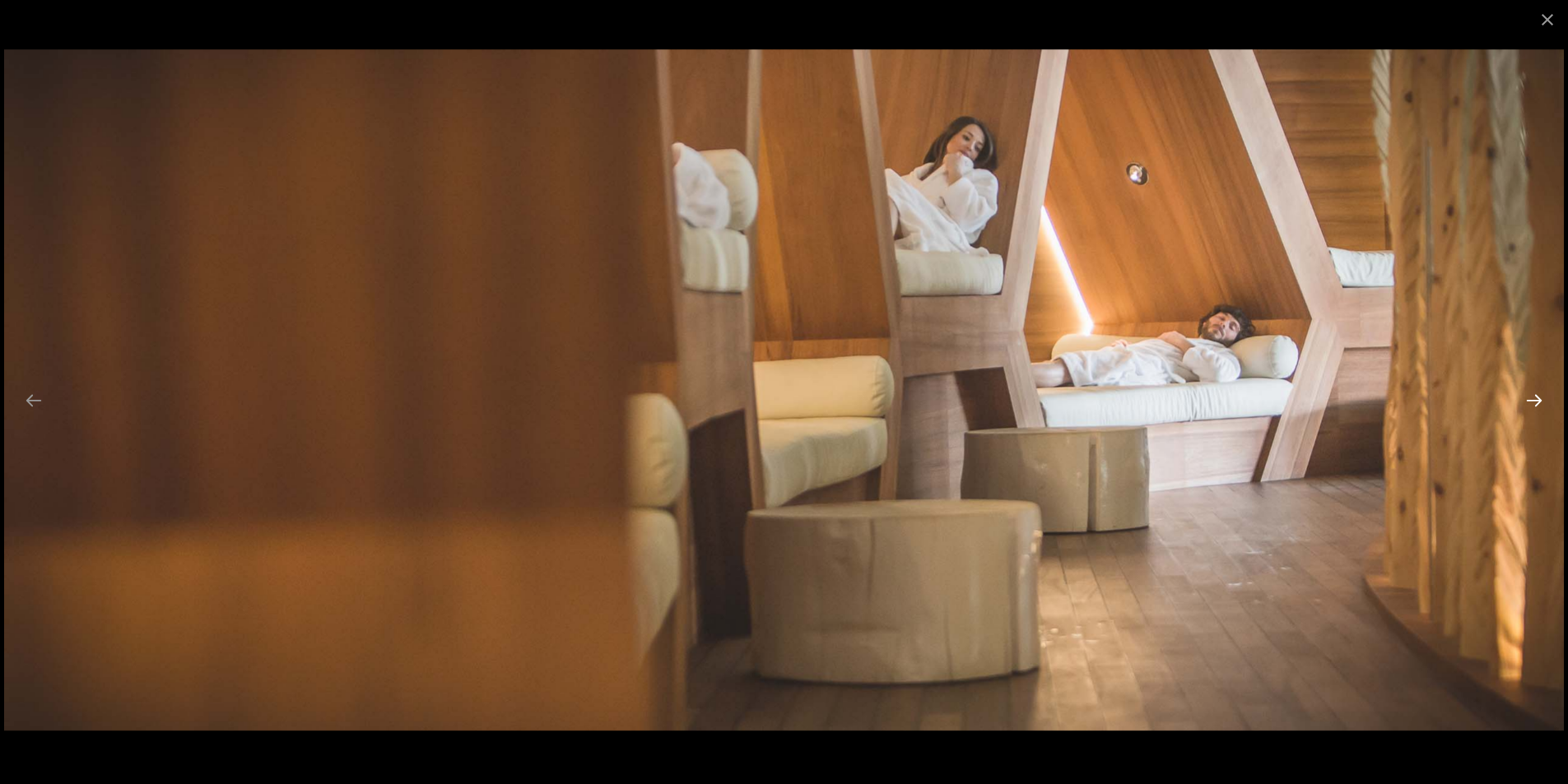
click at [1538, 404] on button "Next slide" at bounding box center [1534, 399] width 35 height 32
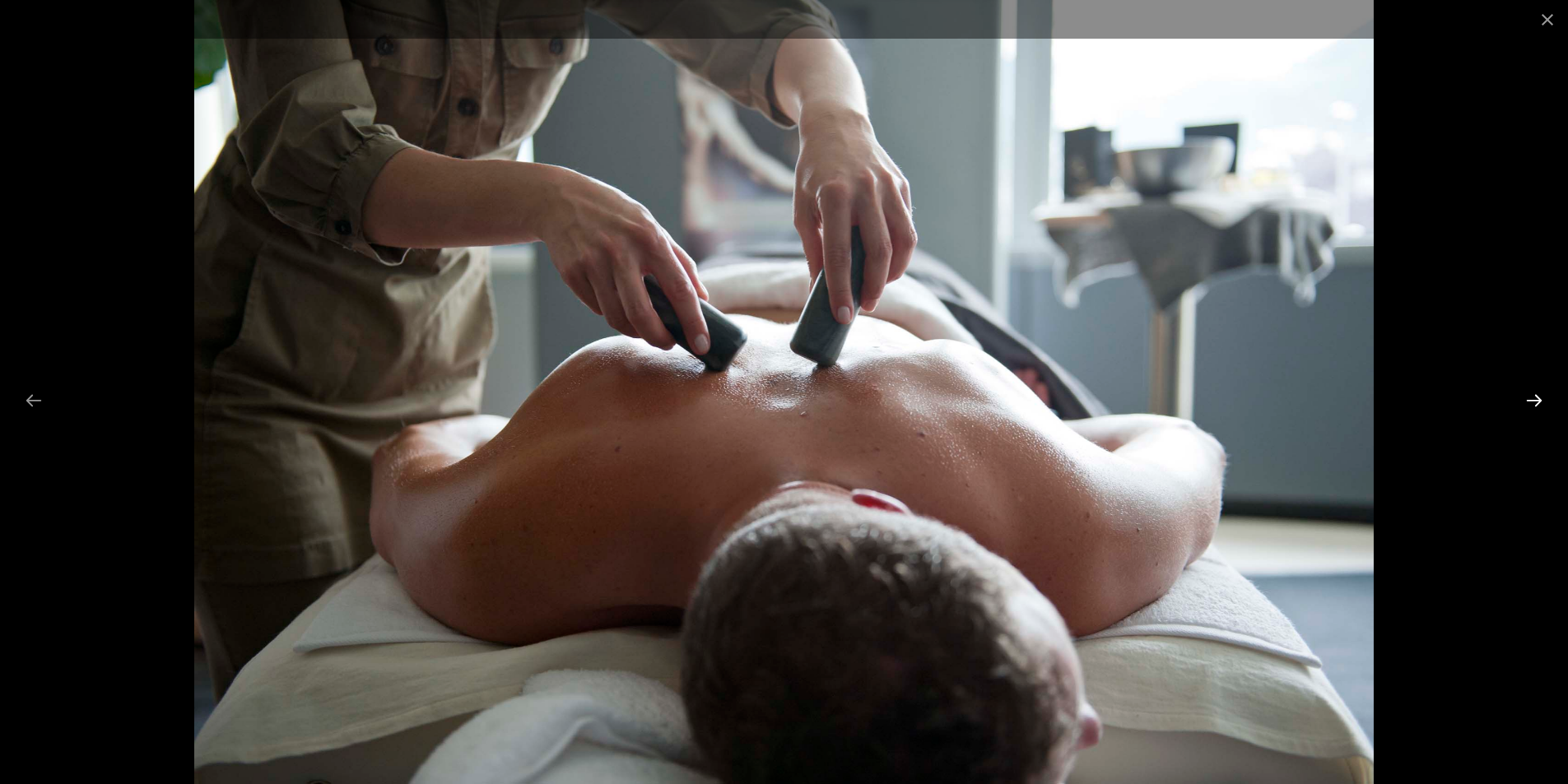
click at [1538, 404] on button "Next slide" at bounding box center [1534, 399] width 35 height 32
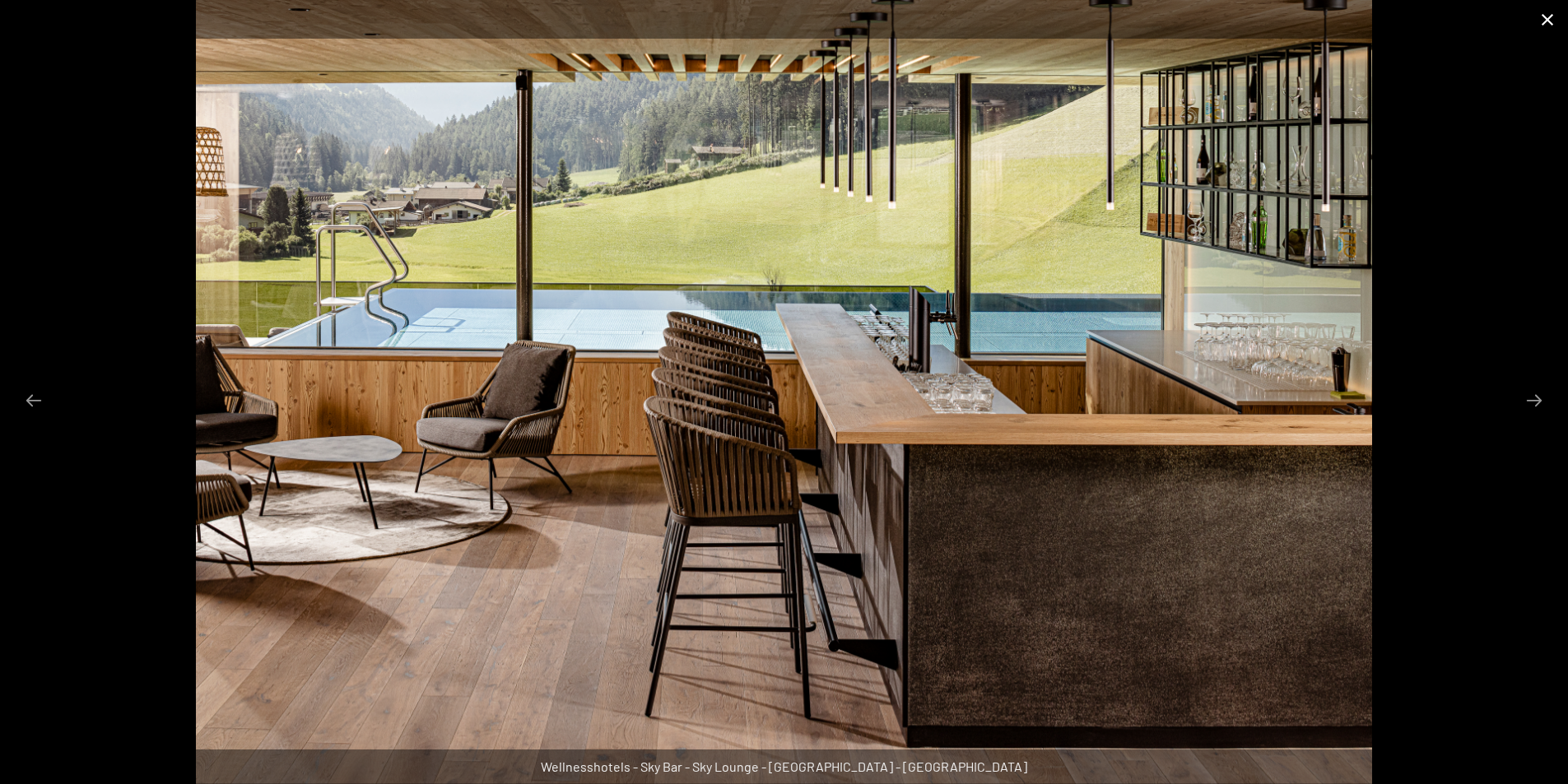
click at [1546, 17] on button "Close gallery" at bounding box center [1547, 19] width 41 height 38
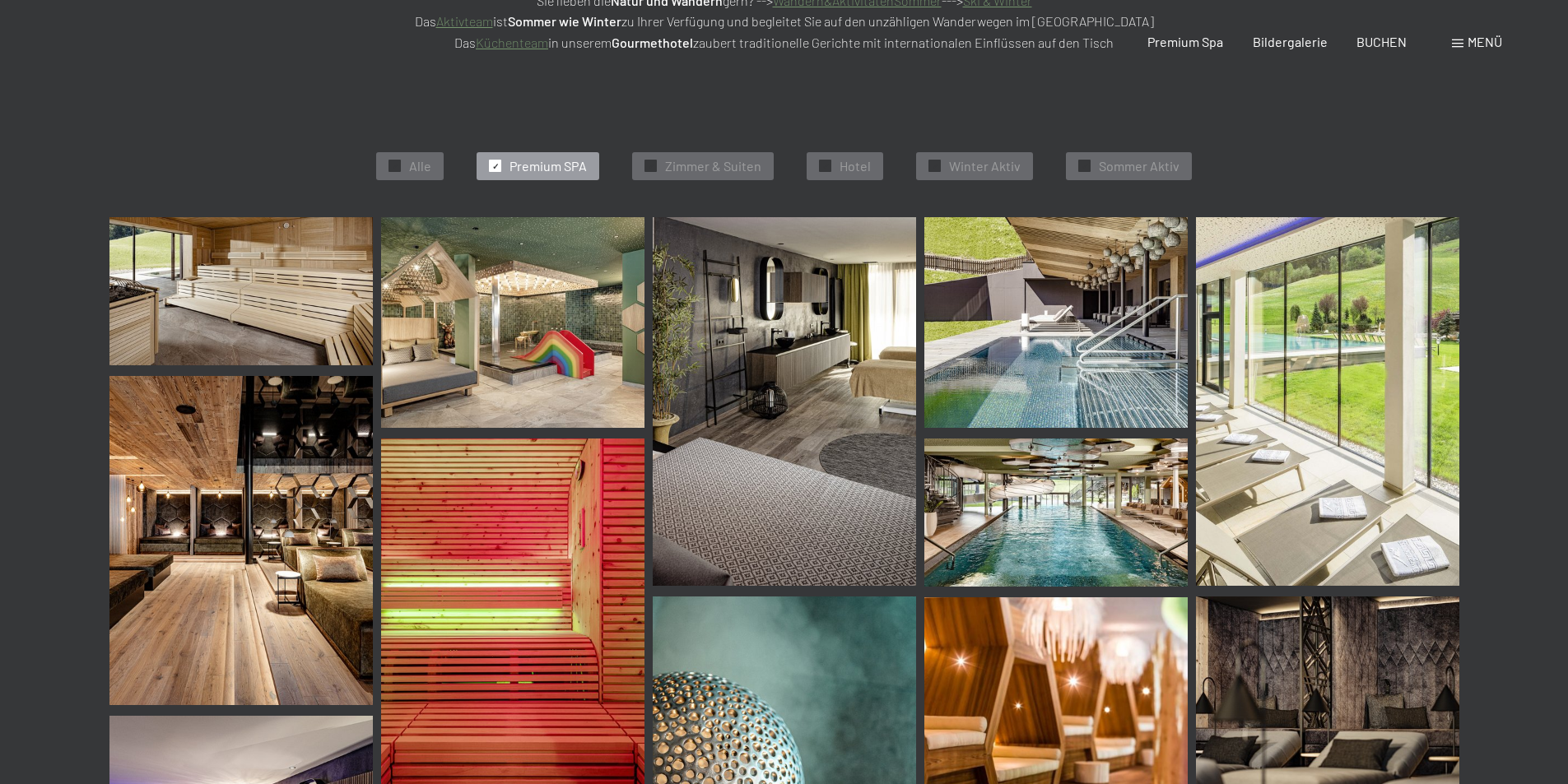
scroll to position [0, 0]
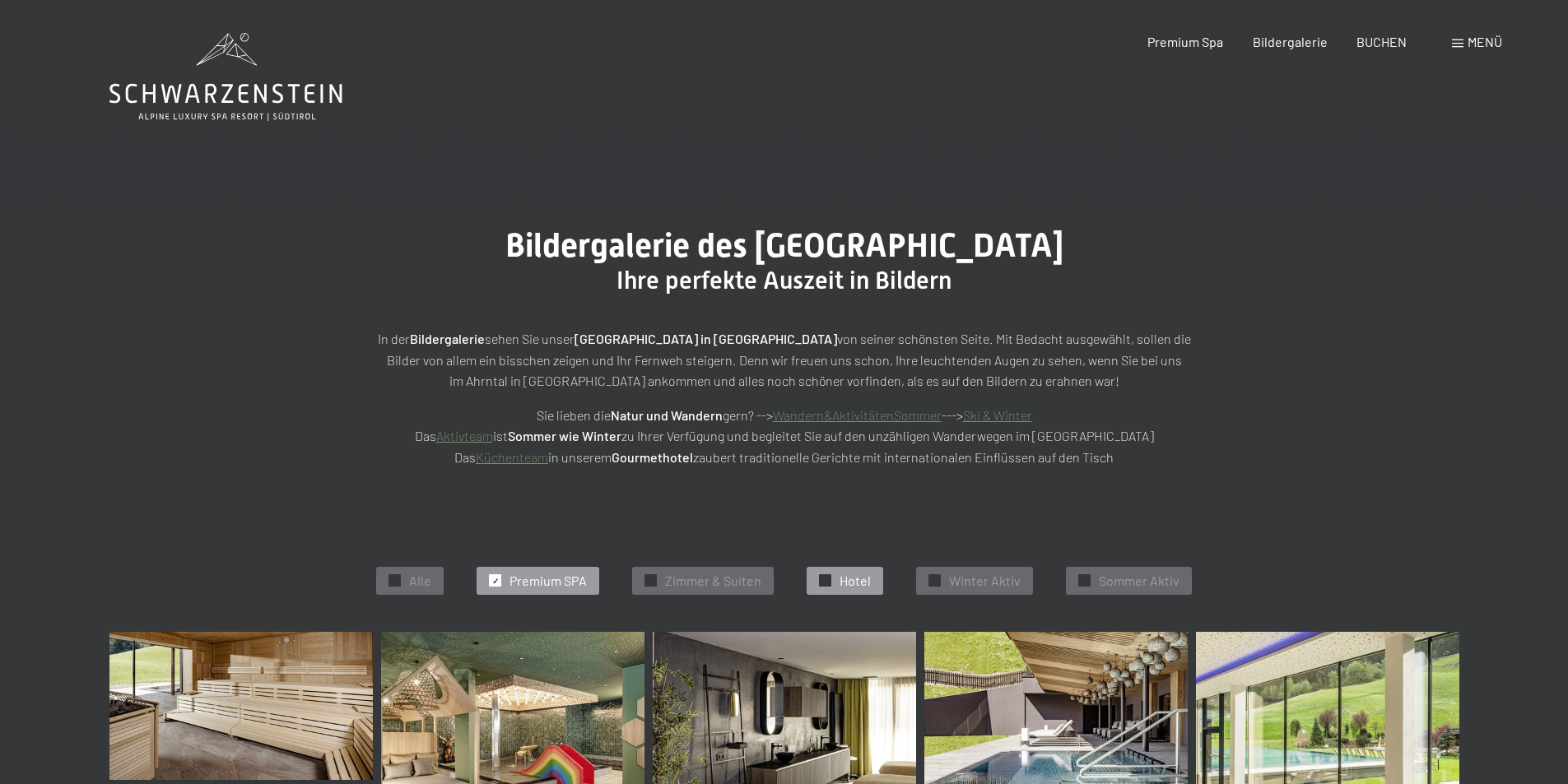
click at [862, 583] on span "Hotel" at bounding box center [855, 580] width 31 height 18
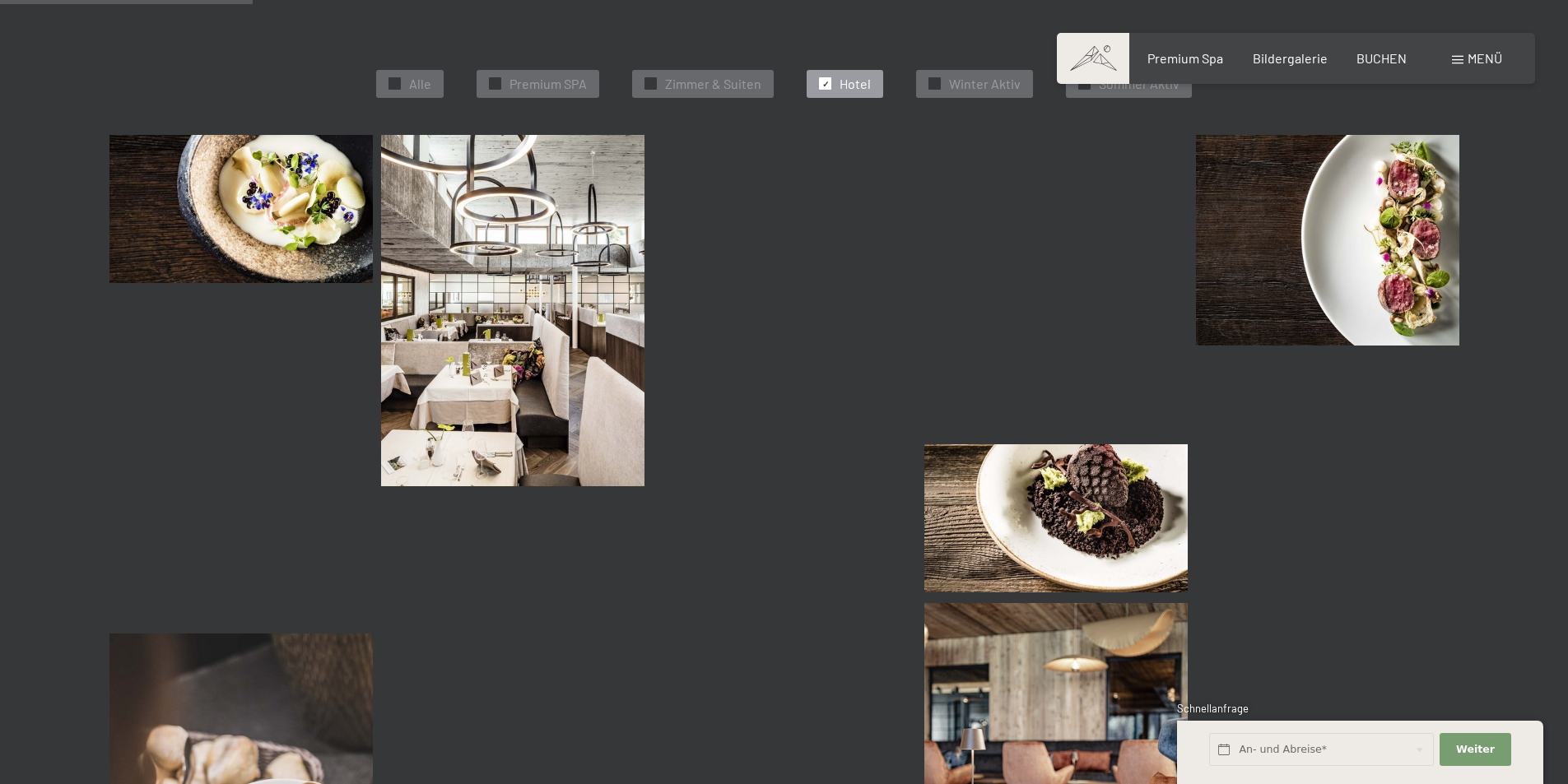
scroll to position [579, 0]
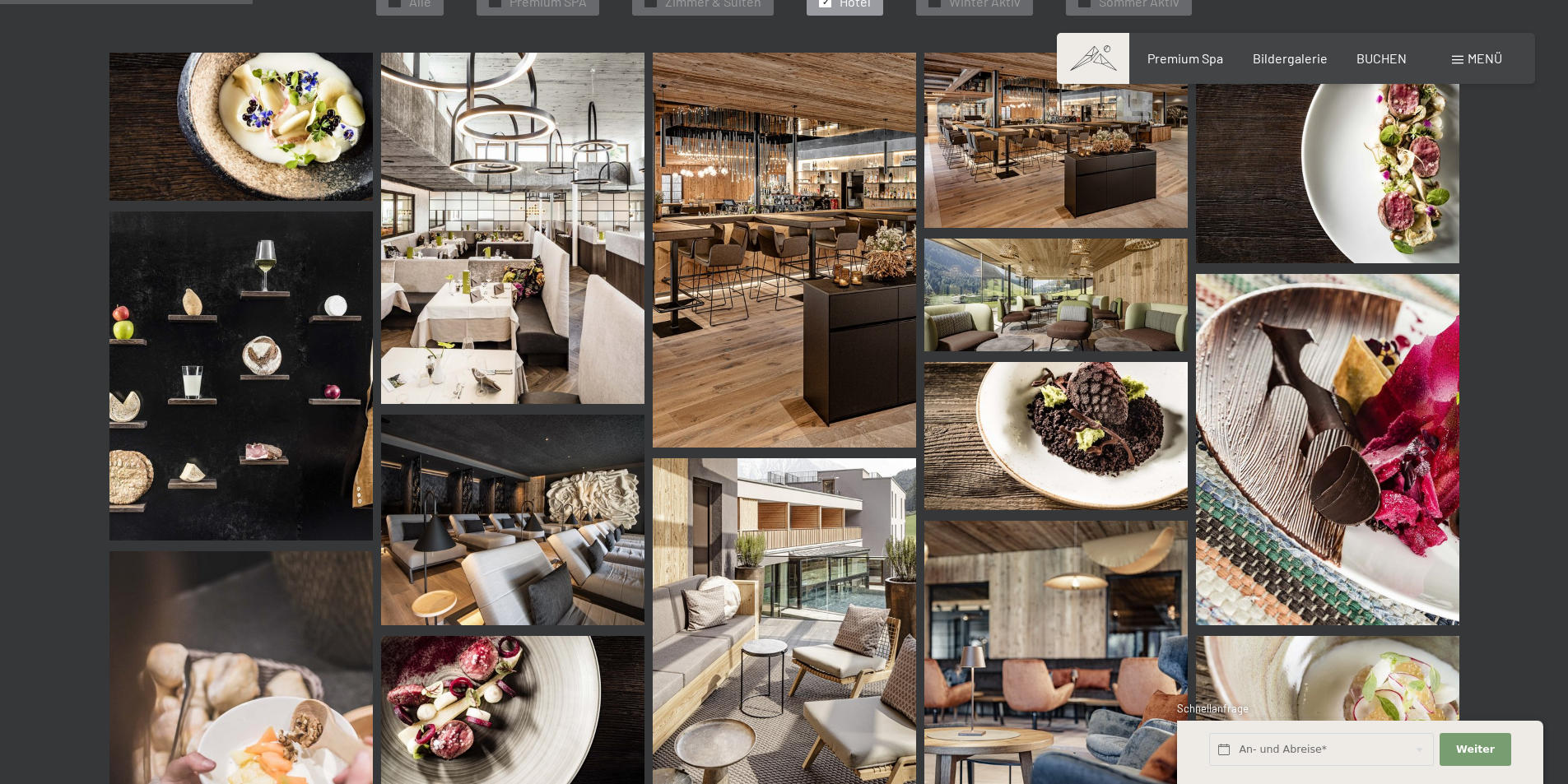
click at [1027, 405] on img at bounding box center [1056, 436] width 264 height 148
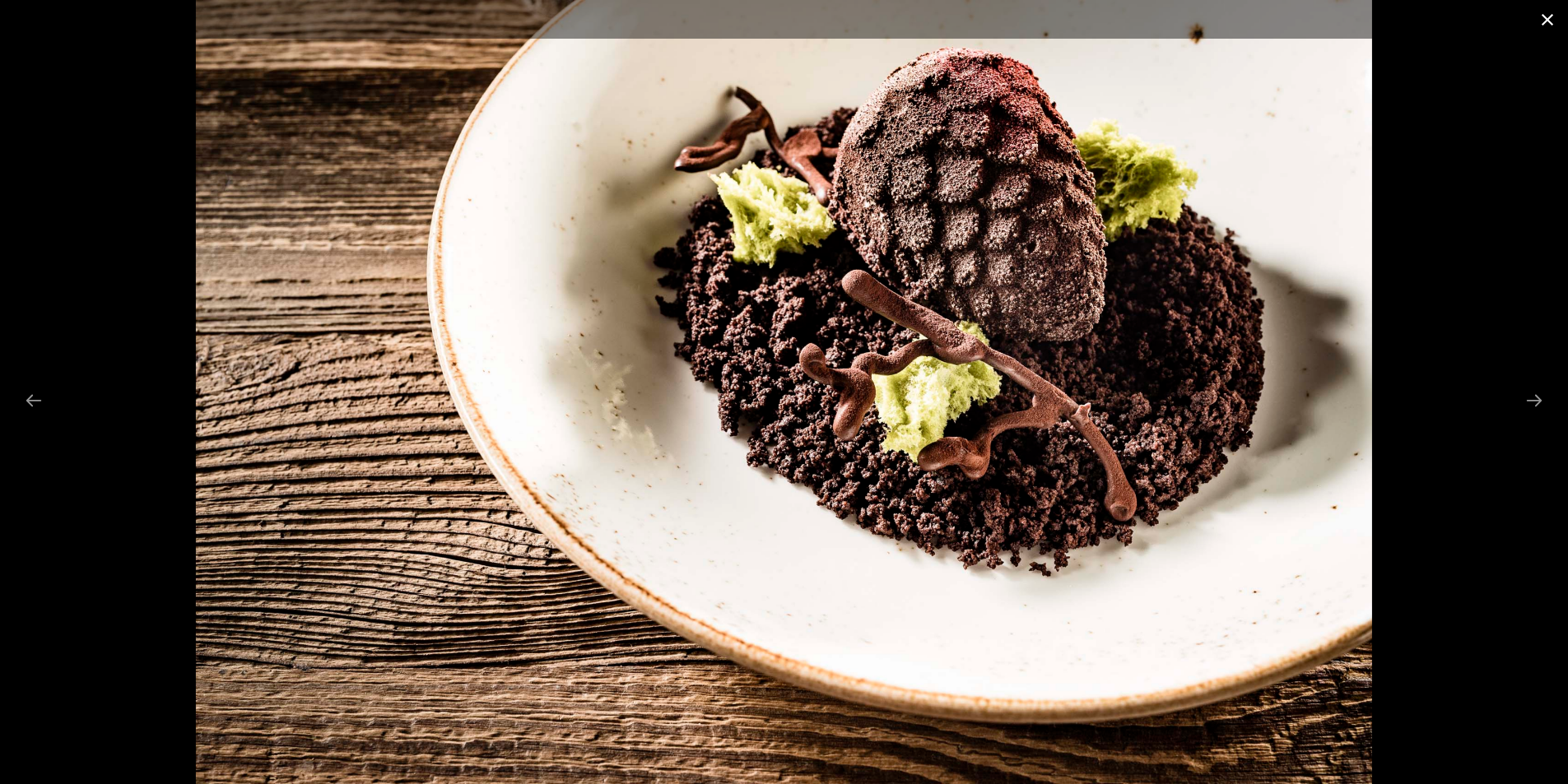
click at [1550, 25] on button "Close gallery" at bounding box center [1547, 19] width 41 height 38
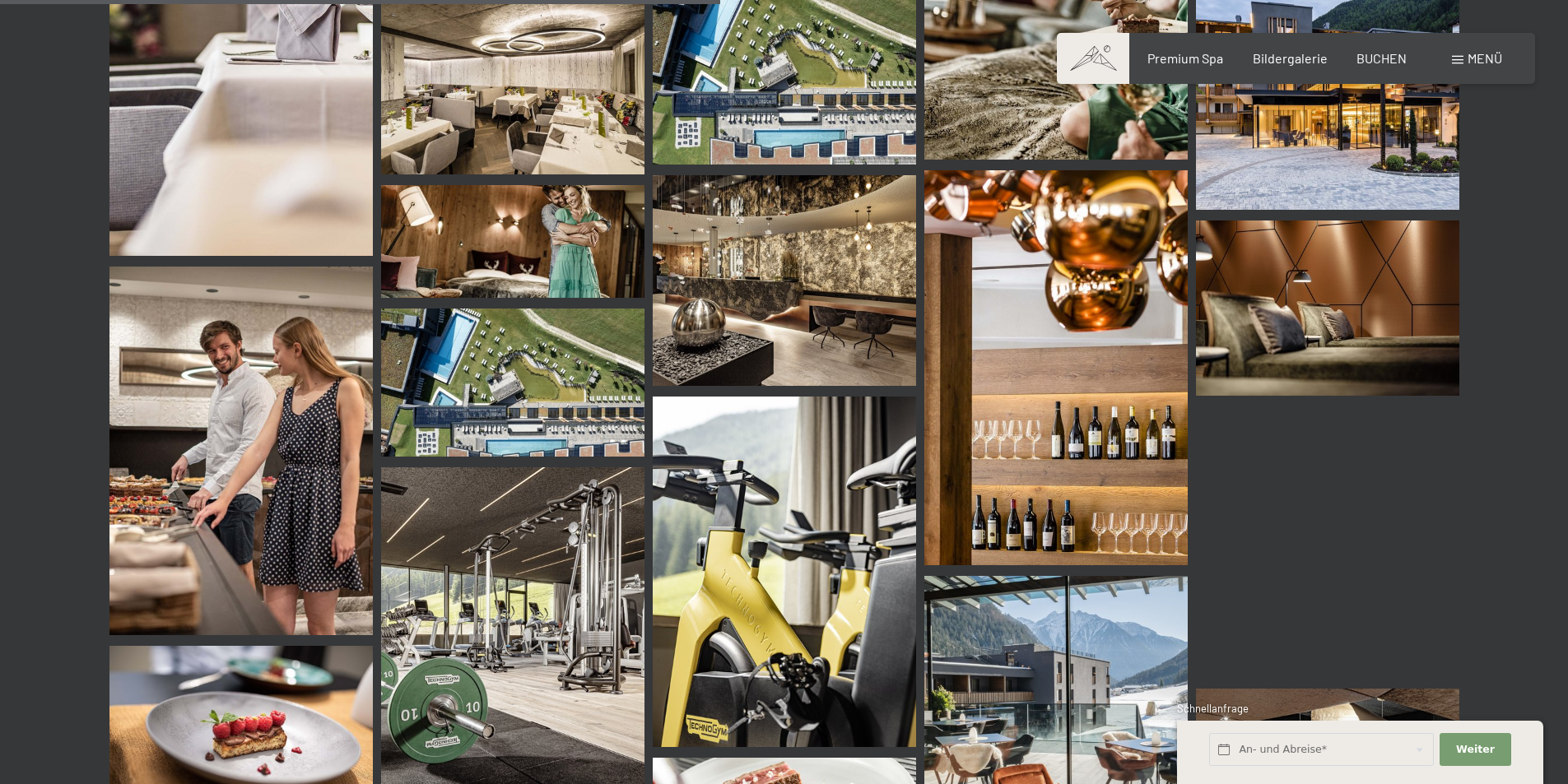
scroll to position [1730, 0]
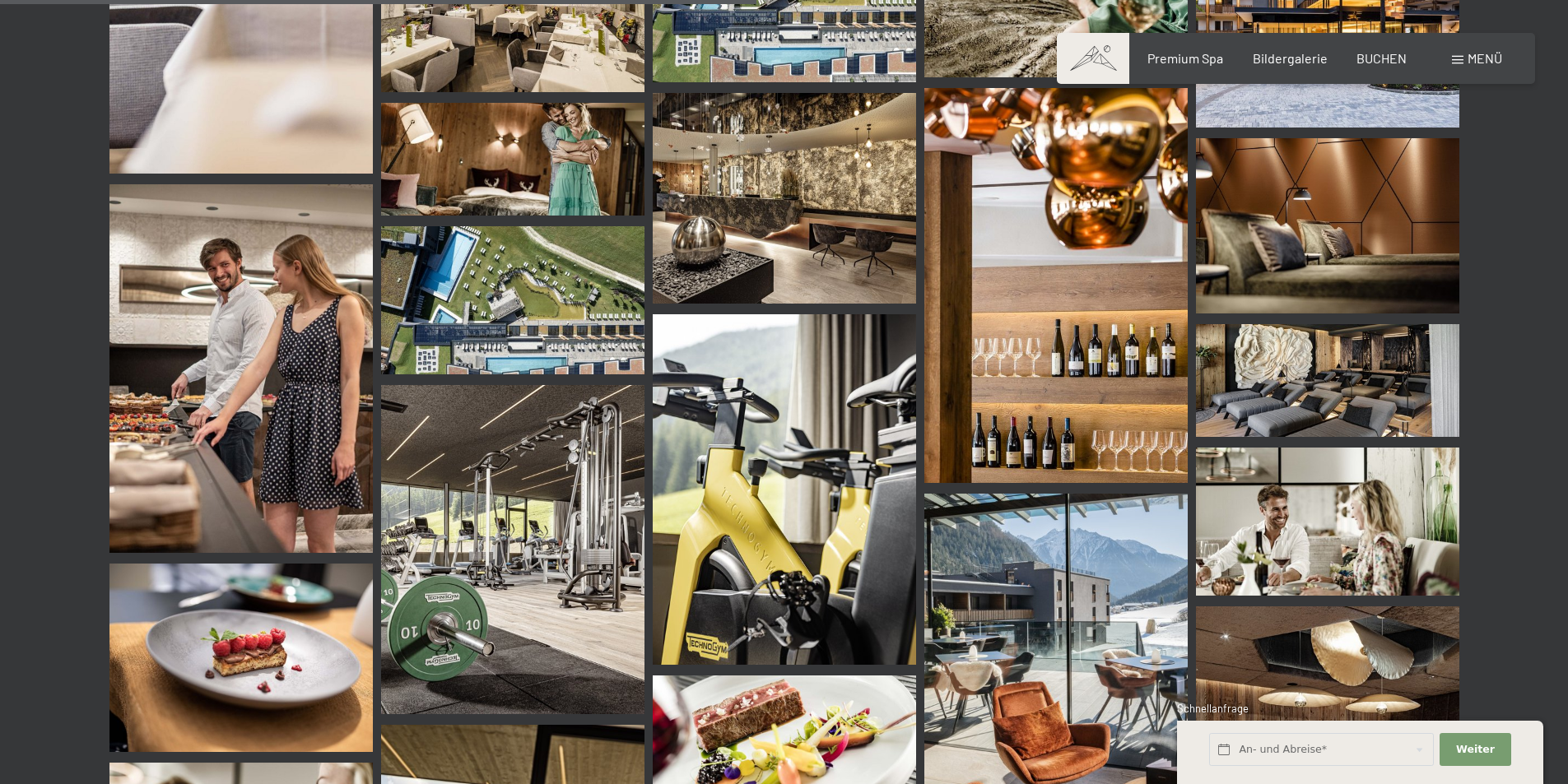
click at [213, 399] on img at bounding box center [241, 368] width 264 height 369
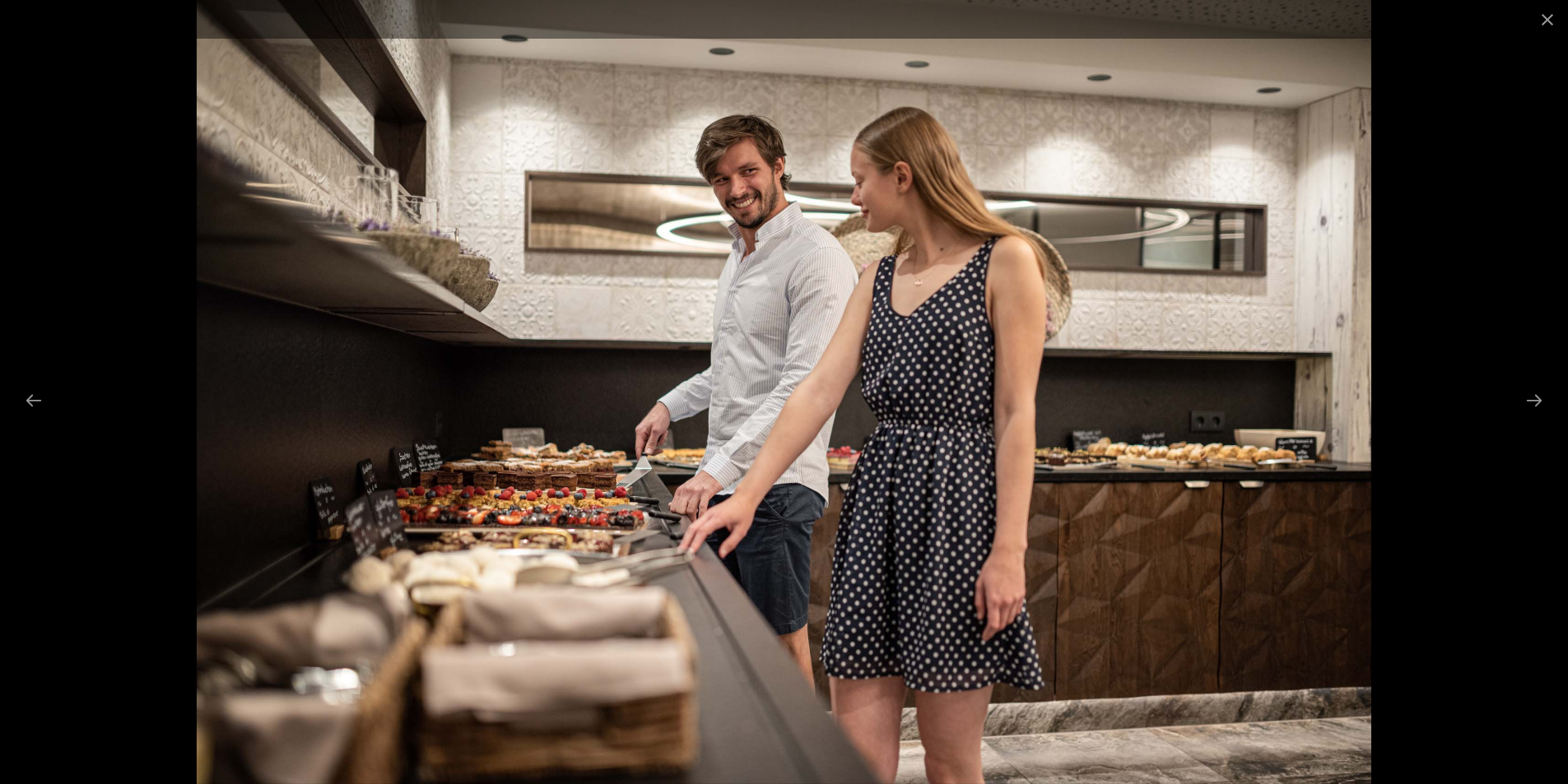
scroll to position [2060, 0]
click at [1534, 398] on button "Next slide" at bounding box center [1534, 399] width 35 height 32
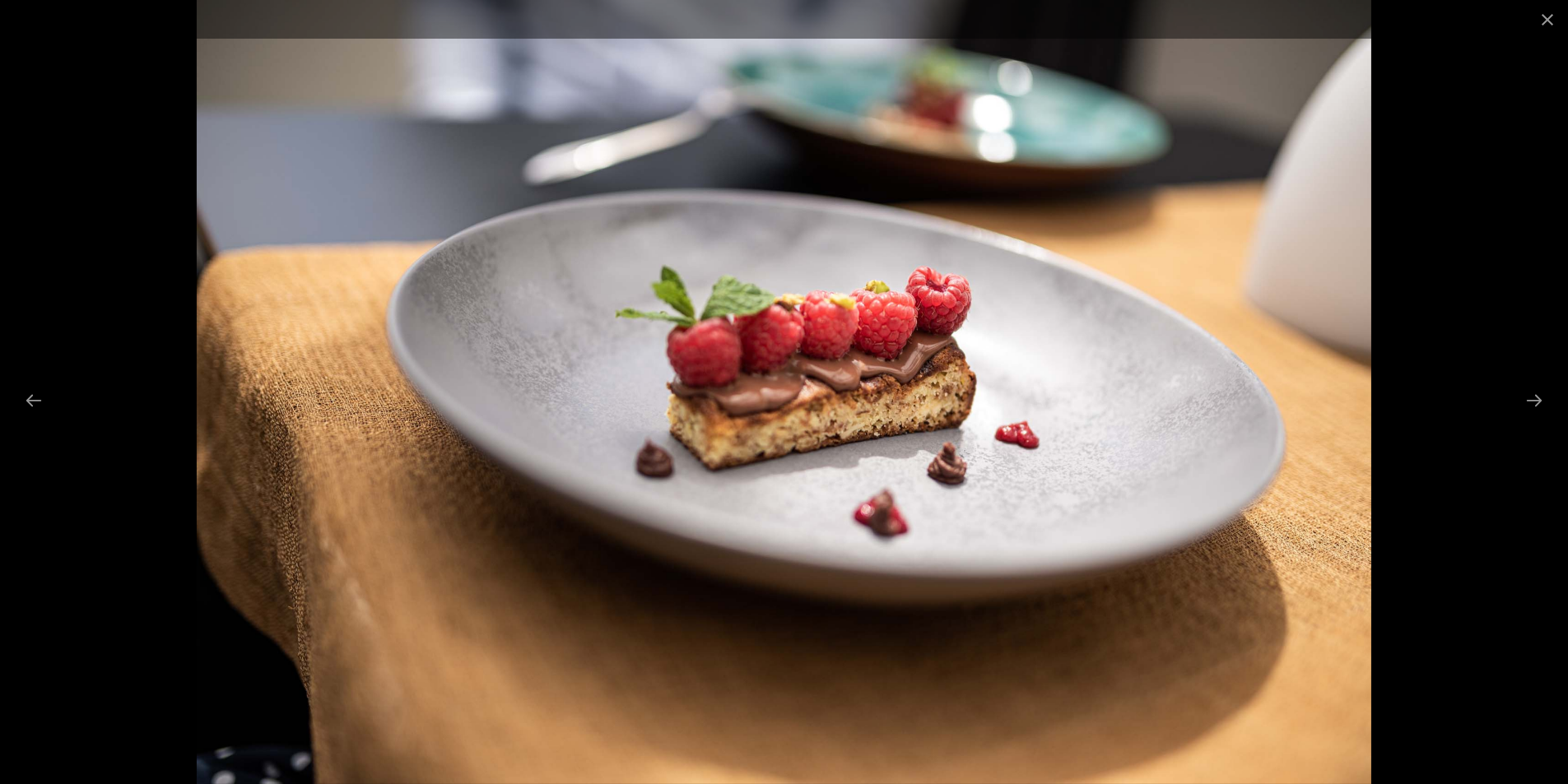
scroll to position [2142, 0]
click at [1531, 399] on button "Next slide" at bounding box center [1534, 399] width 35 height 32
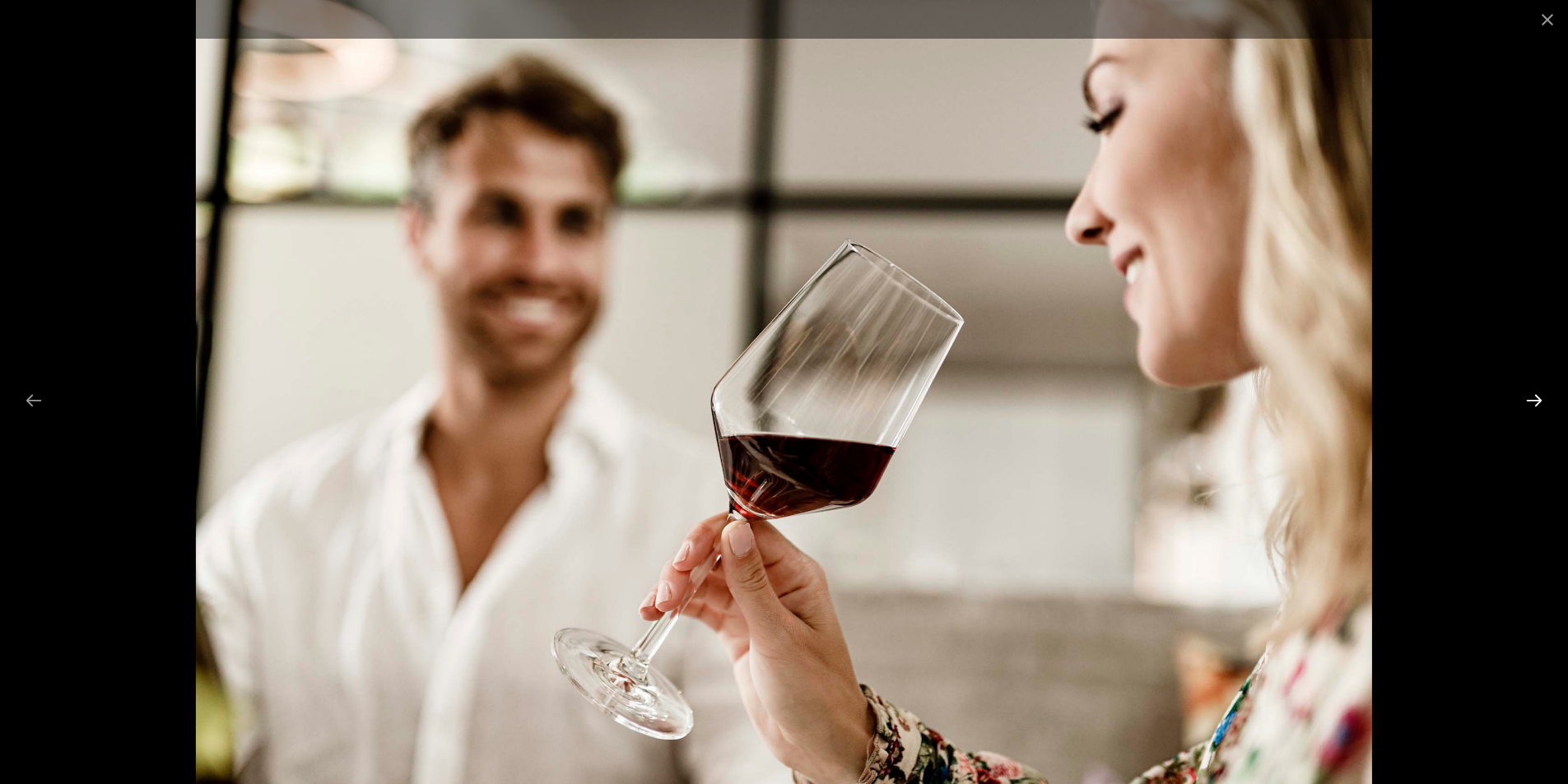
click at [1531, 399] on button "Next slide" at bounding box center [1534, 399] width 35 height 32
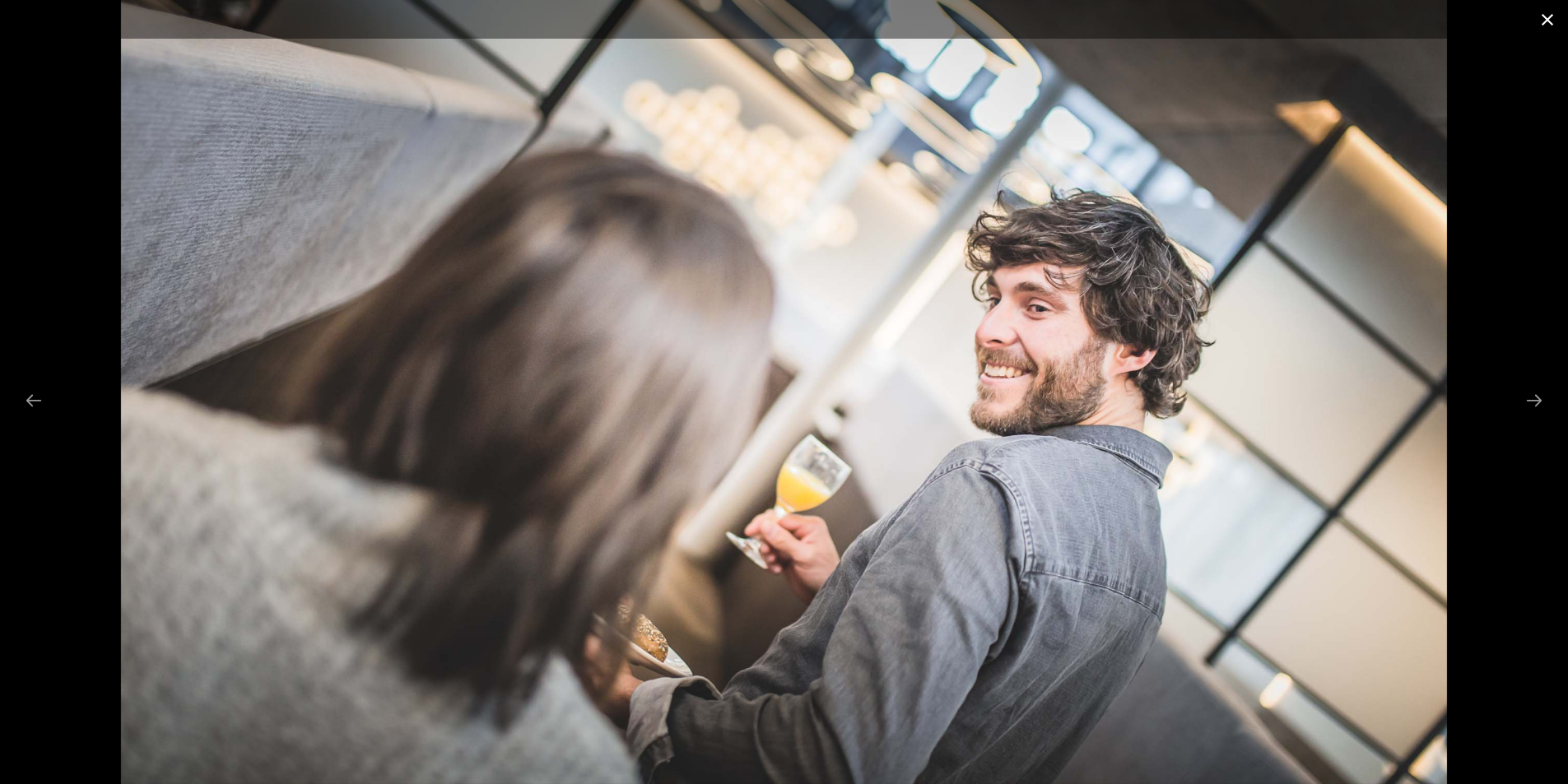
click at [1542, 19] on button "Close gallery" at bounding box center [1547, 19] width 41 height 38
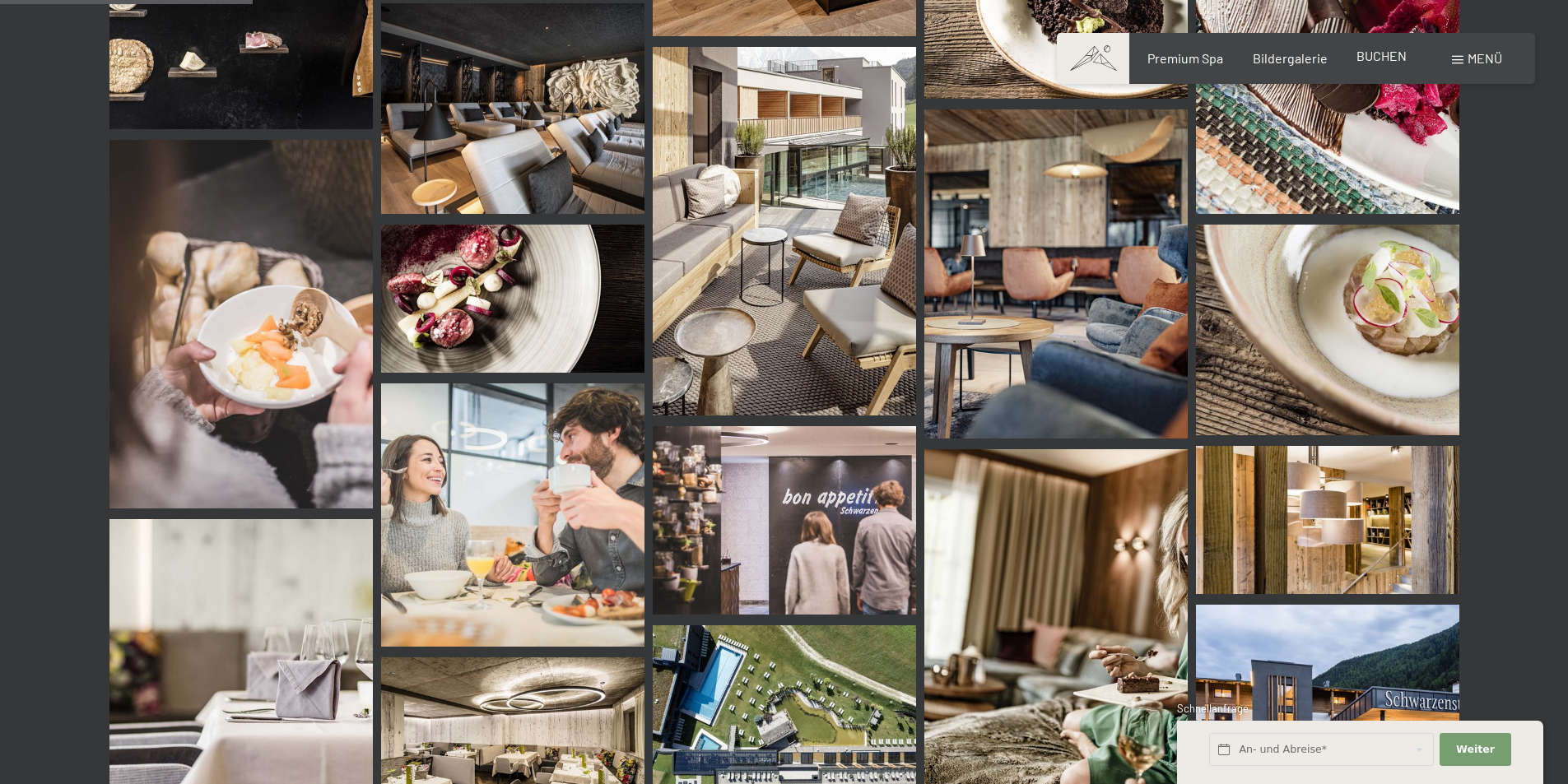
scroll to position [579, 0]
